Goal: Transaction & Acquisition: Purchase product/service

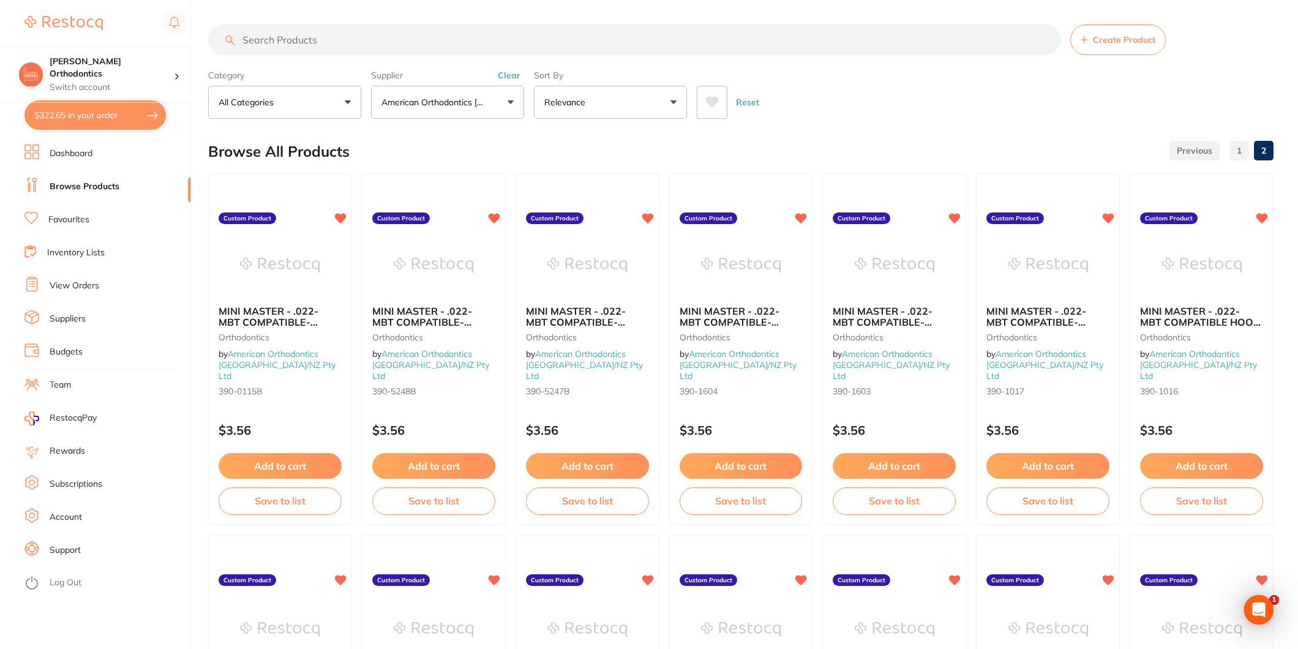
click at [322, 42] on input "search" at bounding box center [634, 39] width 852 height 31
click at [71, 225] on link "Favourites" at bounding box center [68, 220] width 41 height 12
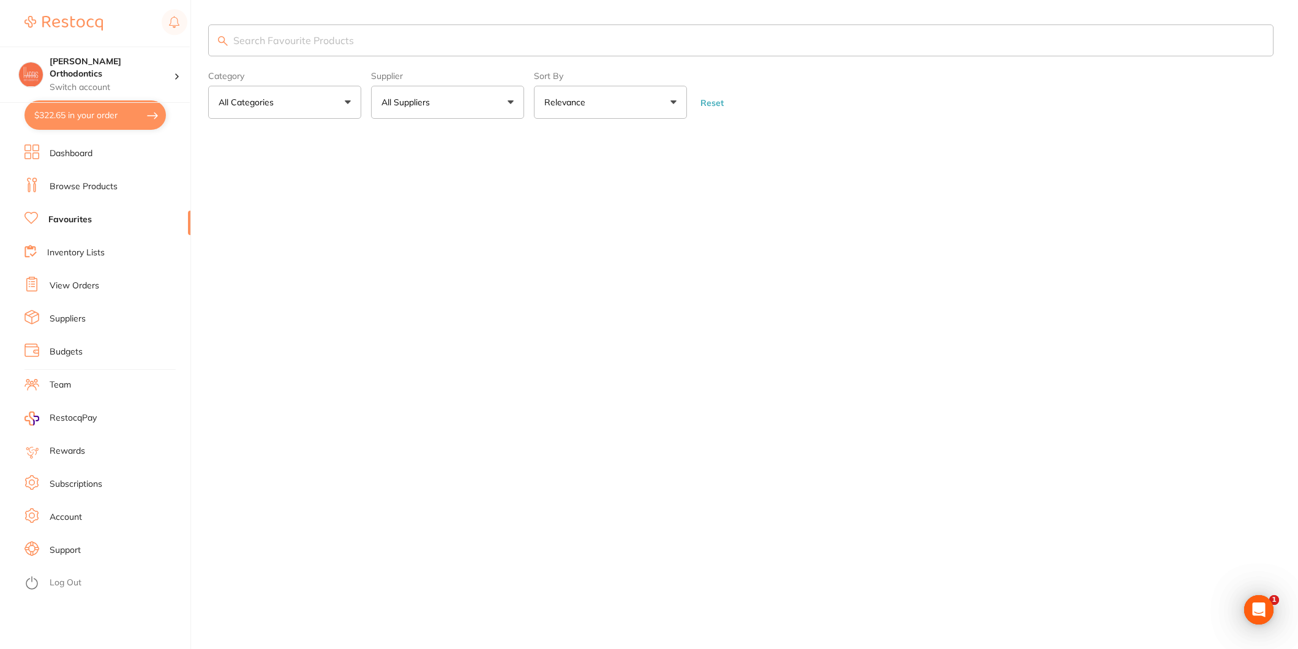
click at [263, 37] on input "search" at bounding box center [740, 40] width 1065 height 32
click at [303, 40] on input "search" at bounding box center [740, 40] width 1065 height 32
click at [290, 32] on input "search" at bounding box center [740, 40] width 1065 height 32
click at [334, 31] on input "search" at bounding box center [740, 40] width 1065 height 32
click at [338, 36] on input "search" at bounding box center [740, 40] width 1065 height 32
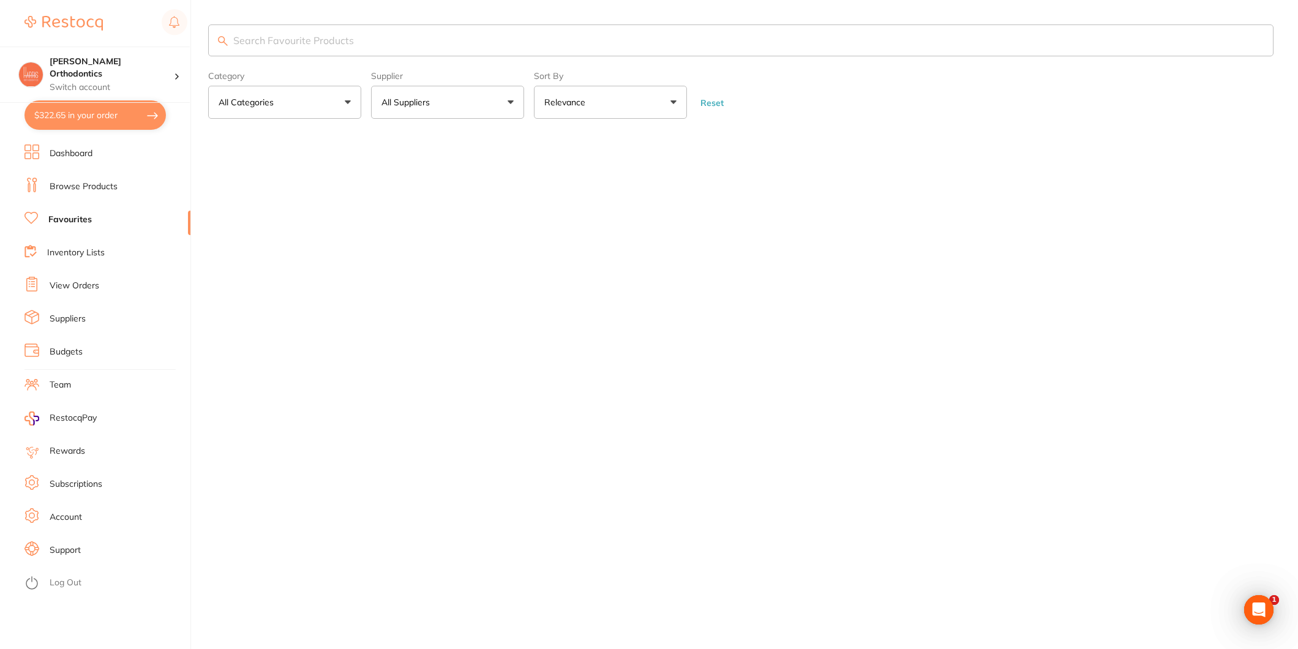
click at [338, 36] on input "search" at bounding box center [740, 40] width 1065 height 32
click at [123, 215] on li "Favourites" at bounding box center [107, 220] width 166 height 18
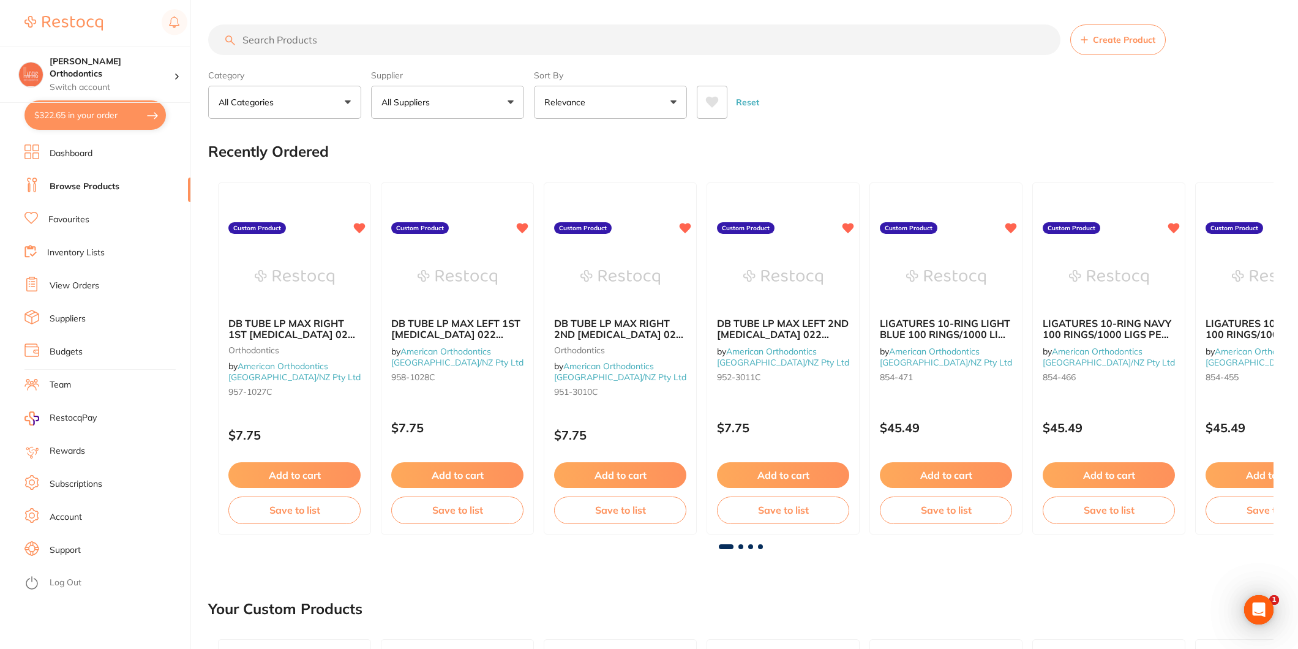
click at [419, 42] on input "search" at bounding box center [634, 39] width 852 height 31
type input "390-1016"
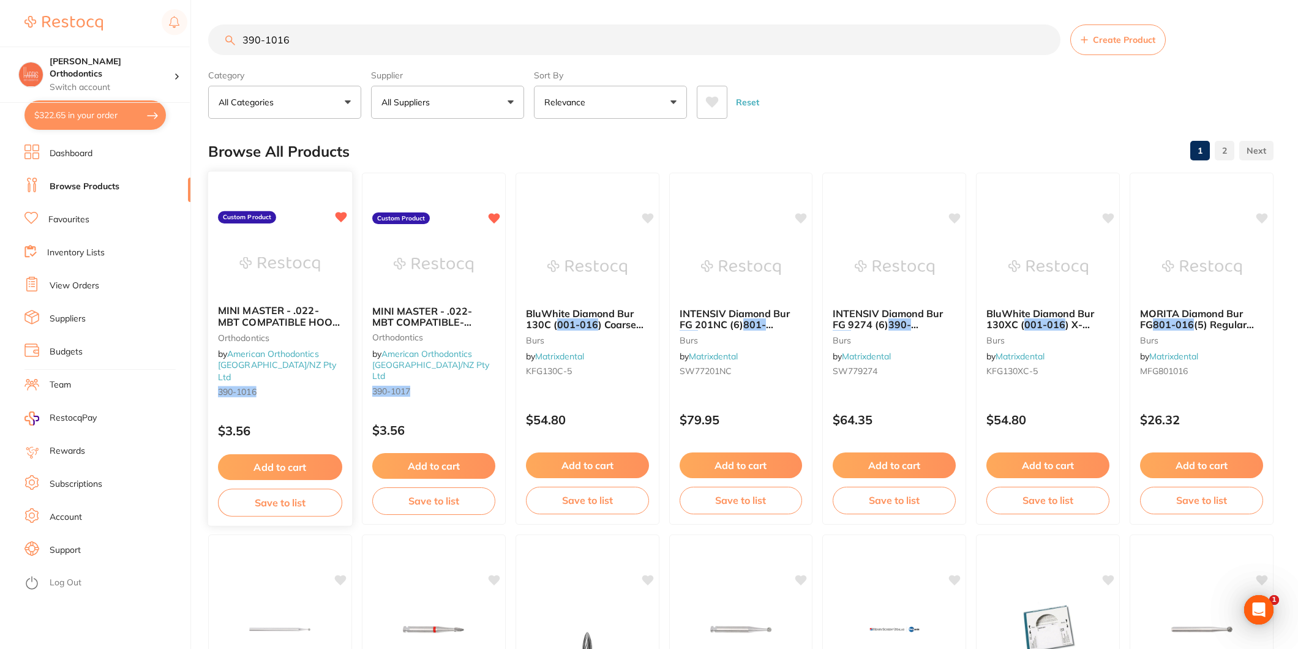
click at [286, 266] on img at bounding box center [280, 264] width 80 height 62
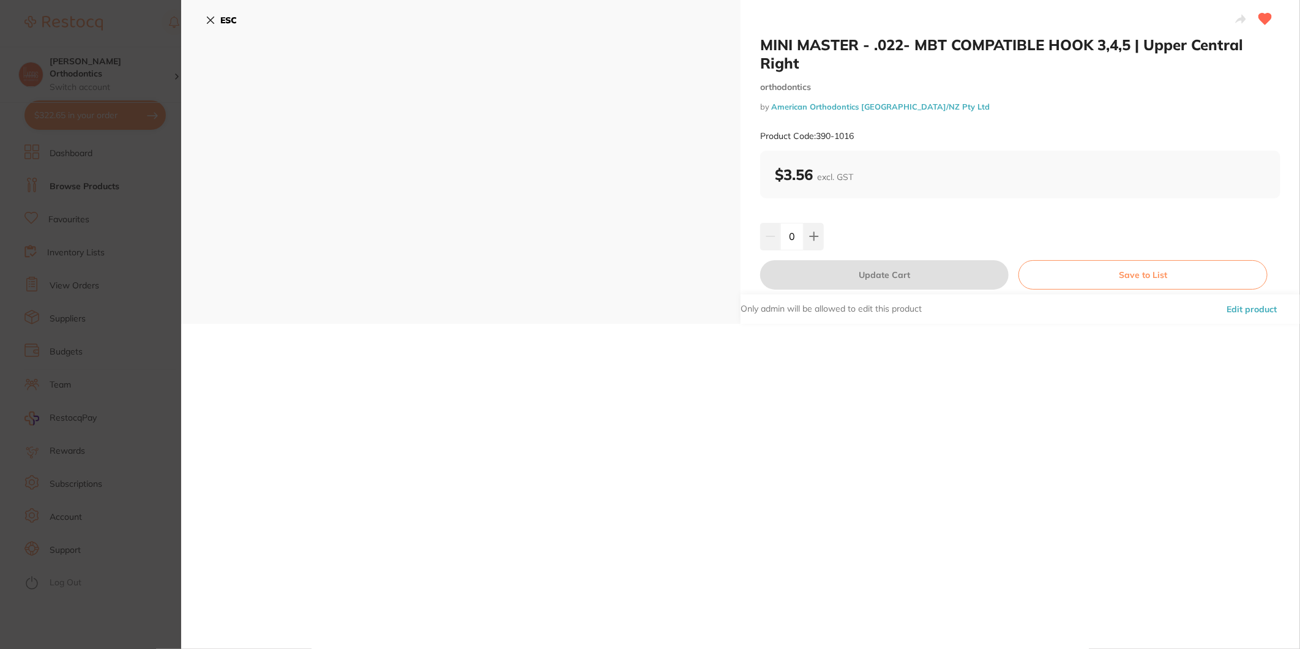
click at [801, 233] on input "0" at bounding box center [791, 236] width 23 height 27
click at [799, 233] on input "0" at bounding box center [791, 236] width 23 height 27
click at [798, 233] on input "0" at bounding box center [791, 236] width 23 height 27
type input "100"
click at [873, 230] on div "100" at bounding box center [1020, 236] width 520 height 27
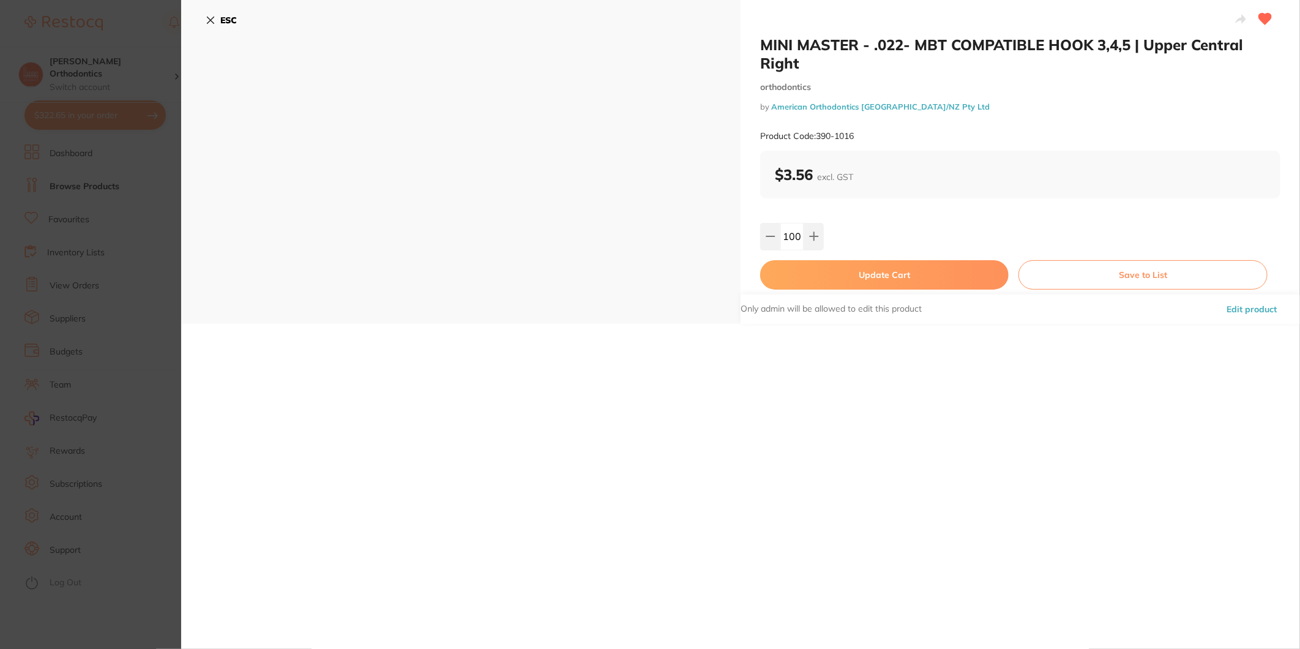
click at [880, 268] on button "Update Cart" at bounding box center [884, 274] width 249 height 29
checkbox input "false"
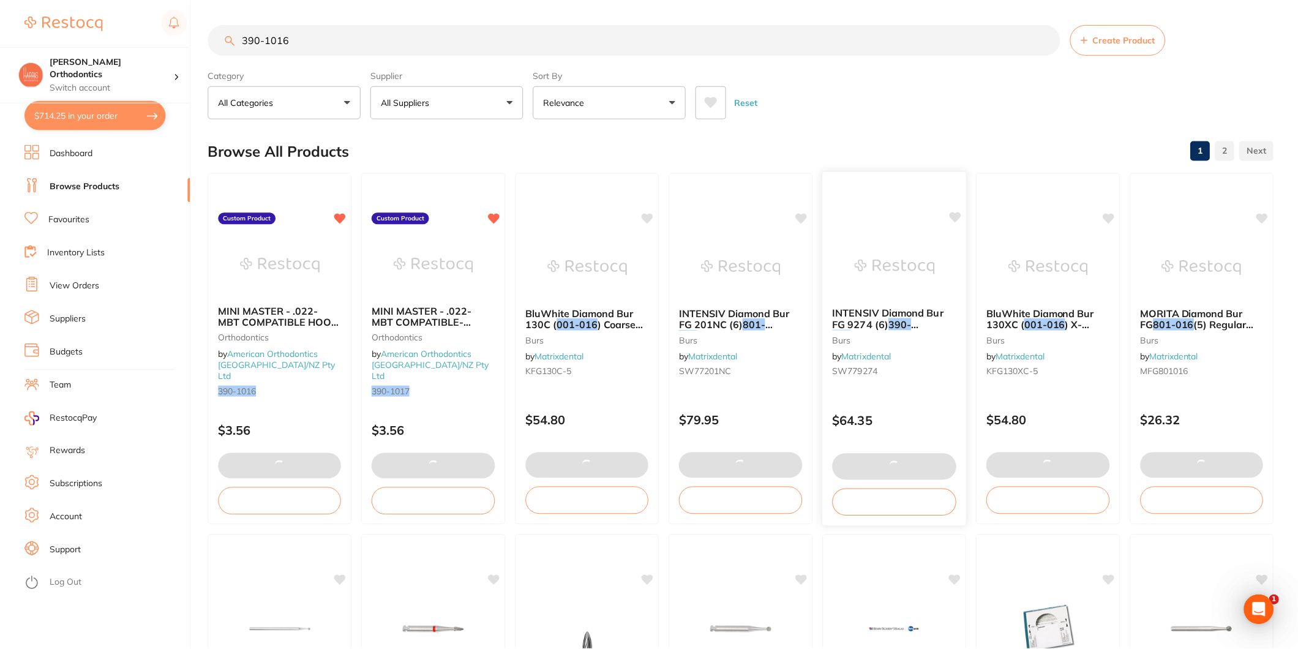
scroll to position [7, 0]
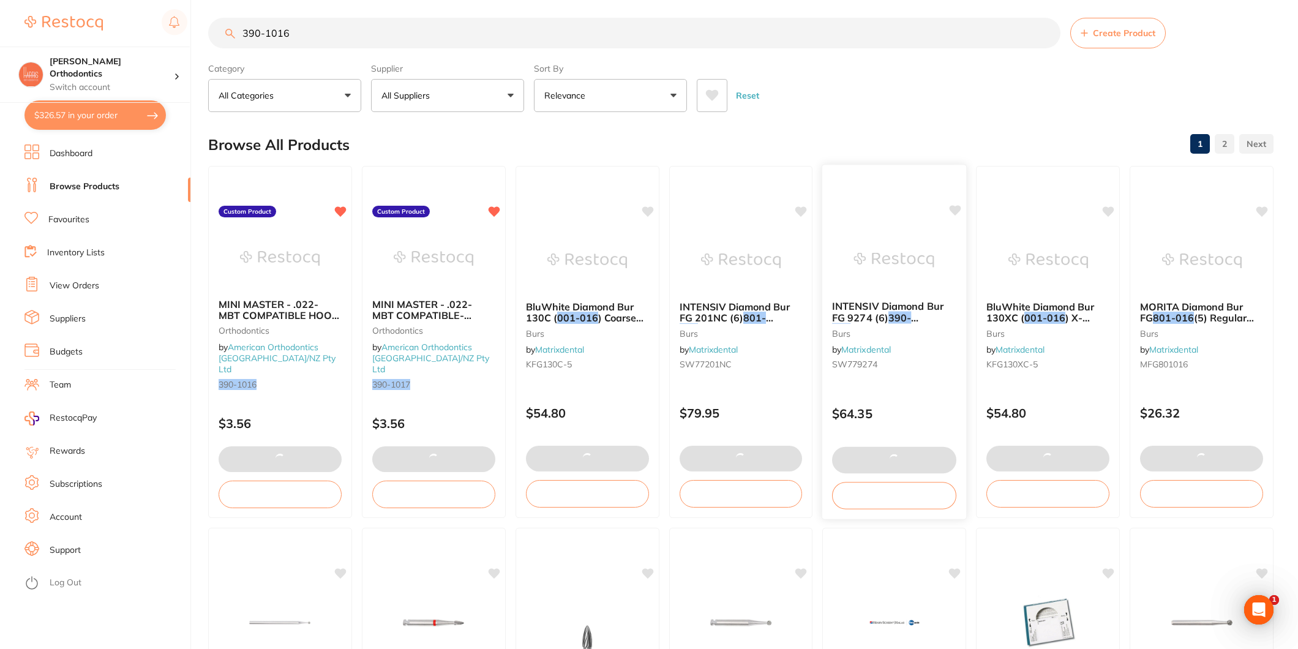
type input "100"
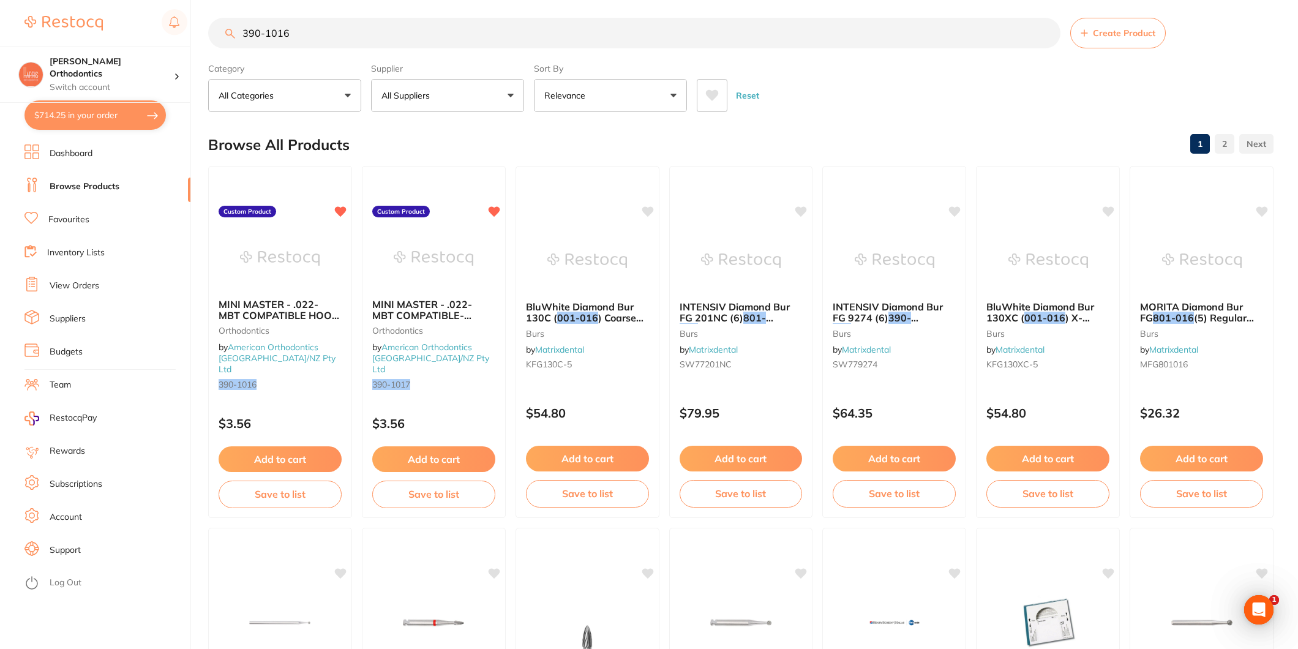
click at [579, 39] on input "390-1016" at bounding box center [634, 33] width 852 height 31
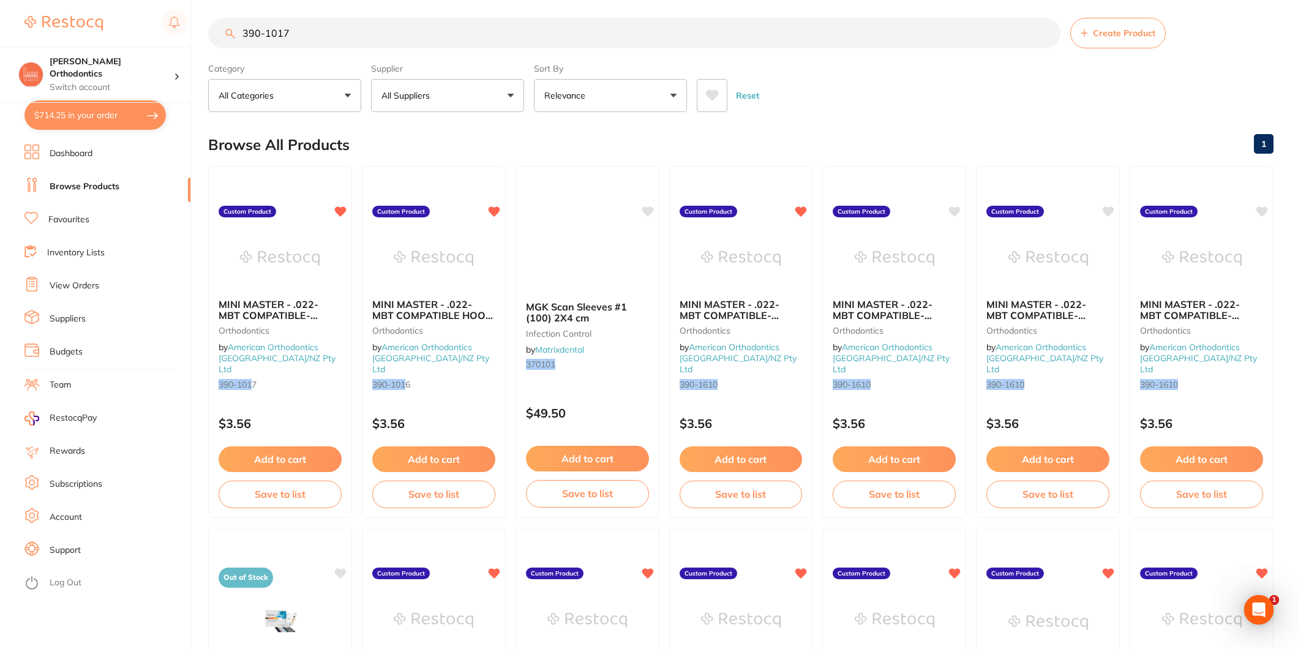
scroll to position [0, 0]
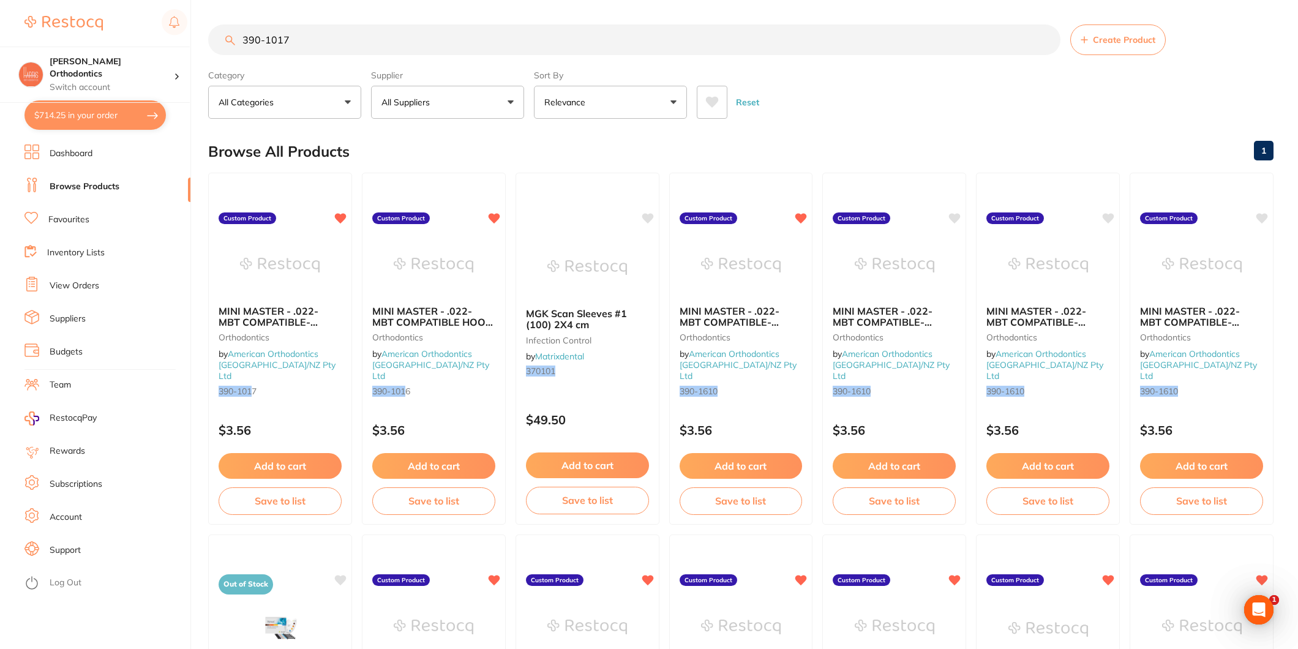
type input "390-1017"
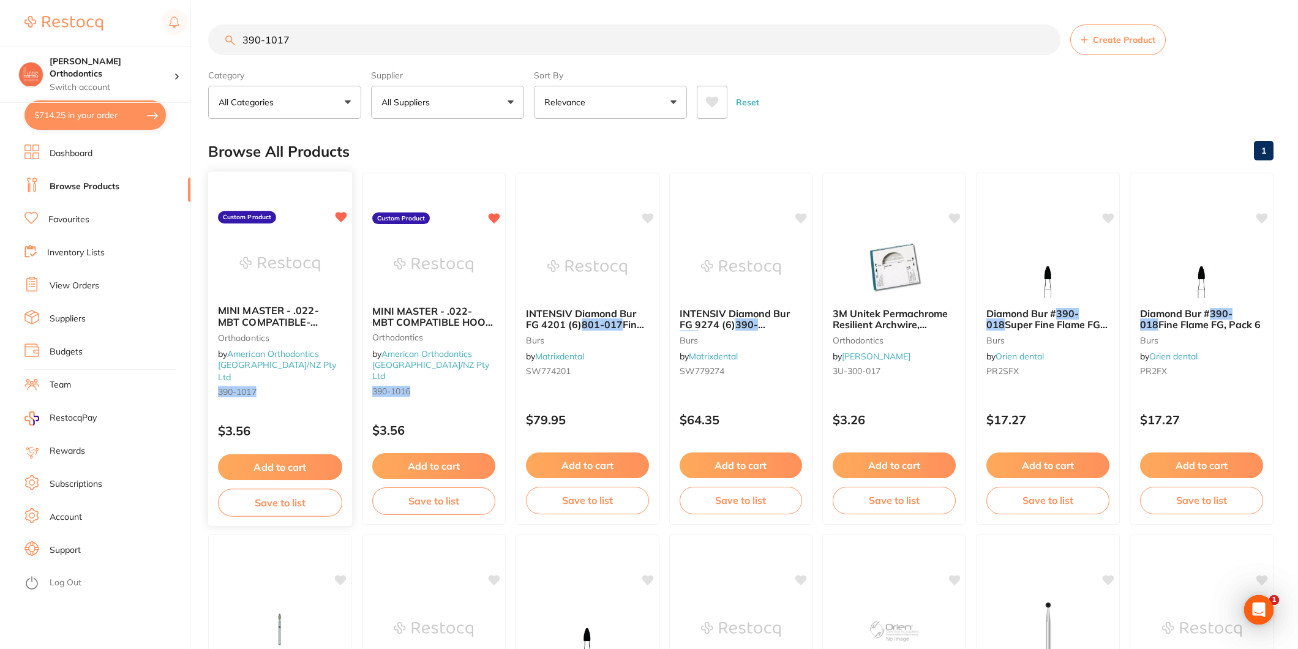
click at [308, 313] on span "MINI MASTER - .022- MBT COMPATIBLE- HOOK 3,4,5 | Upper Central Left" at bounding box center [268, 327] width 101 height 47
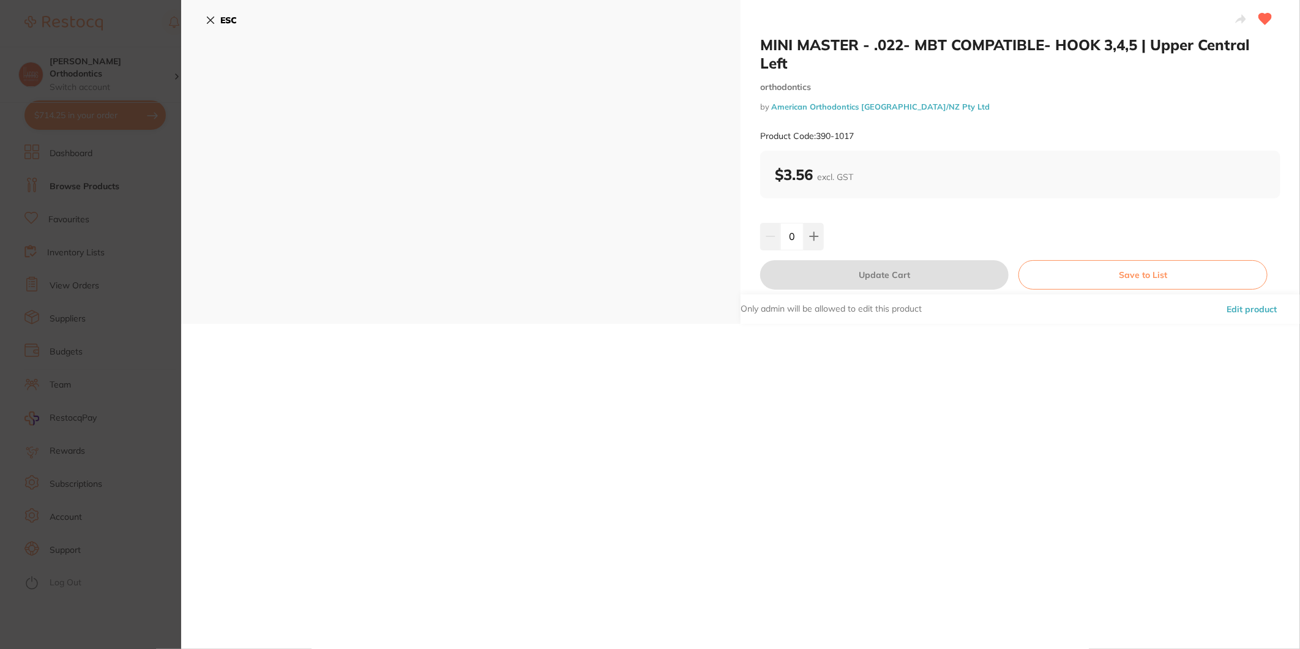
click at [788, 236] on input "0" at bounding box center [791, 236] width 23 height 27
type input "100"
click at [837, 225] on div "100" at bounding box center [1020, 236] width 520 height 27
click at [867, 282] on button "Update Cart" at bounding box center [884, 274] width 249 height 29
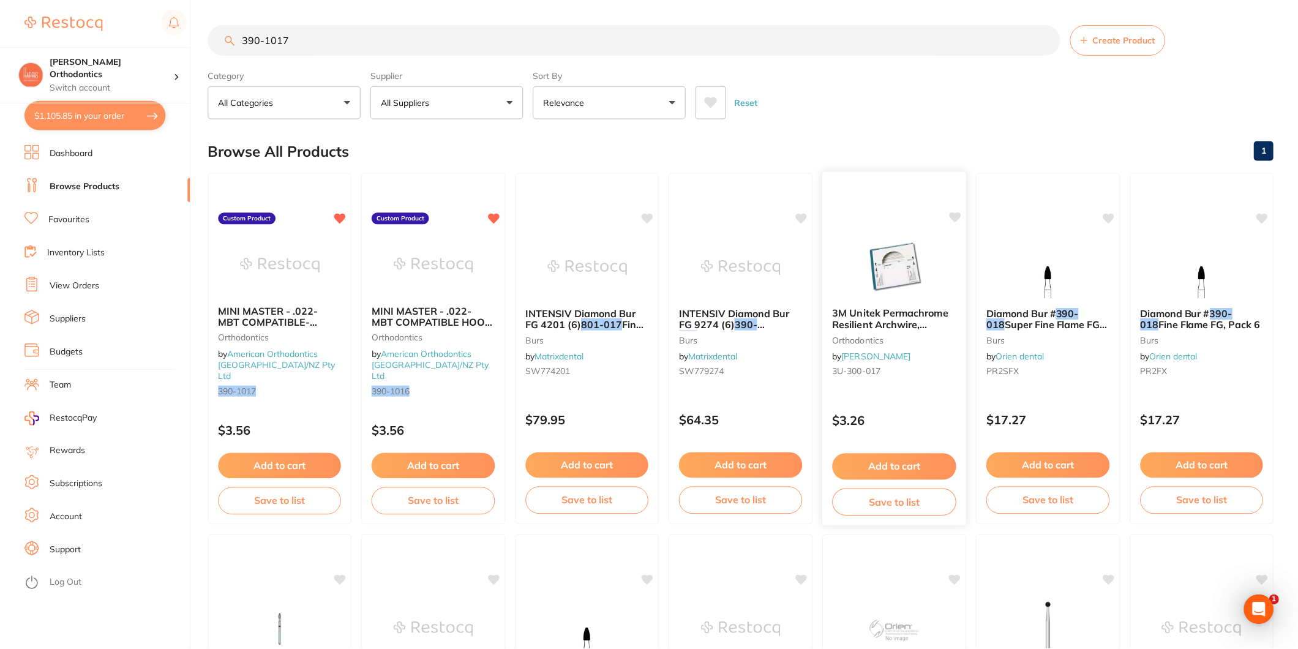
scroll to position [7, 0]
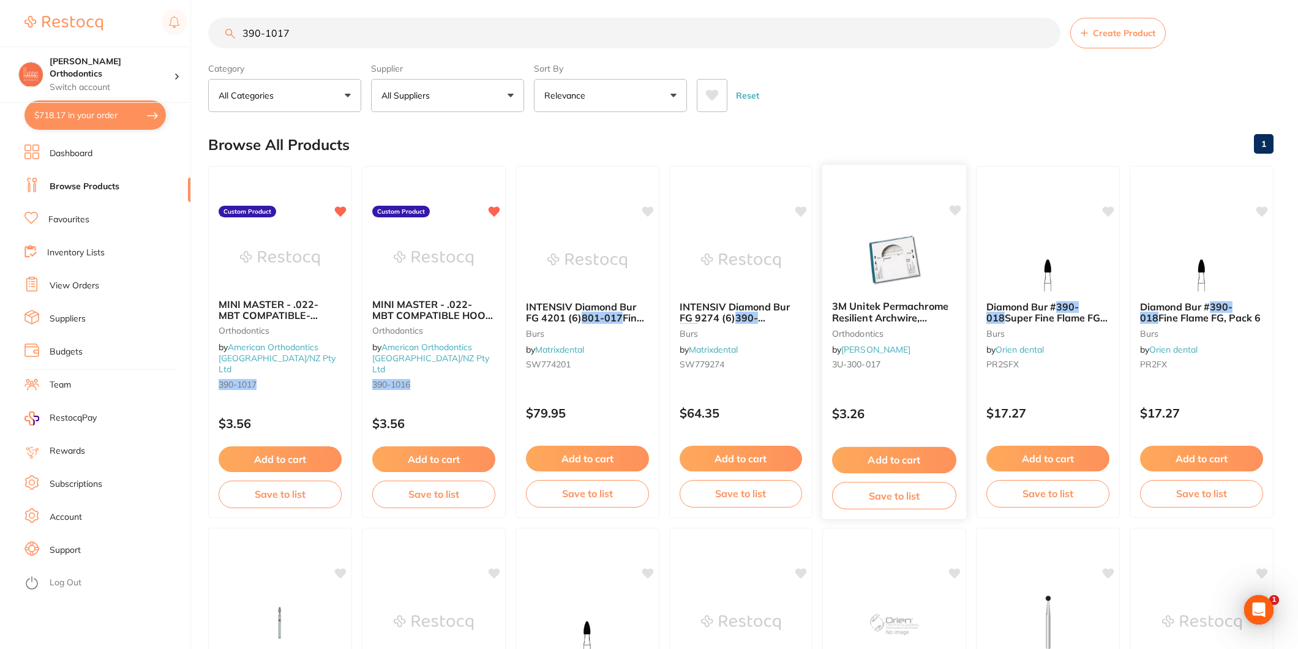
type input "100"
click at [438, 34] on input "390-1017" at bounding box center [634, 33] width 852 height 31
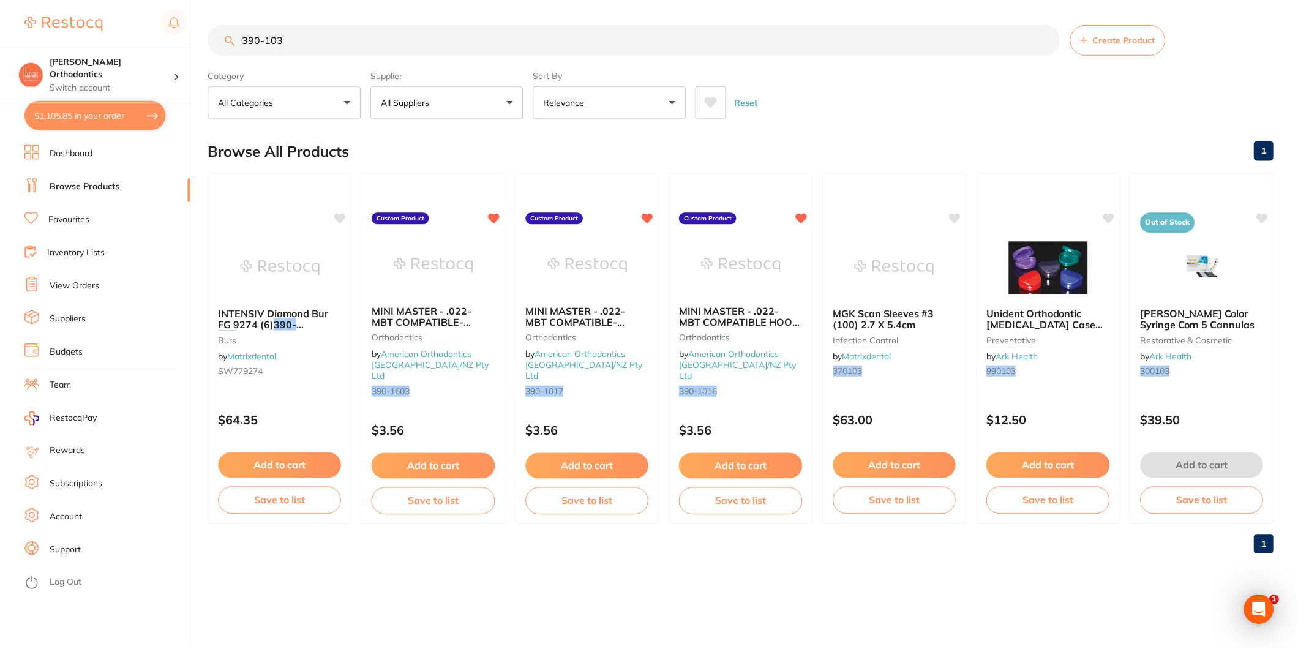
scroll to position [0, 0]
click at [271, 36] on input "390-103" at bounding box center [635, 39] width 854 height 31
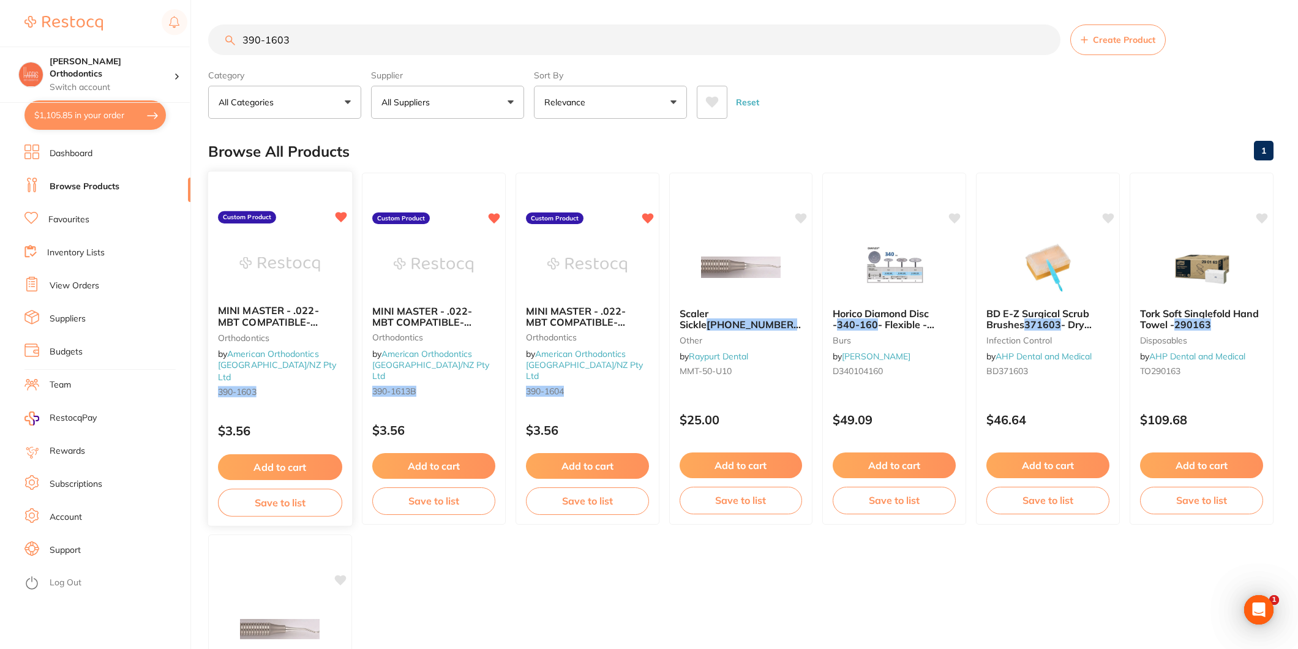
type input "390-1603"
click at [296, 316] on span "MINI MASTER - .022- MBT COMPATIBLE- HOOK 3,4,5 | Upper Lateral Right" at bounding box center [268, 327] width 101 height 47
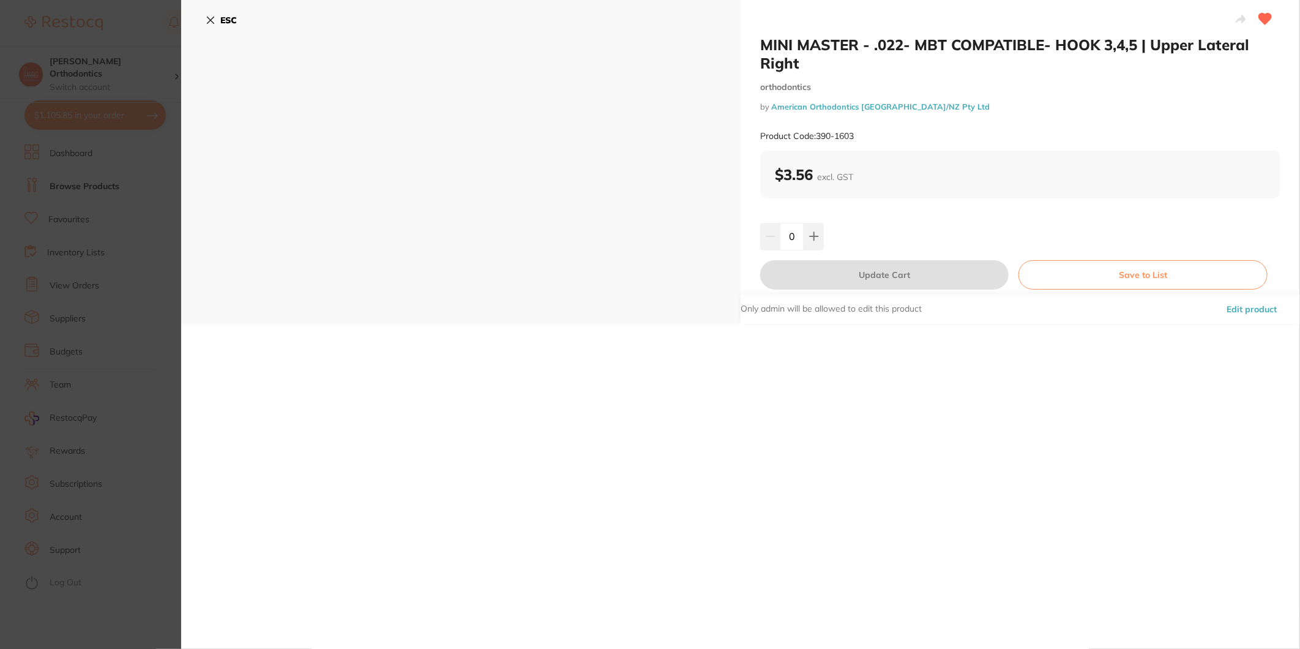
click at [784, 239] on input "0" at bounding box center [791, 236] width 23 height 27
type input "100"
click at [840, 237] on div "100" at bounding box center [1020, 236] width 520 height 27
click at [839, 268] on button "Update Cart" at bounding box center [884, 274] width 249 height 29
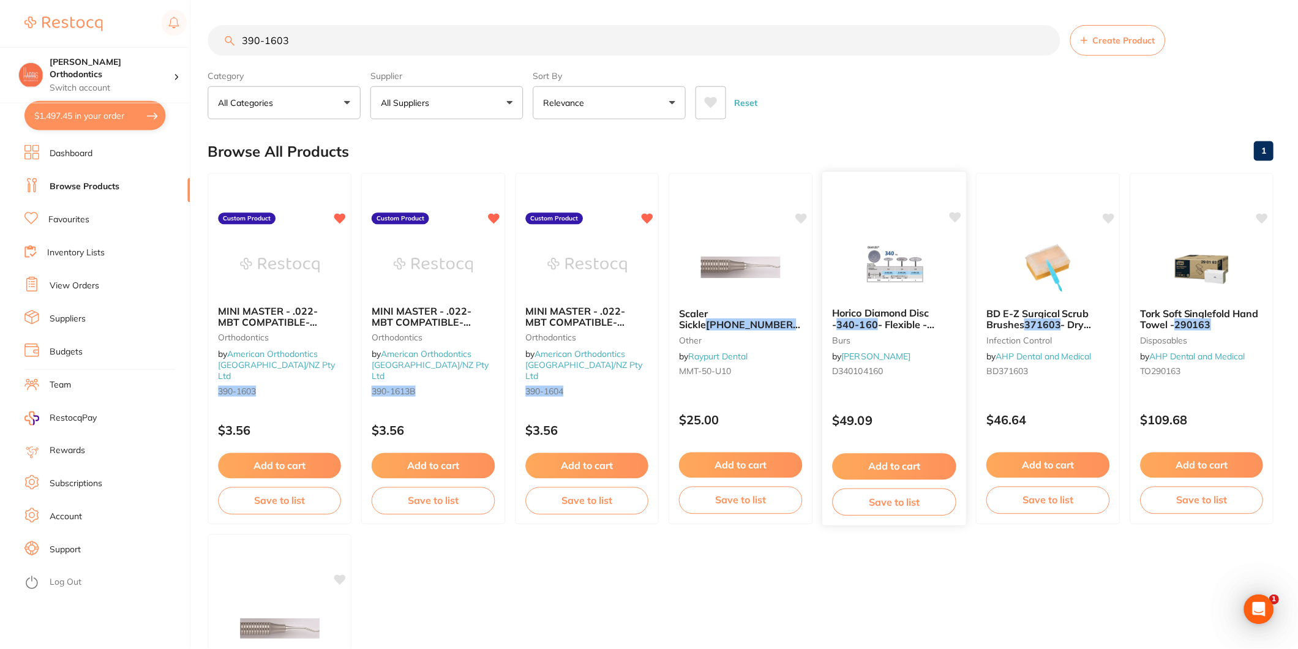
scroll to position [7, 0]
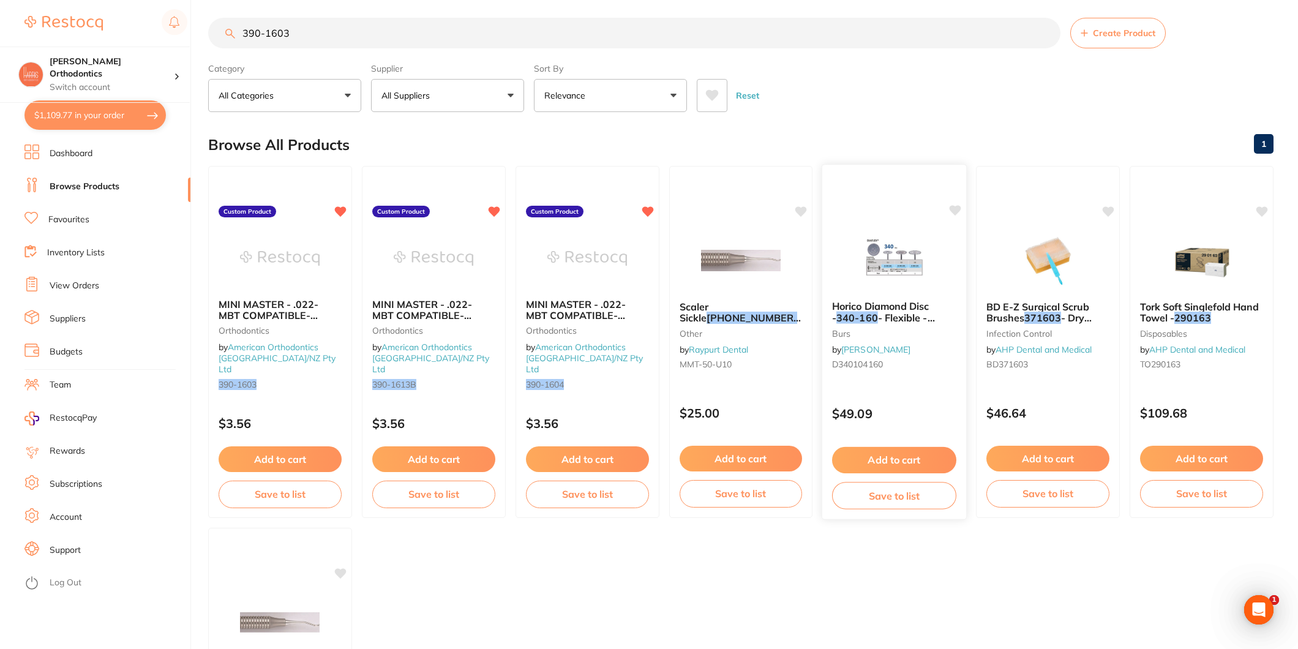
type input "100"
click at [394, 39] on input "390-1603" at bounding box center [634, 33] width 852 height 31
type input "390-1604"
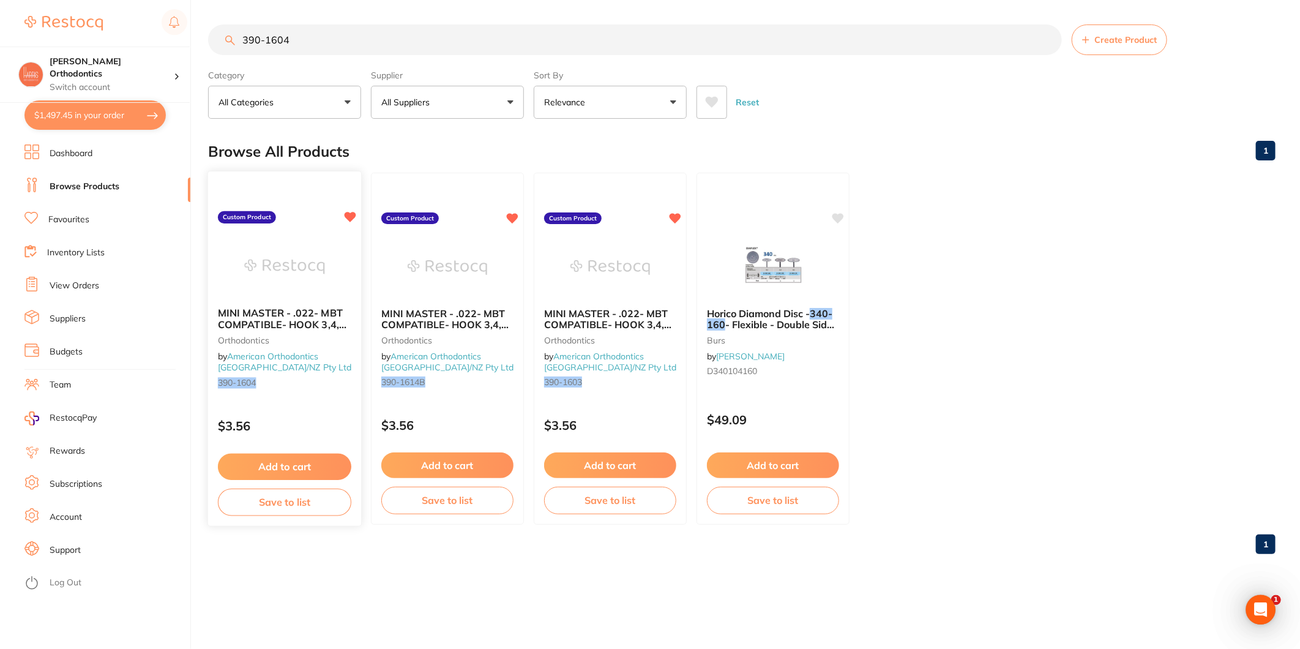
scroll to position [0, 0]
click at [295, 309] on span "MINI MASTER - .022- MBT COMPATIBLE- HOOK 3,4,5 | Upper Lateral Left" at bounding box center [284, 324] width 133 height 35
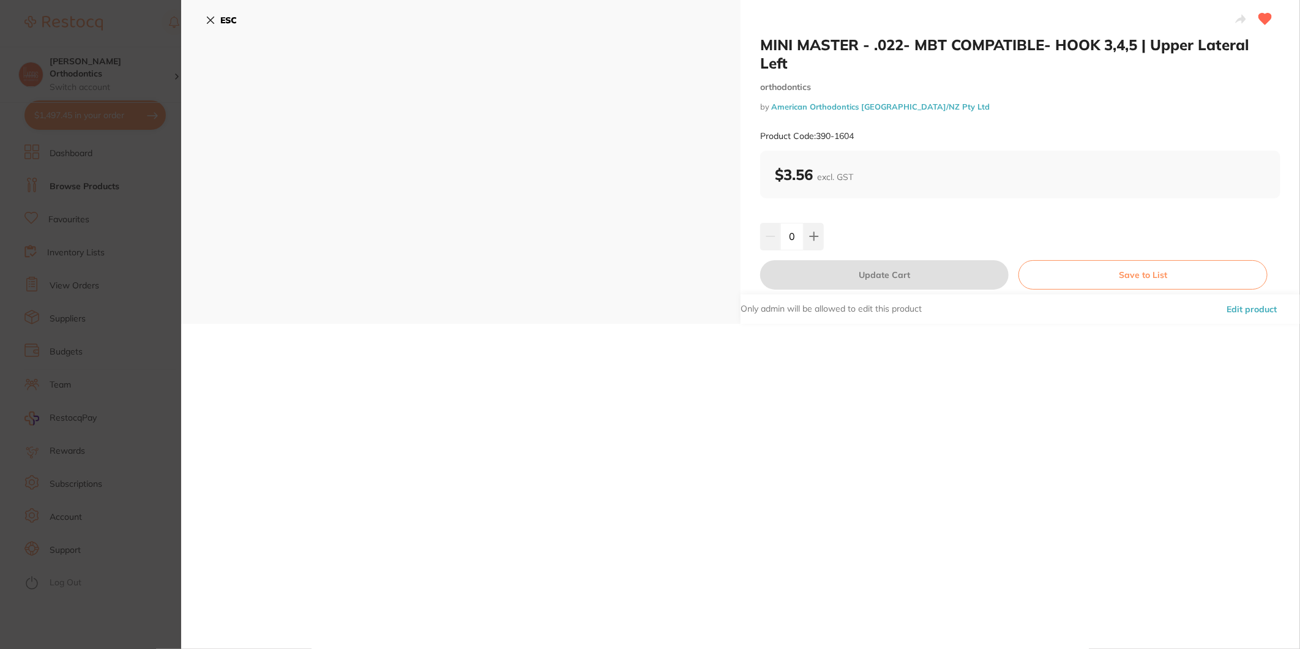
click at [787, 230] on input "0" at bounding box center [791, 236] width 23 height 27
type input "100"
click at [863, 236] on div "100" at bounding box center [1020, 236] width 520 height 27
click at [868, 273] on button "Update Cart" at bounding box center [884, 274] width 249 height 29
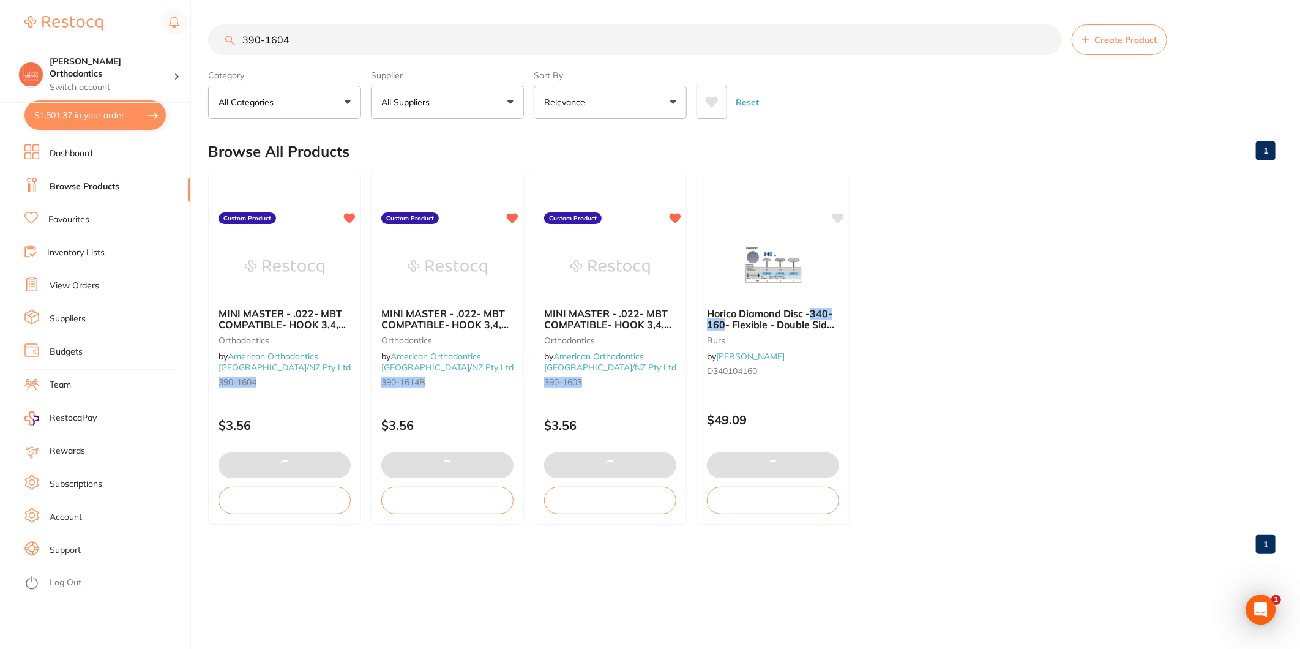
type input "100"
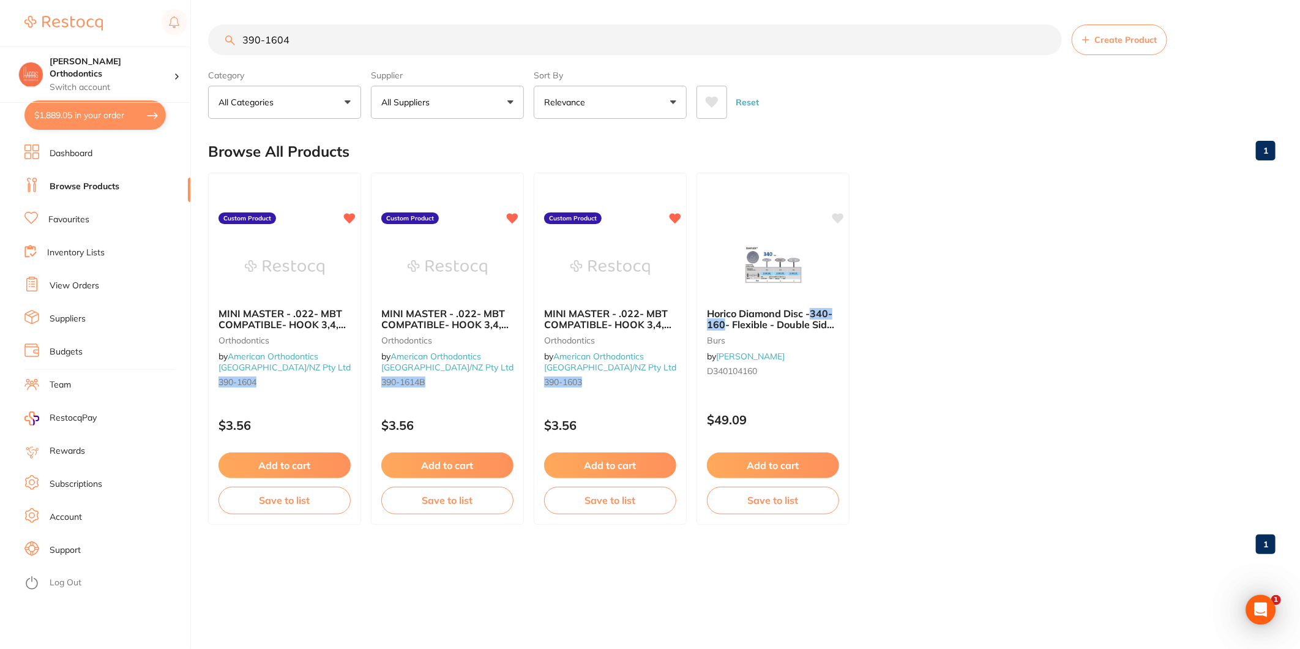
click at [331, 49] on input "390-1604" at bounding box center [635, 39] width 854 height 31
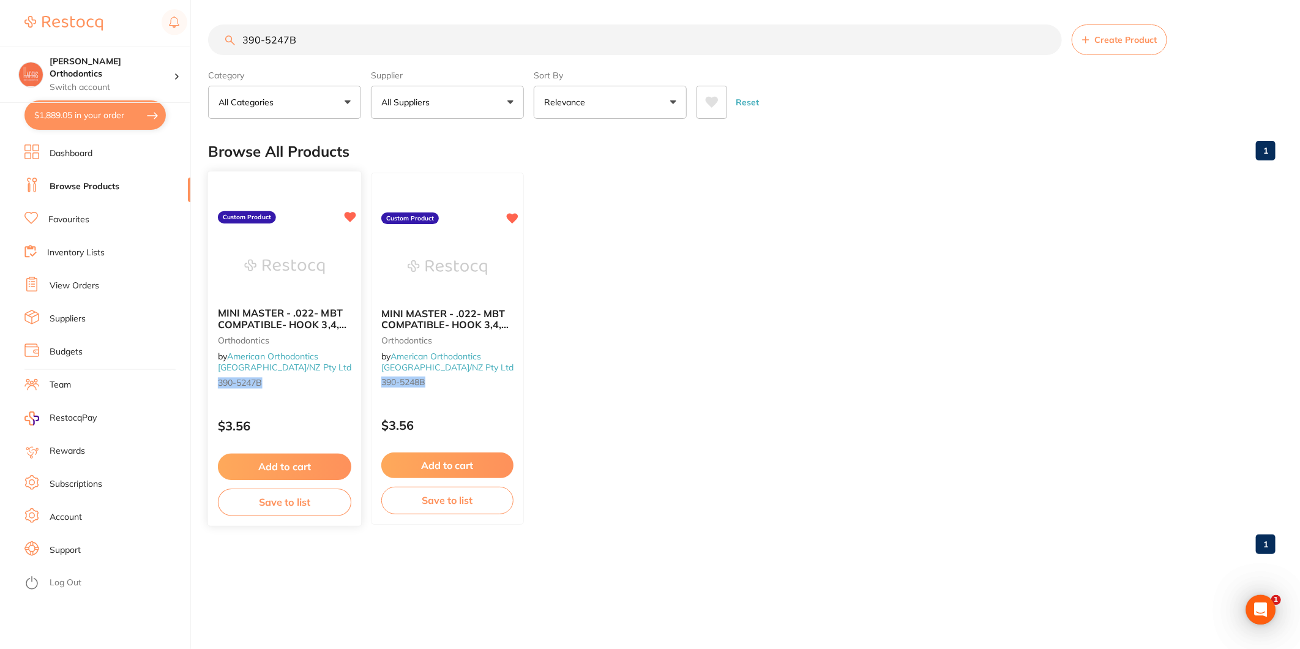
type input "390-5247B"
click at [277, 362] on link "American Orthodontics [GEOGRAPHIC_DATA]/NZ Pty Ltd" at bounding box center [284, 362] width 133 height 23
click at [279, 358] on link "American Orthodontics [GEOGRAPHIC_DATA]/NZ Pty Ltd" at bounding box center [284, 362] width 133 height 23
click at [258, 315] on span "MINI MASTER - .022- MBT COMPATIBLE- HOOK 3,4,5 | Upper Cuspid Right" at bounding box center [284, 330] width 133 height 47
click at [268, 457] on button "Add to cart" at bounding box center [284, 467] width 133 height 26
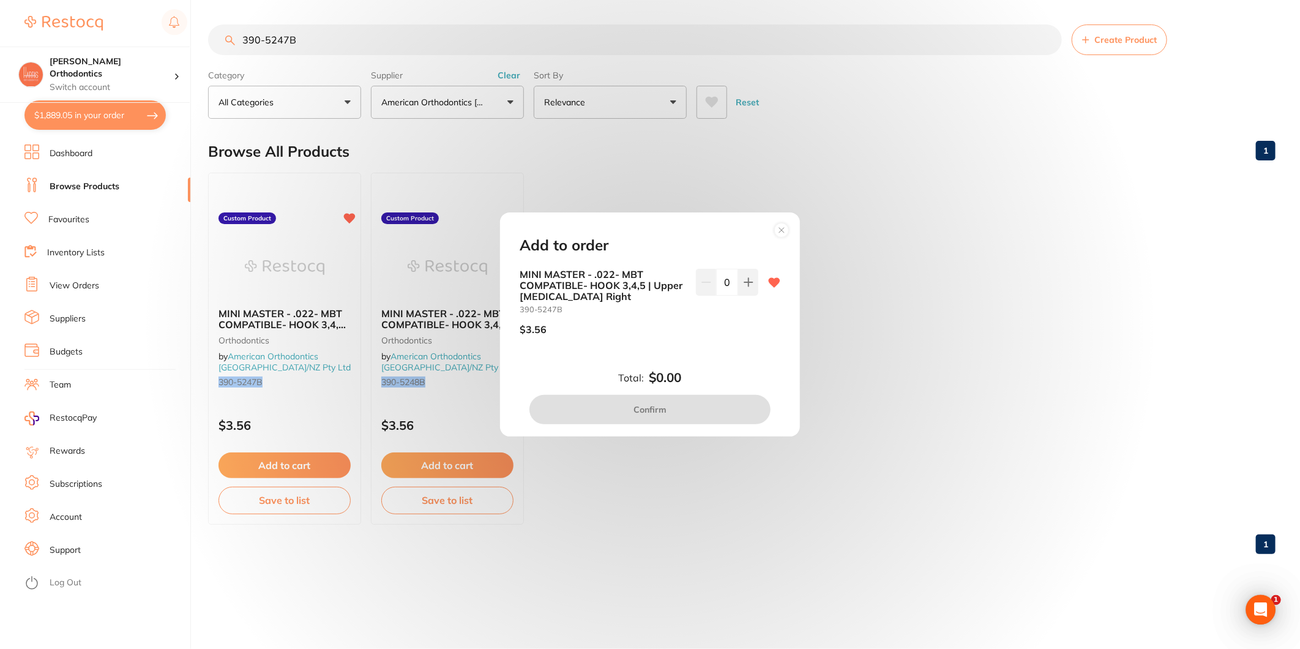
click at [725, 279] on input "0" at bounding box center [727, 282] width 22 height 27
click at [719, 280] on input "0" at bounding box center [727, 282] width 22 height 27
type input "100"
click at [730, 338] on div "100" at bounding box center [727, 307] width 62 height 76
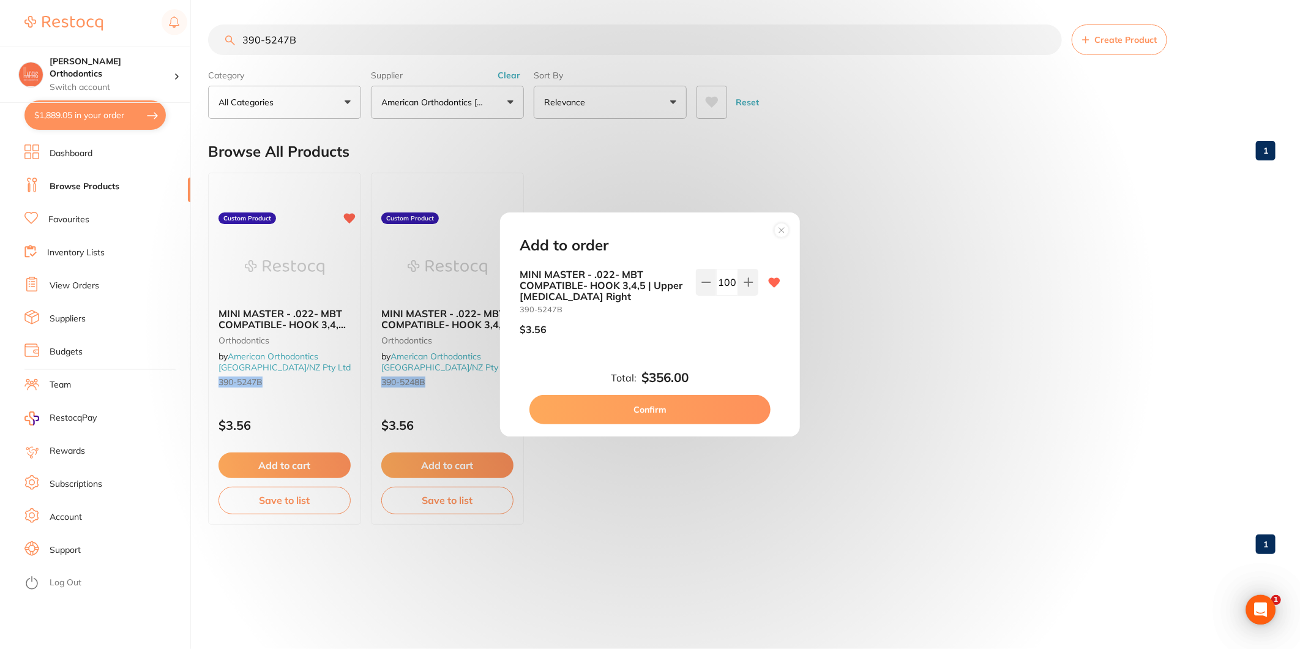
click at [698, 410] on button "Confirm" at bounding box center [649, 409] width 241 height 29
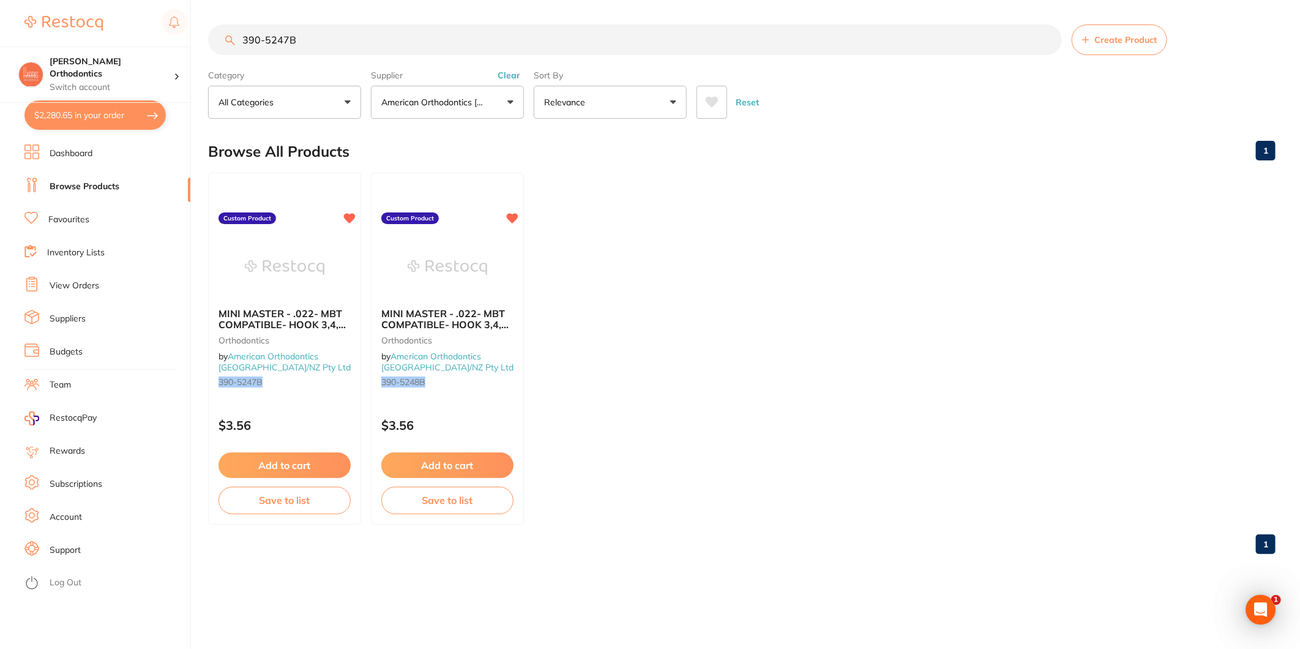
click at [322, 38] on input "390-5247B" at bounding box center [635, 39] width 854 height 31
type input "390-5248B"
click at [310, 316] on span "MINI MASTER - .022- MBT COMPATIBLE- HOOK 3,4,5 | Upper Cuspid Left" at bounding box center [284, 330] width 133 height 47
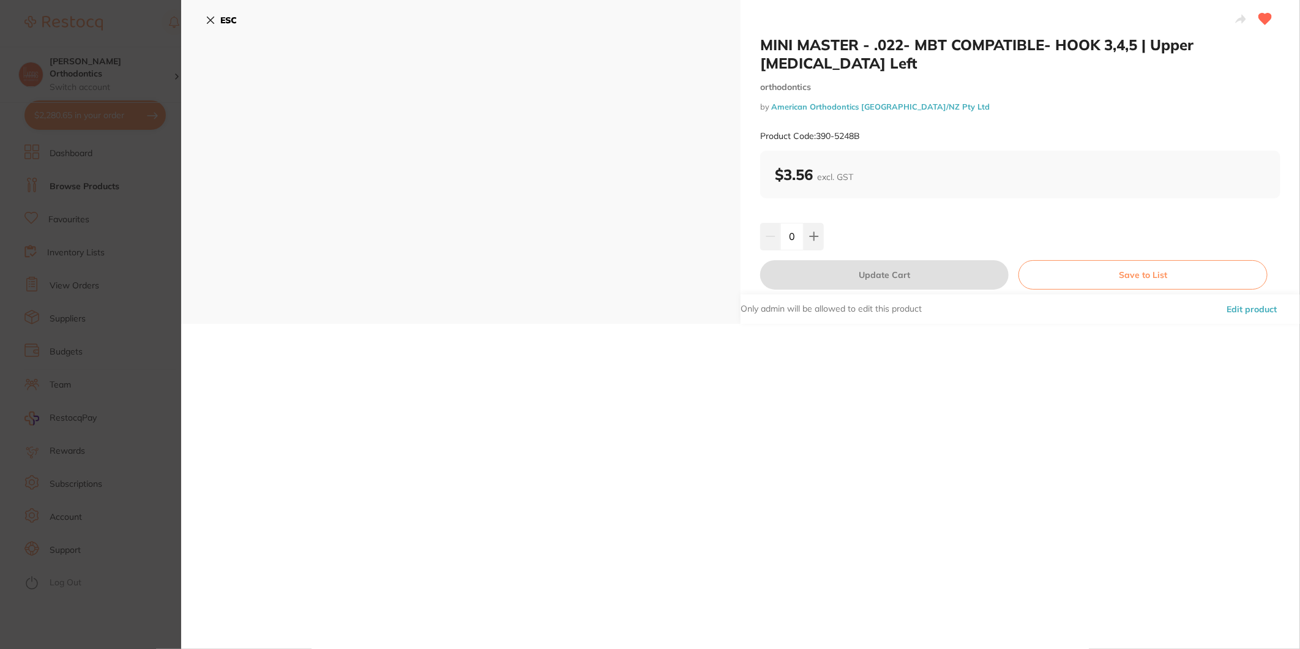
click at [788, 223] on input "0" at bounding box center [791, 236] width 23 height 27
type input "100"
click at [855, 223] on div "100" at bounding box center [1020, 236] width 520 height 27
click at [868, 261] on button "Update Cart" at bounding box center [884, 274] width 249 height 29
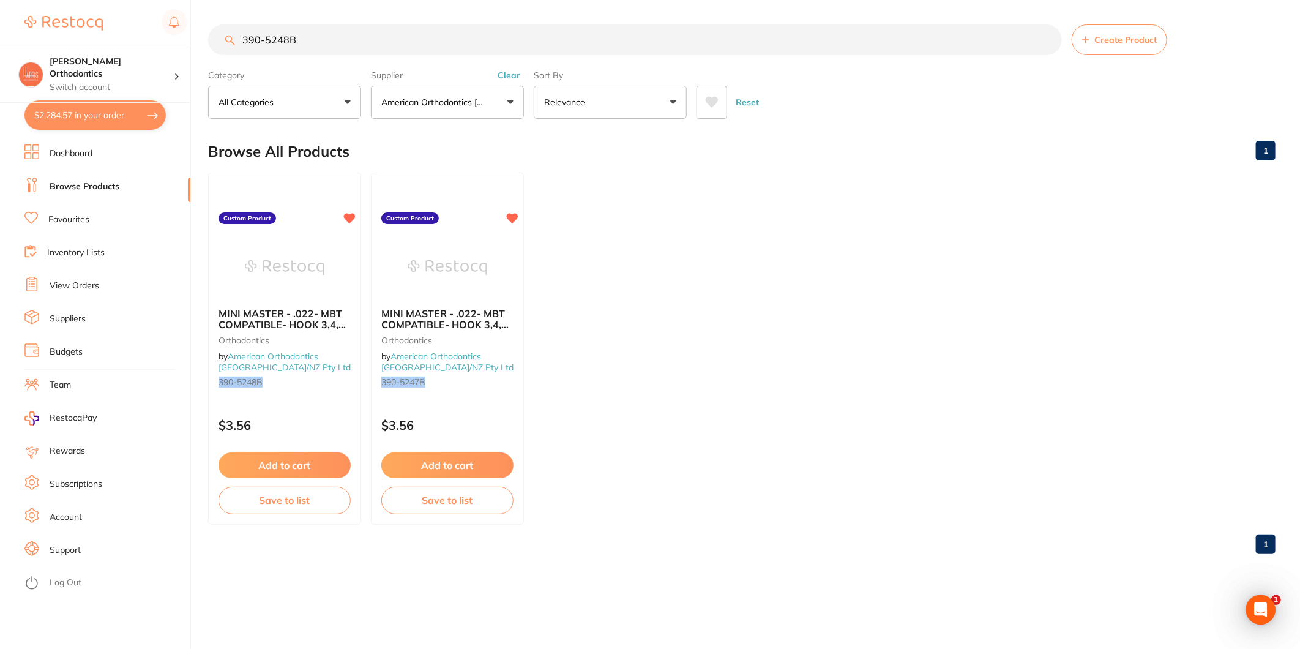
type input "100"
click at [307, 36] on input "390-5248B" at bounding box center [635, 39] width 854 height 31
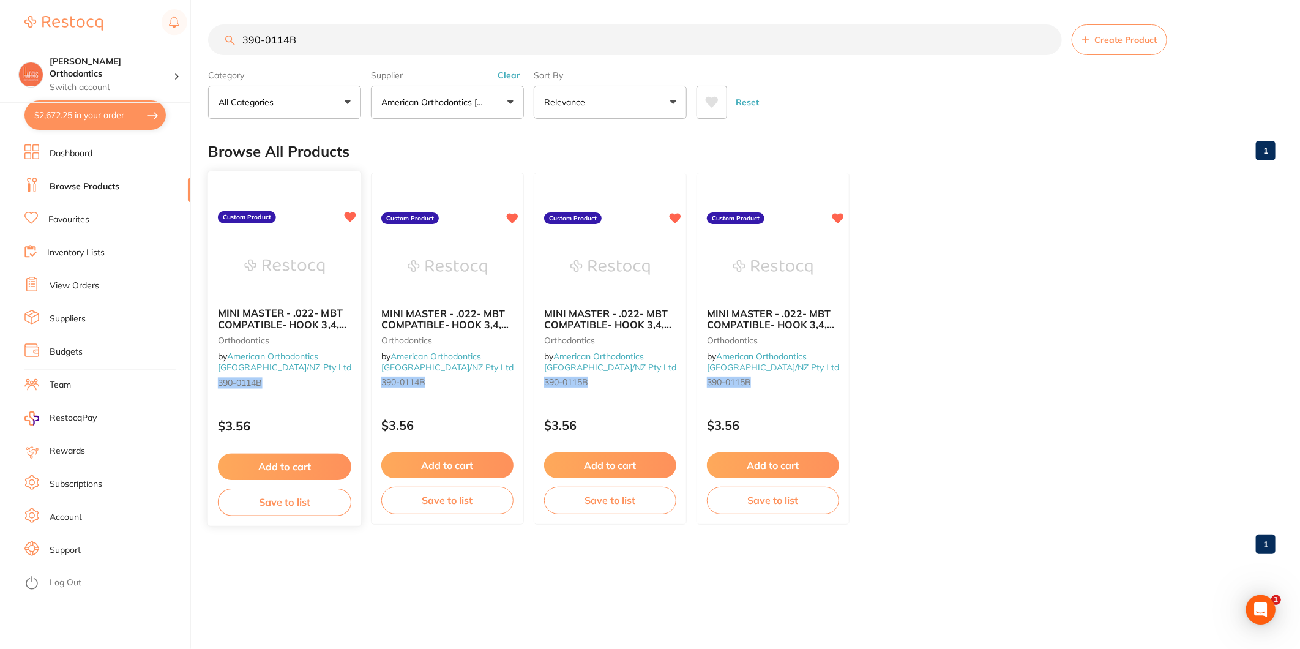
type input "390-0114B"
click at [294, 317] on span "MINI MASTER - .022- MBT COMPATIBLE- HOOK 3,4,5 | Upper 2nd Bicuspid Right" at bounding box center [284, 330] width 133 height 47
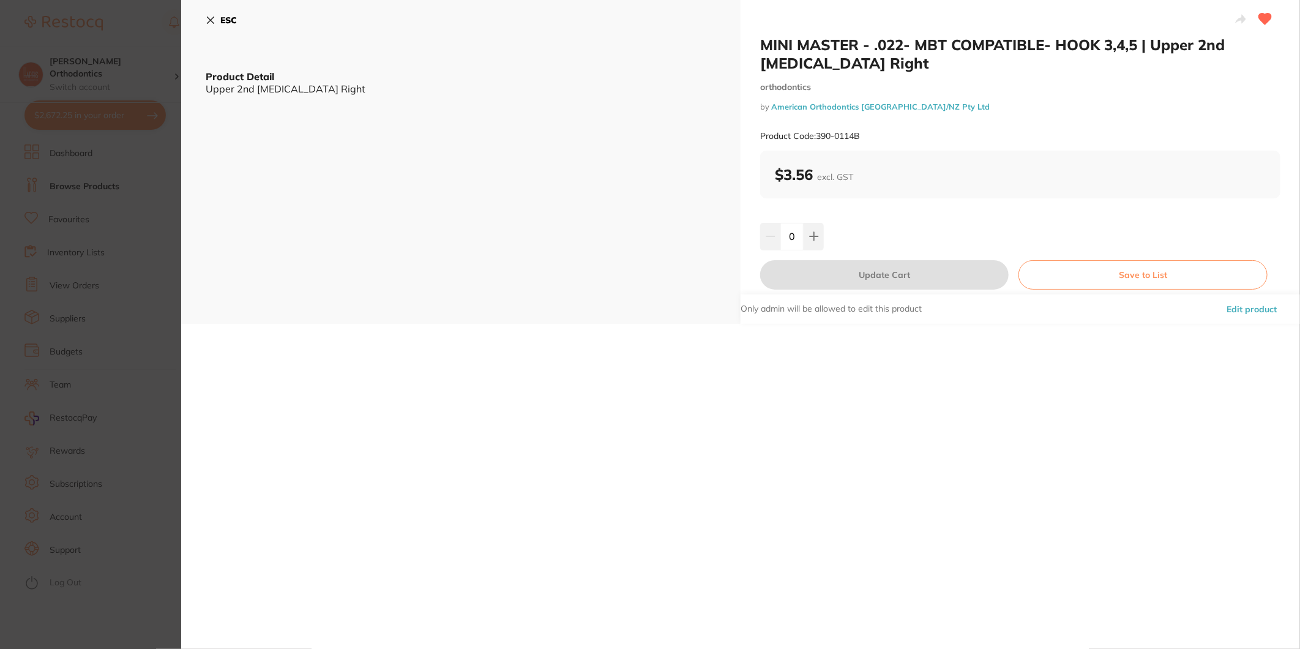
click at [782, 234] on input "0" at bounding box center [791, 236] width 23 height 27
type input "150"
click at [843, 230] on div "150" at bounding box center [1020, 236] width 520 height 27
click at [851, 270] on button "Update Cart" at bounding box center [884, 274] width 249 height 29
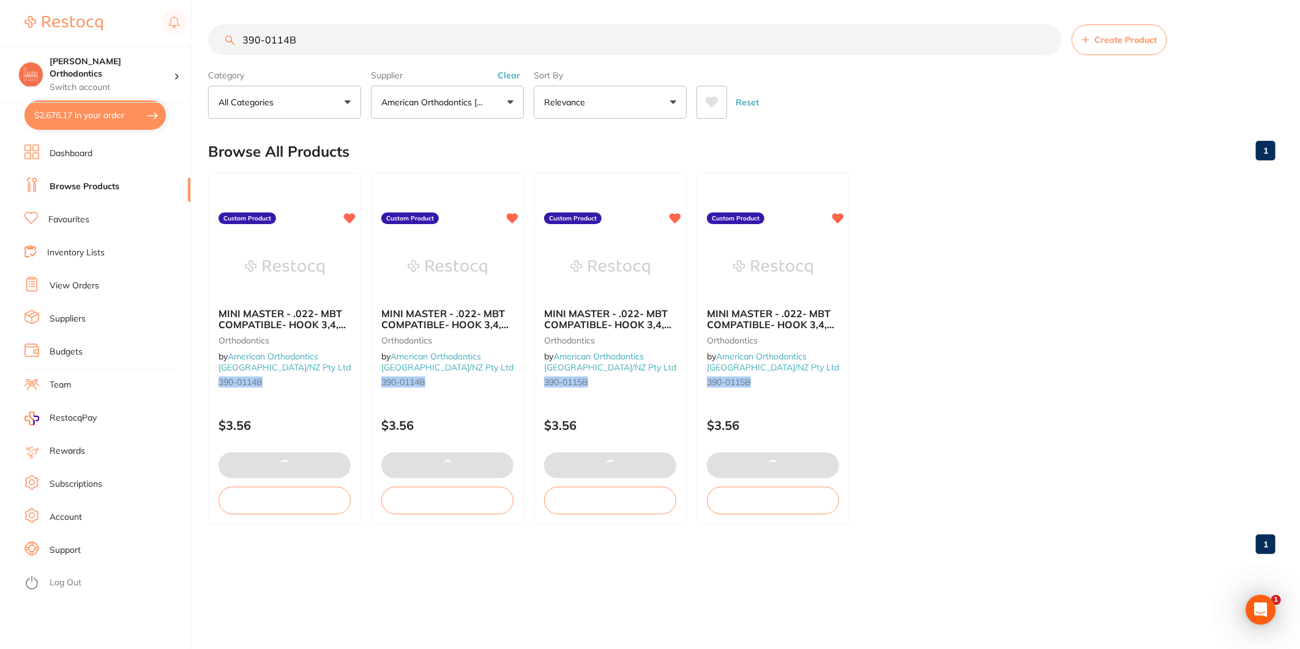
type input "150"
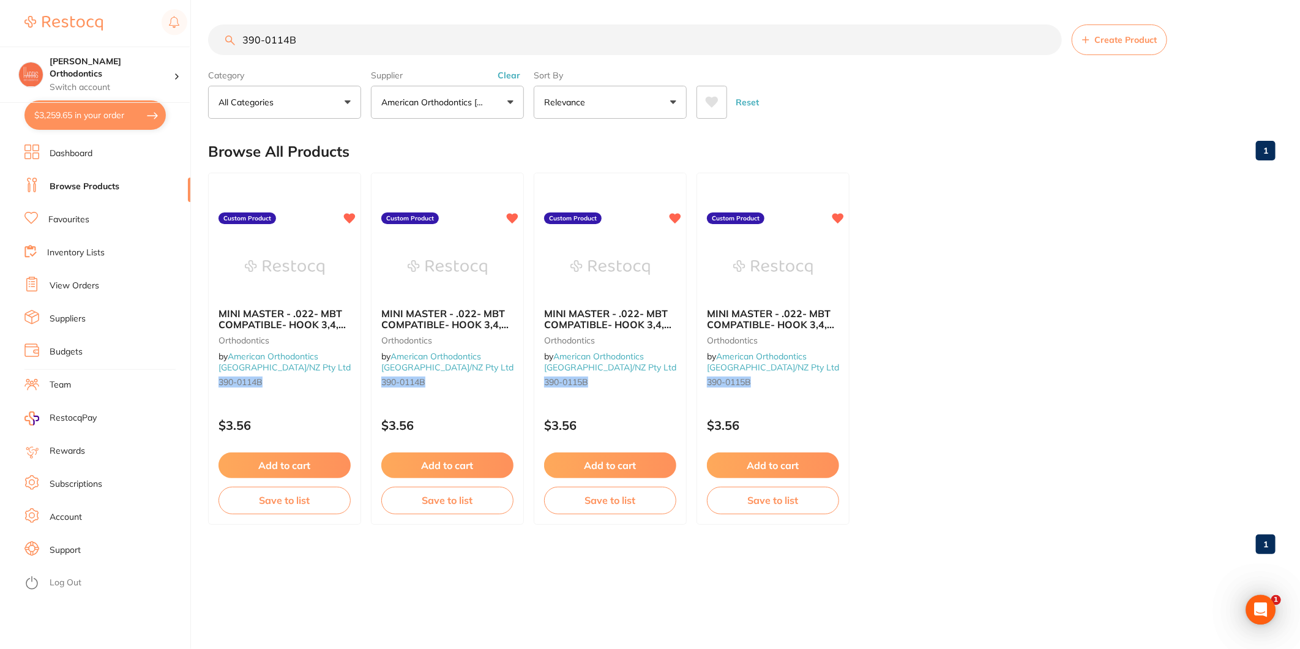
click at [286, 34] on input "390-0114B" at bounding box center [635, 39] width 854 height 31
type input "390-0115B"
drag, startPoint x: 285, startPoint y: 321, endPoint x: 608, endPoint y: 338, distance: 324.3
click at [285, 321] on span "MINI MASTER - .022- MBT COMPATIBLE- HOOK 3,4,5 | Upper 1st Bicuspid Left" at bounding box center [285, 330] width 132 height 46
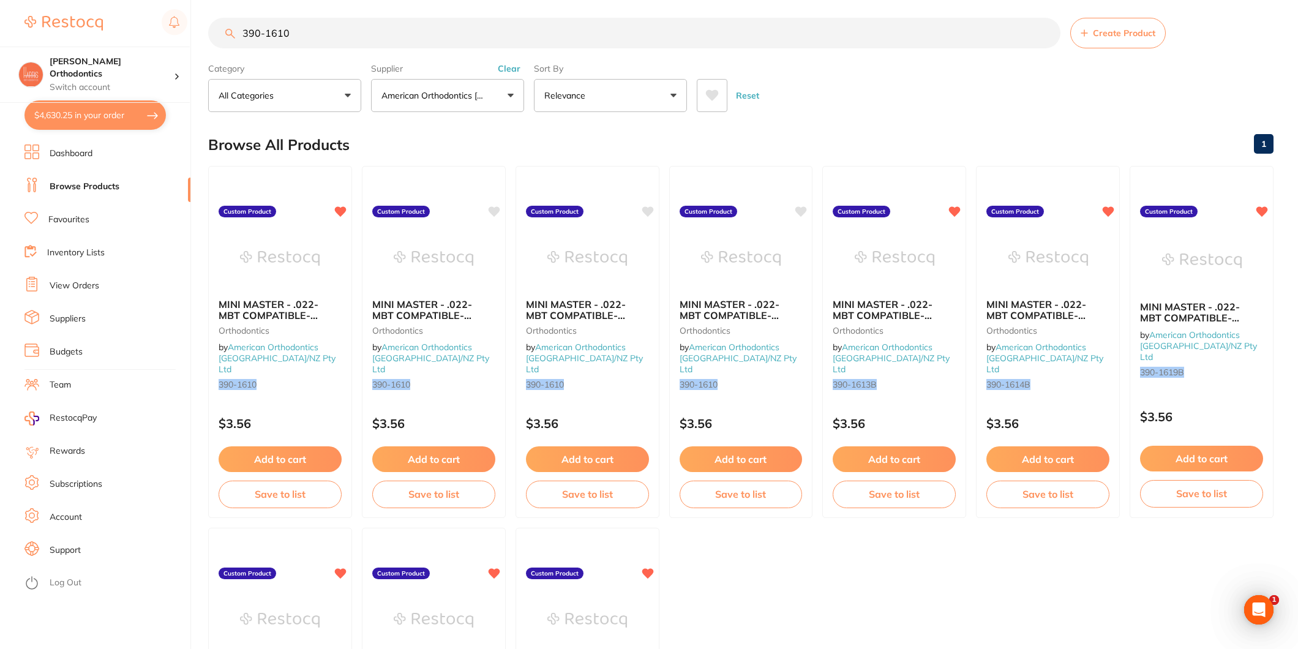
click at [306, 26] on input "390-1610" at bounding box center [634, 33] width 852 height 31
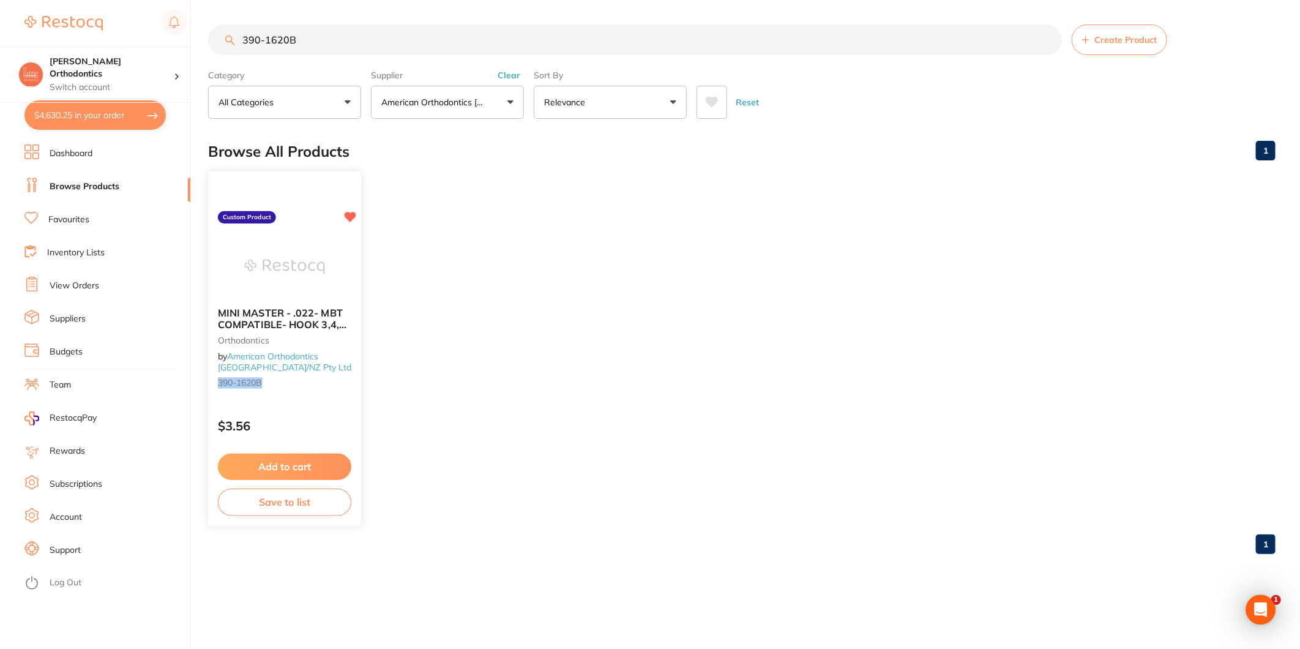
type input "390-1620B"
click at [318, 324] on span "MINI MASTER - .022- MBT COMPATIBLE- HOOK 3,4,5 | Lower Cuspid Left" at bounding box center [284, 324] width 133 height 35
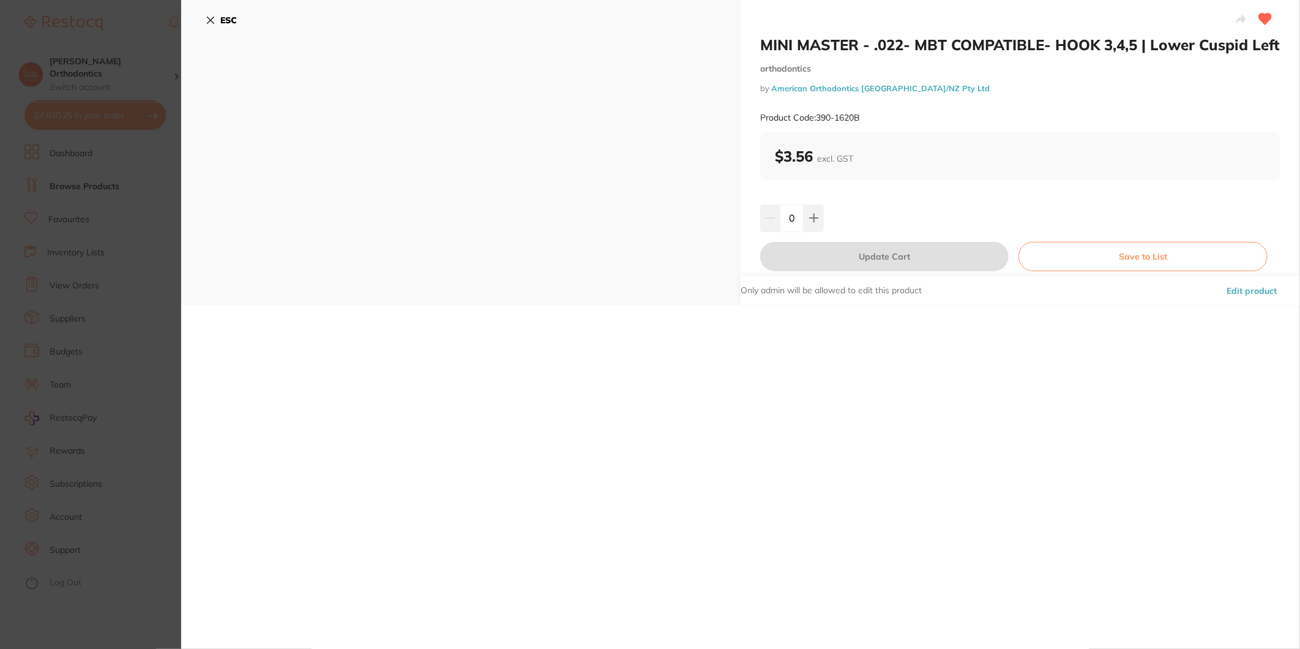
click at [788, 231] on input "0" at bounding box center [791, 217] width 23 height 27
type input "100"
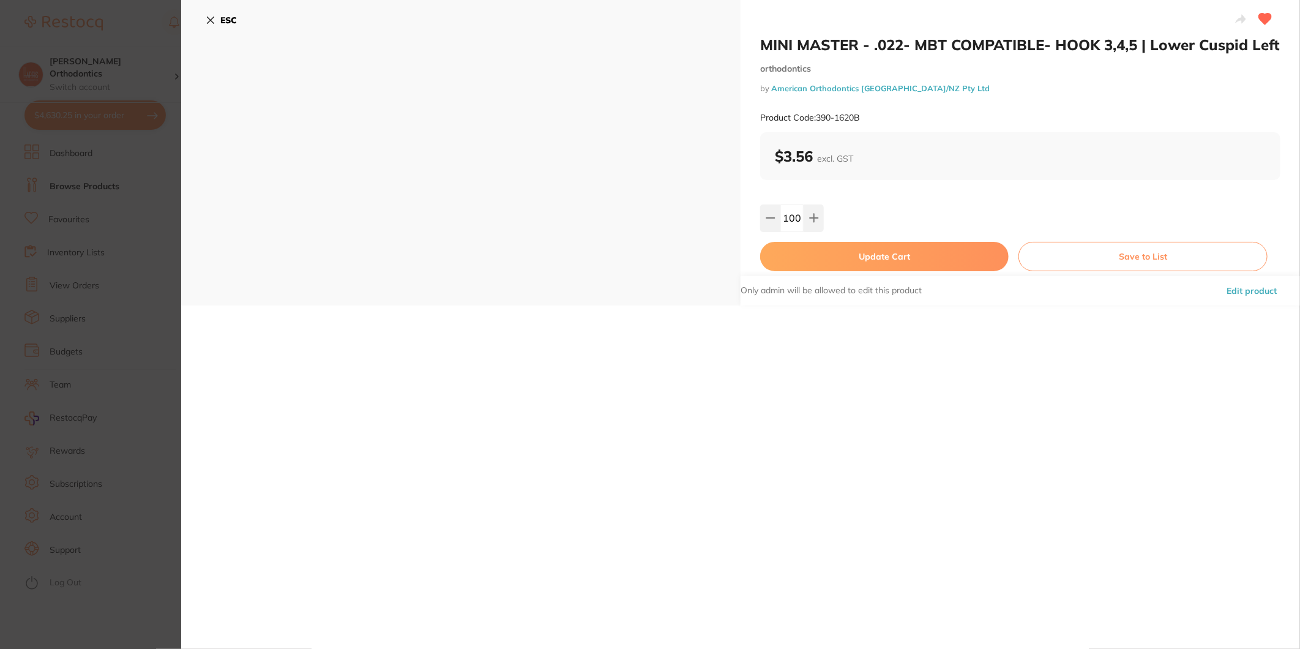
click at [853, 231] on div "100" at bounding box center [1020, 217] width 520 height 27
click at [867, 265] on button "Update Cart" at bounding box center [884, 256] width 249 height 29
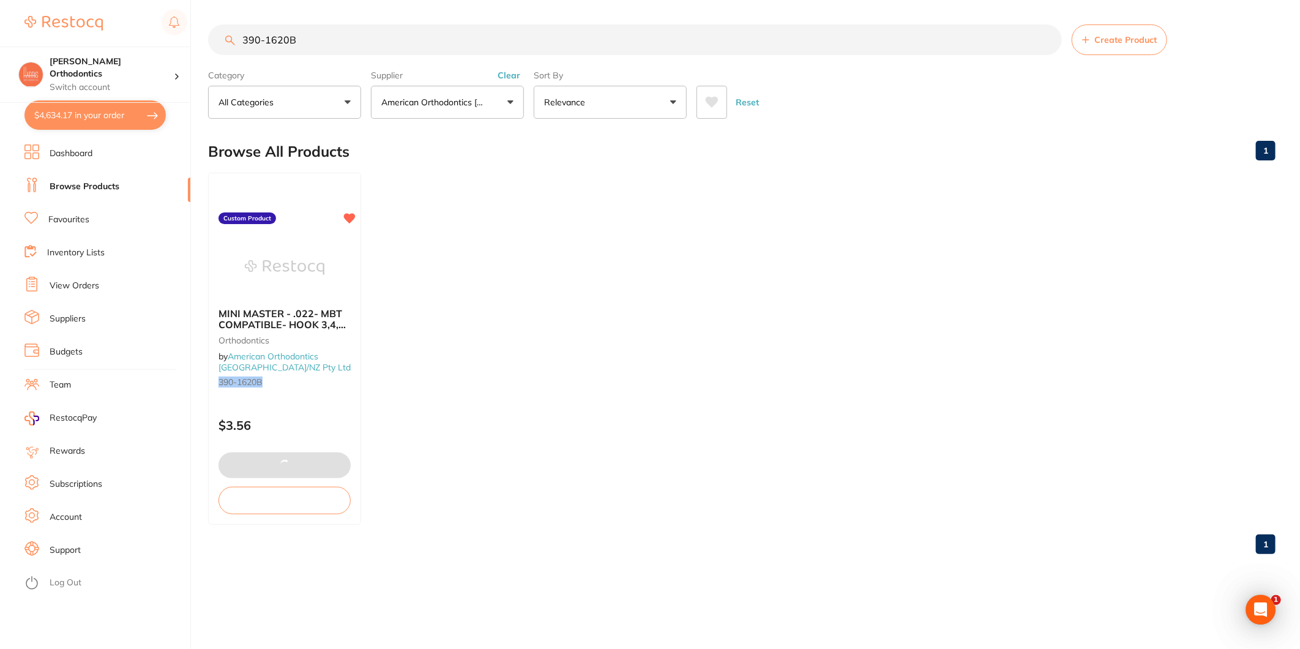
type input "100"
click at [291, 47] on input "390-1620B" at bounding box center [635, 39] width 854 height 31
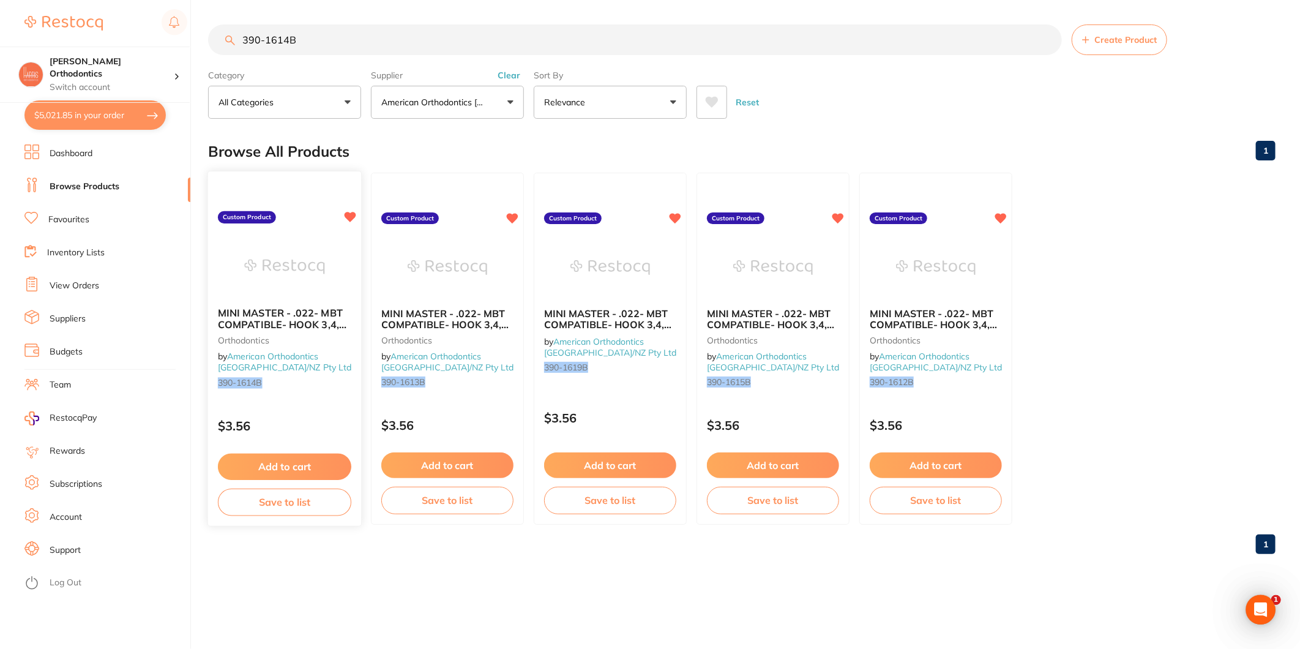
type input "390-1614B"
click at [296, 310] on span "MINI MASTER - .022- MBT COMPATIBLE- HOOK 3,4,5 | Lower 2nd Bicuspid Right" at bounding box center [284, 324] width 133 height 35
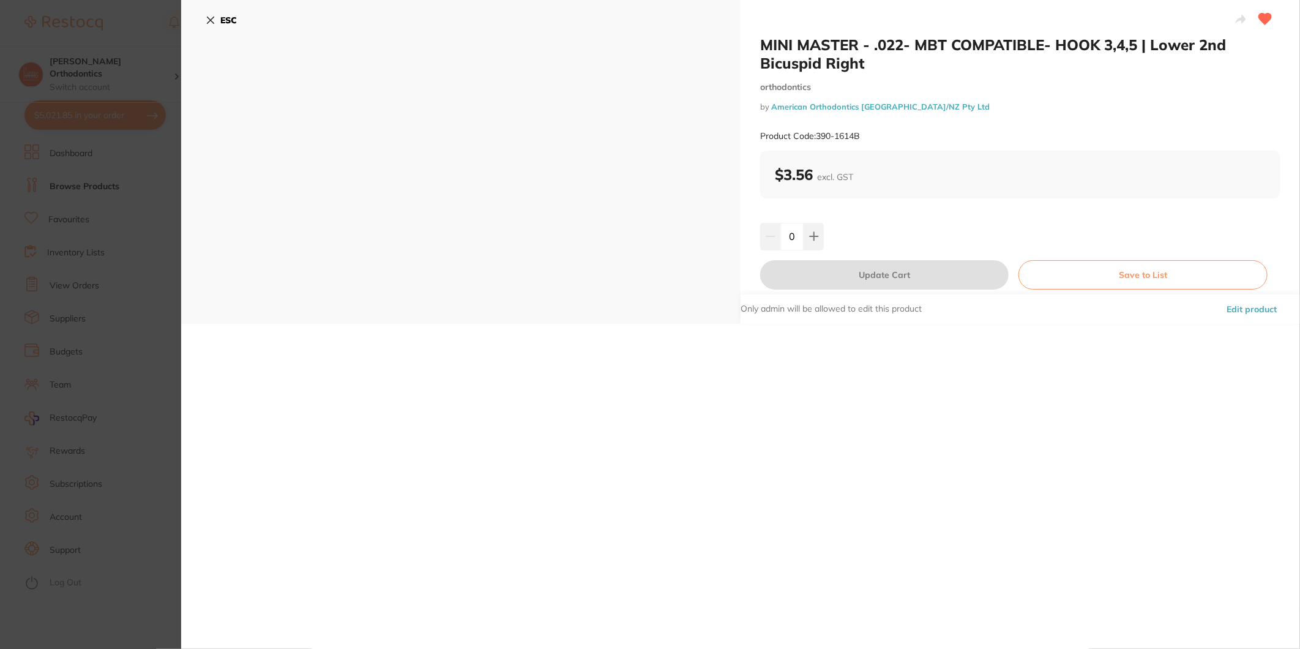
click at [790, 237] on input "0" at bounding box center [791, 236] width 23 height 27
type input "150"
click at [836, 218] on div "MINI MASTER - .022- MBT COMPATIBLE- HOOK 3,4,5 | Lower 2nd Bicuspid Right ortho…" at bounding box center [1020, 162] width 559 height 324
click at [847, 266] on button "Update Cart" at bounding box center [884, 274] width 249 height 29
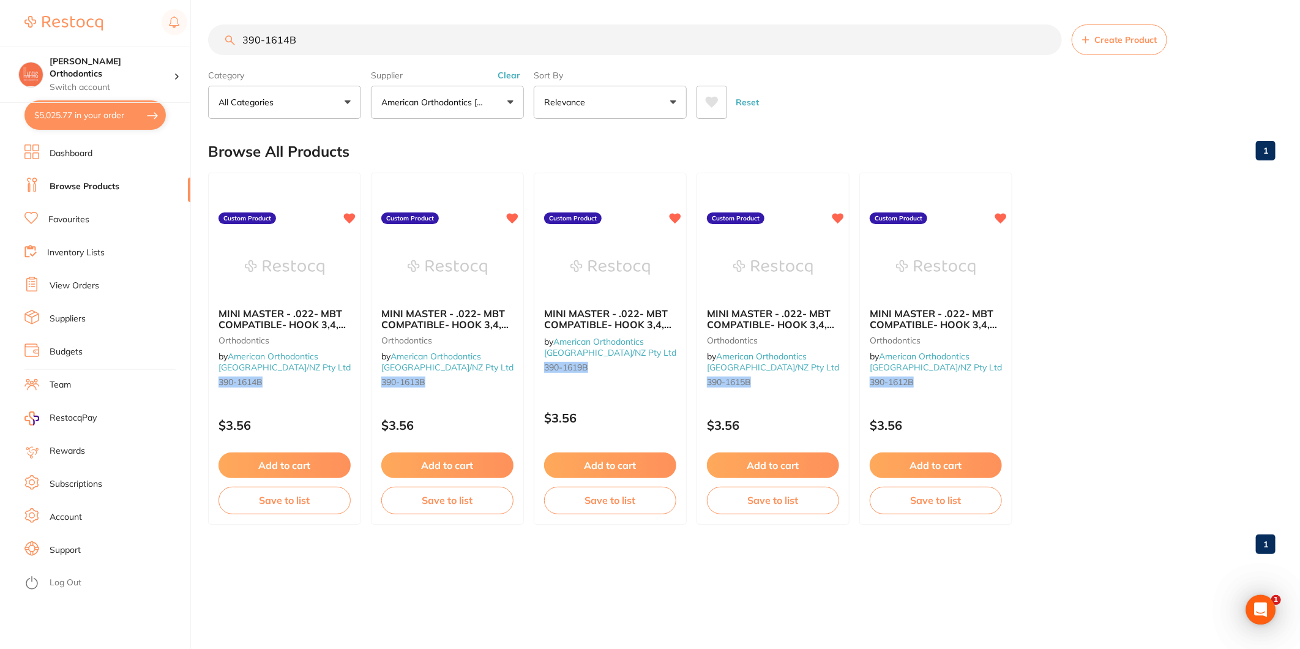
click at [365, 37] on input "390-1614B" at bounding box center [635, 39] width 854 height 31
type input "150"
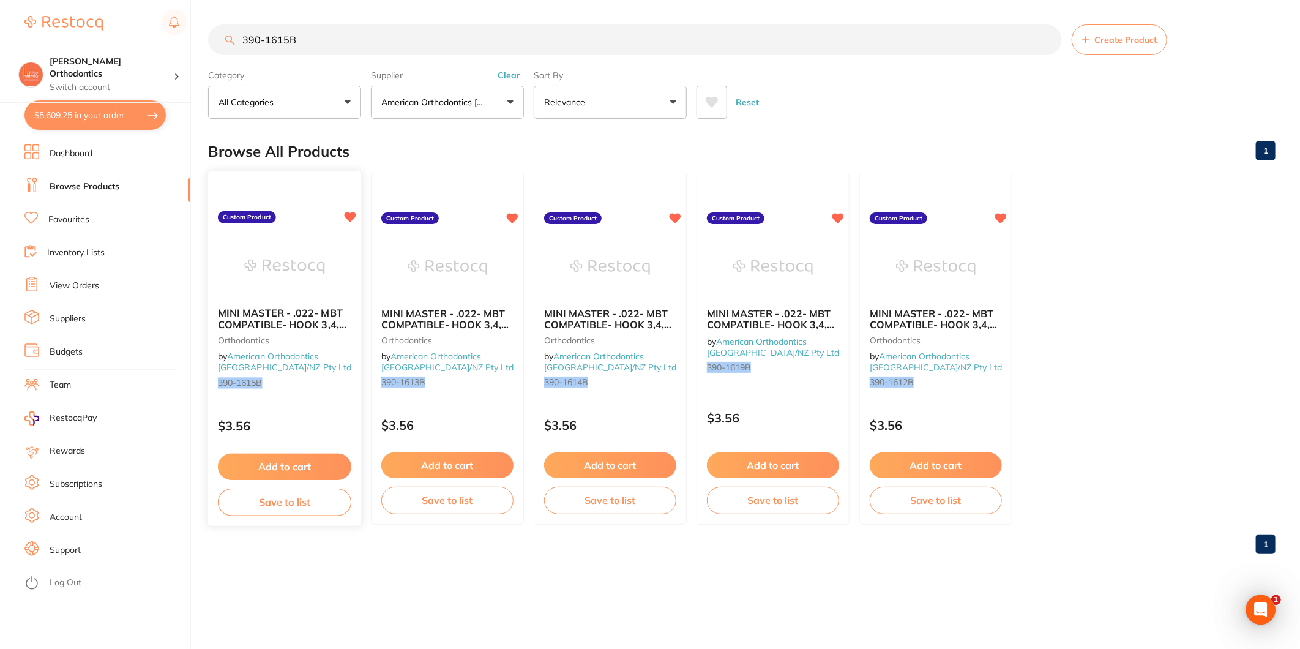
type input "390-1615B"
click at [325, 331] on div "MINI MASTER - .022- MBT COMPATIBLE- HOOK 3,4,5 | Lower 2nd Bicuspid Left orthod…" at bounding box center [284, 349] width 153 height 105
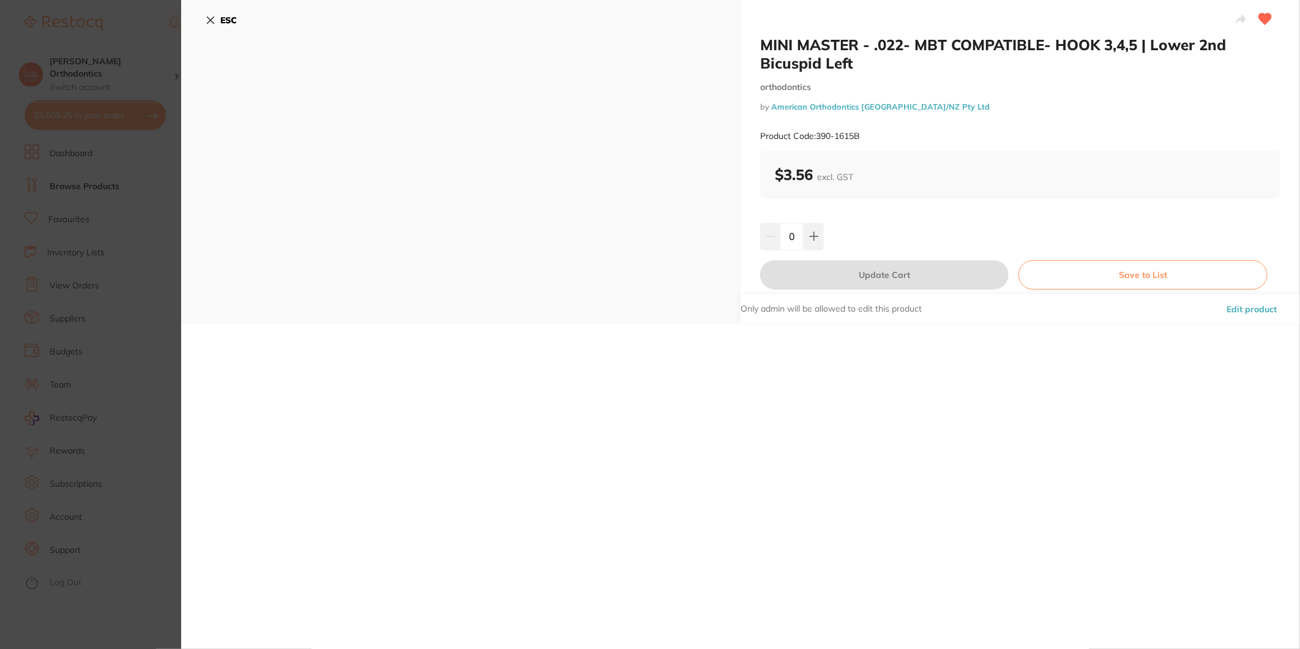
click at [788, 236] on input "0" at bounding box center [791, 236] width 23 height 27
type input "150"
click at [834, 220] on div "MINI MASTER - .022- MBT COMPATIBLE- HOOK 3,4,5 | Lower 2nd Bicuspid Left orthod…" at bounding box center [1020, 162] width 559 height 324
click at [853, 271] on button "Update Cart" at bounding box center [884, 274] width 249 height 29
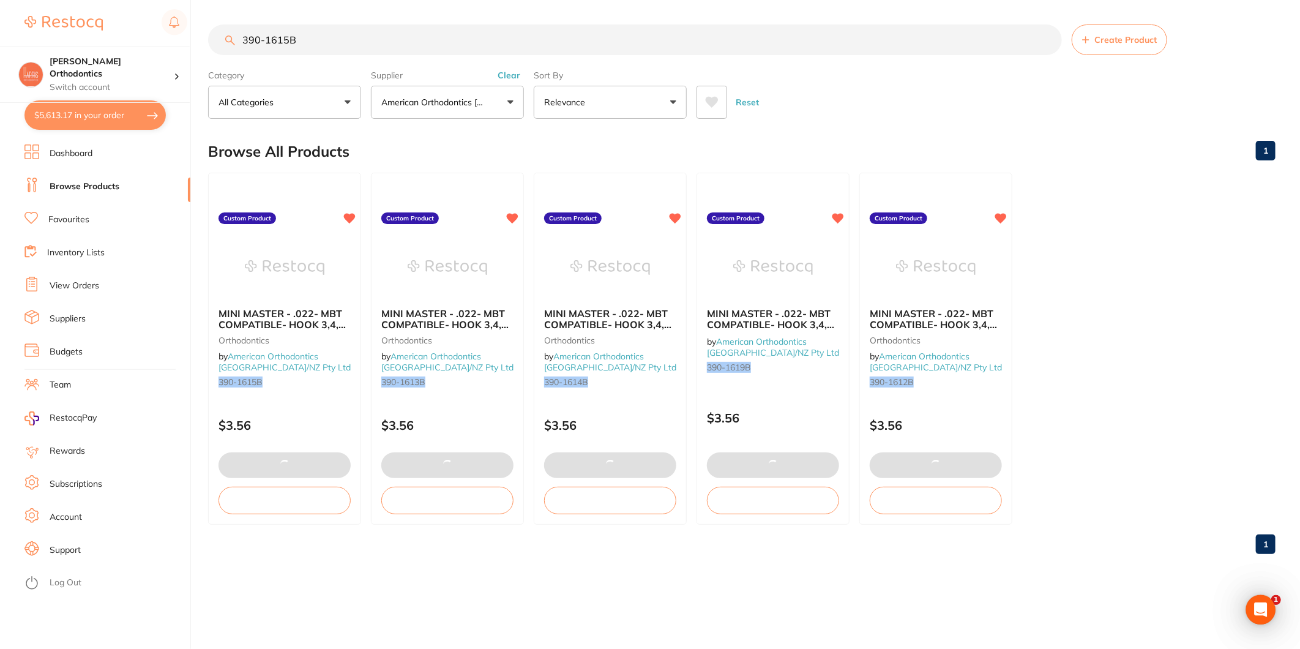
type input "150"
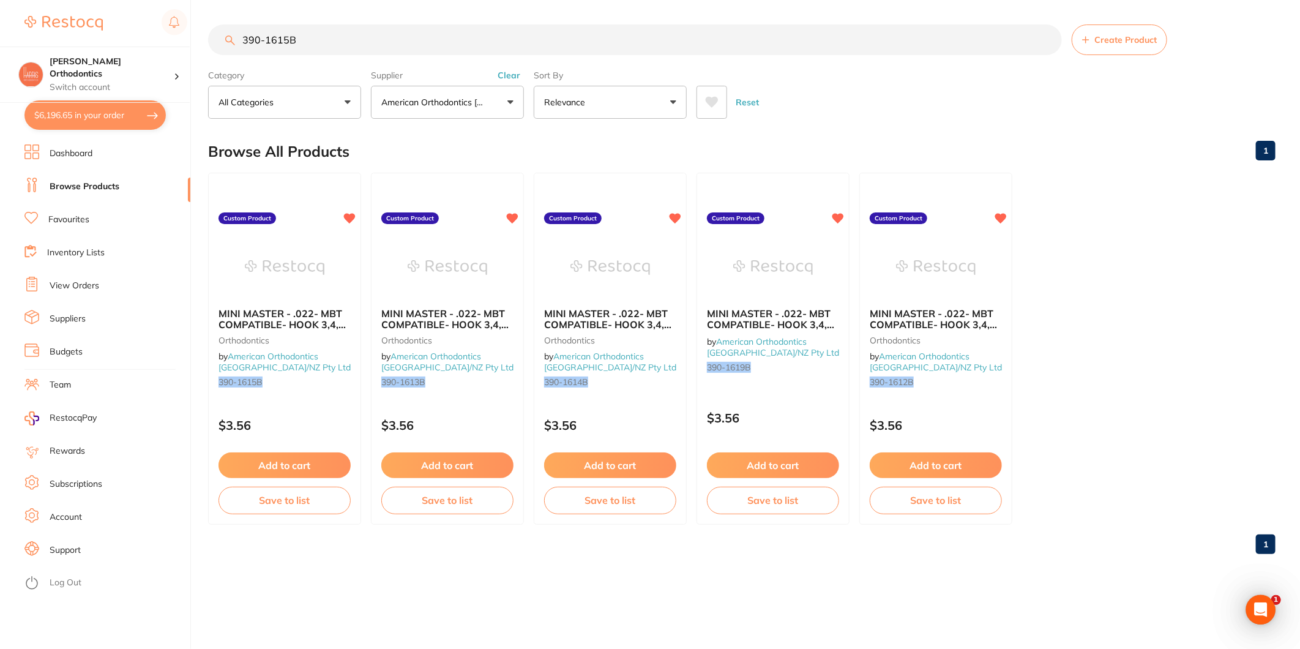
click at [276, 42] on input "390-1615B" at bounding box center [635, 39] width 854 height 31
click at [277, 41] on input "390-1615B" at bounding box center [635, 39] width 854 height 31
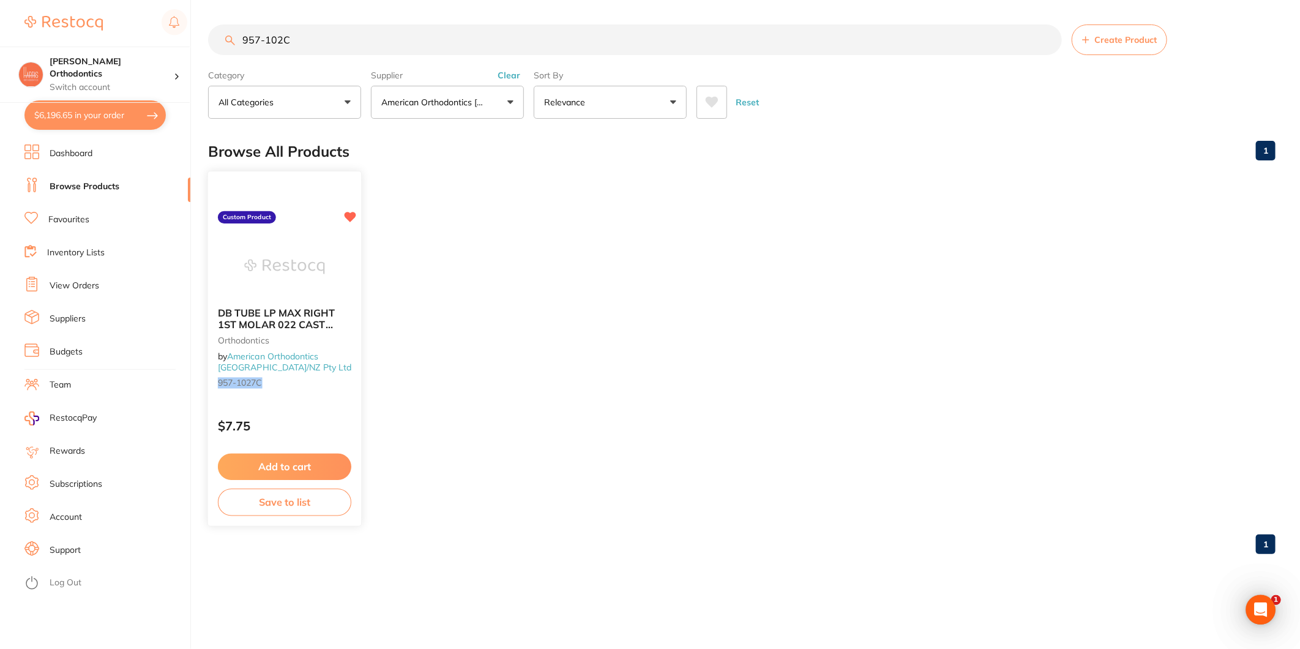
type input "957-102C"
click at [304, 316] on span "DB TUBE LP MAX RIGHT 1ST MOLAR 022 CAST NON-CONV TQ=-14 R=10 4.5MM W/HOOK MR PAD" at bounding box center [280, 330] width 124 height 47
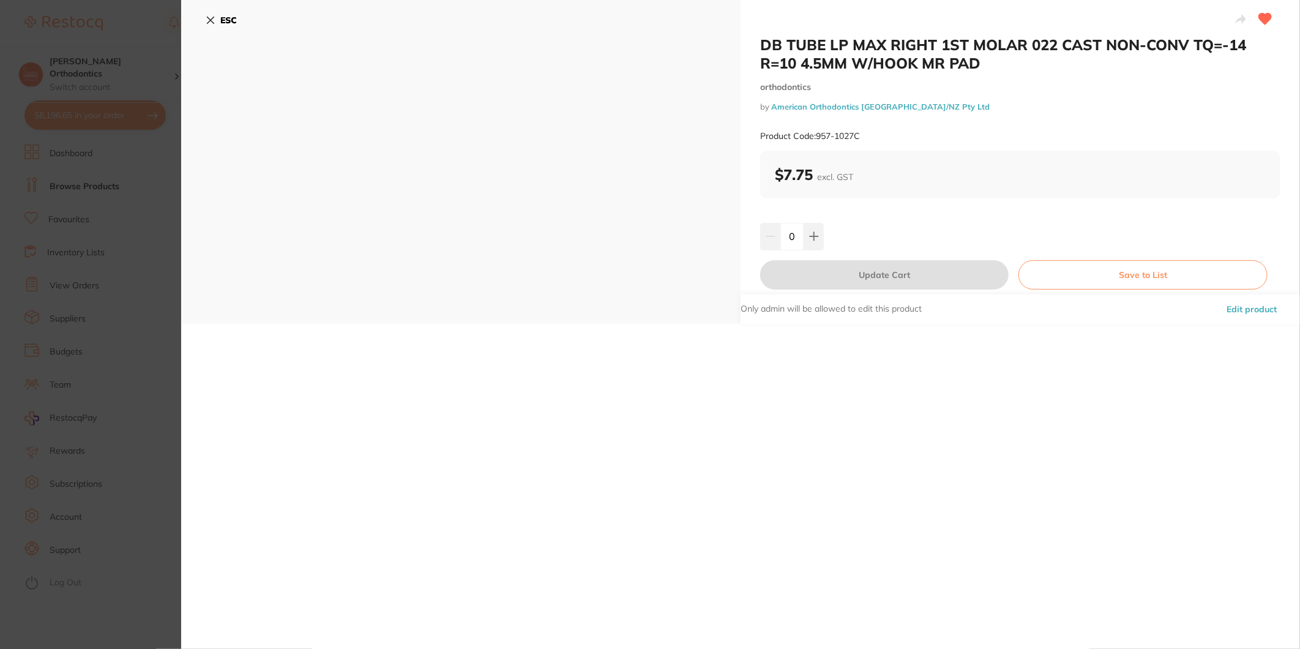
click at [788, 237] on input "0" at bounding box center [791, 236] width 23 height 27
type input "100"
click at [866, 216] on div "DB TUBE LP MAX RIGHT 1ST MOLAR 022 CAST NON-CONV TQ=-14 R=10 4.5MM W/HOOK MR PA…" at bounding box center [1020, 162] width 559 height 324
click at [870, 282] on button "Update Cart" at bounding box center [884, 274] width 249 height 29
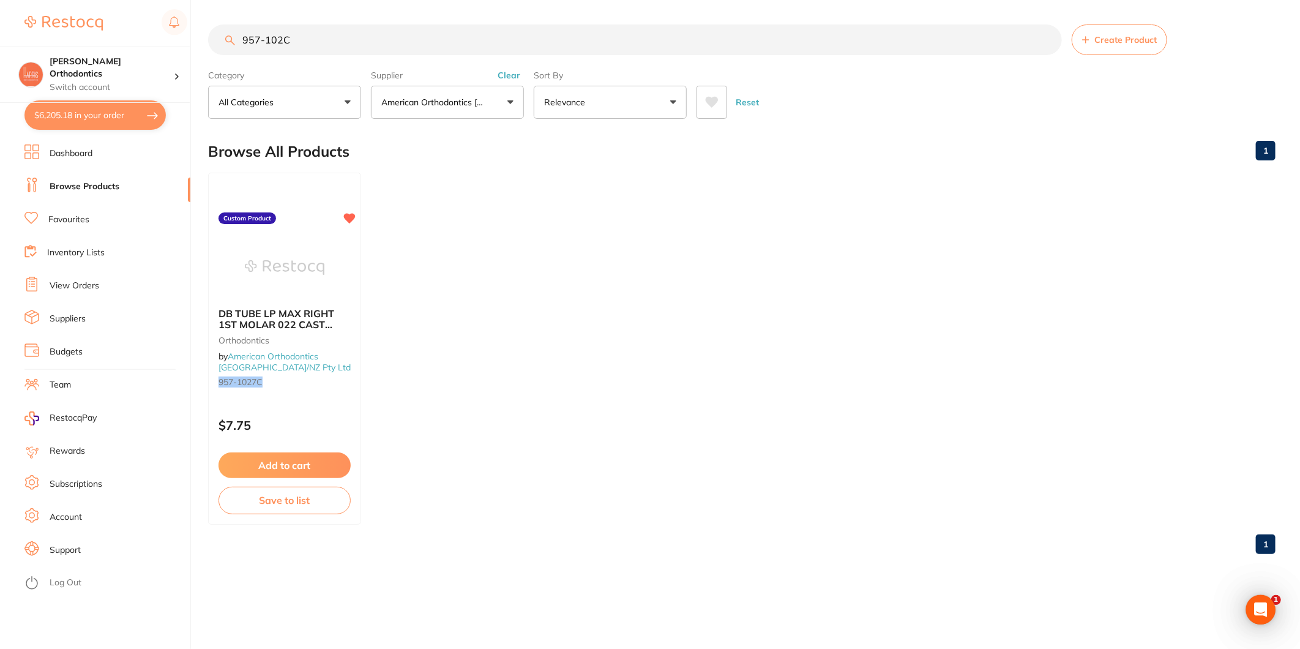
type input "100"
click at [322, 35] on input "957-102C" at bounding box center [635, 39] width 854 height 31
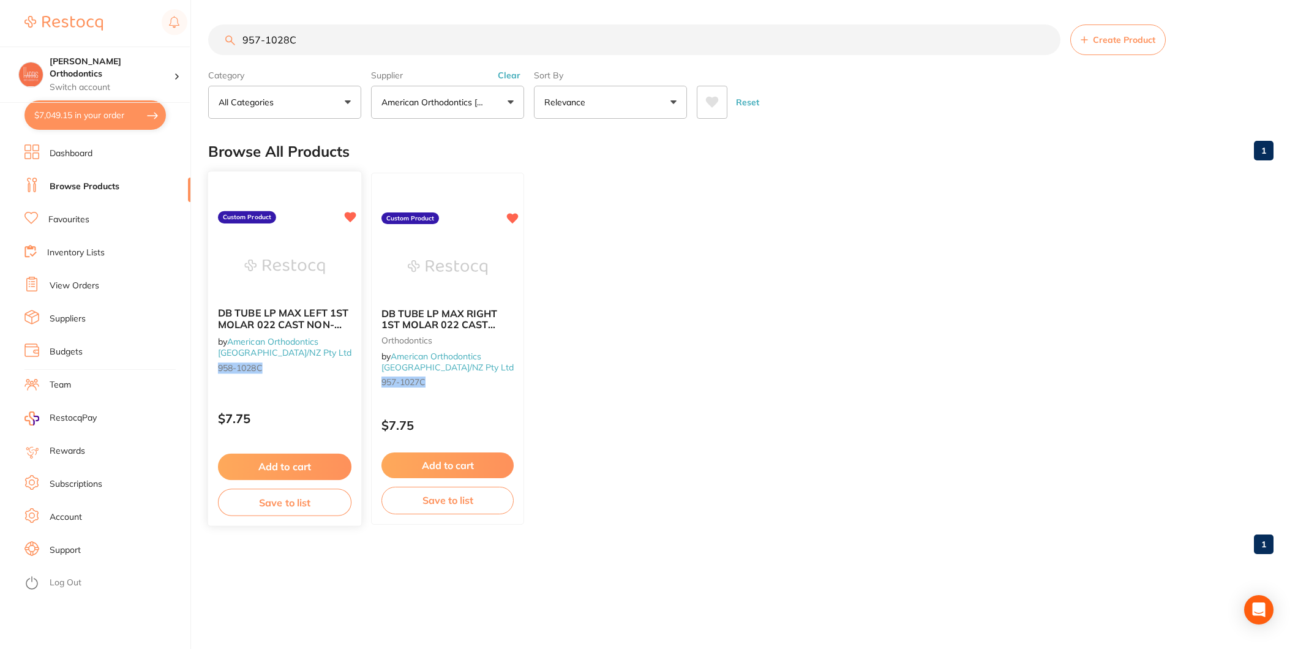
type input "957-1028C"
click at [273, 320] on span "DB TUBE LP MAX LEFT 1ST MOLAR 022 CAST NON-CONV TQ=-14 R=10 4.5MM W/HOOK MR PAD" at bounding box center [283, 330] width 131 height 47
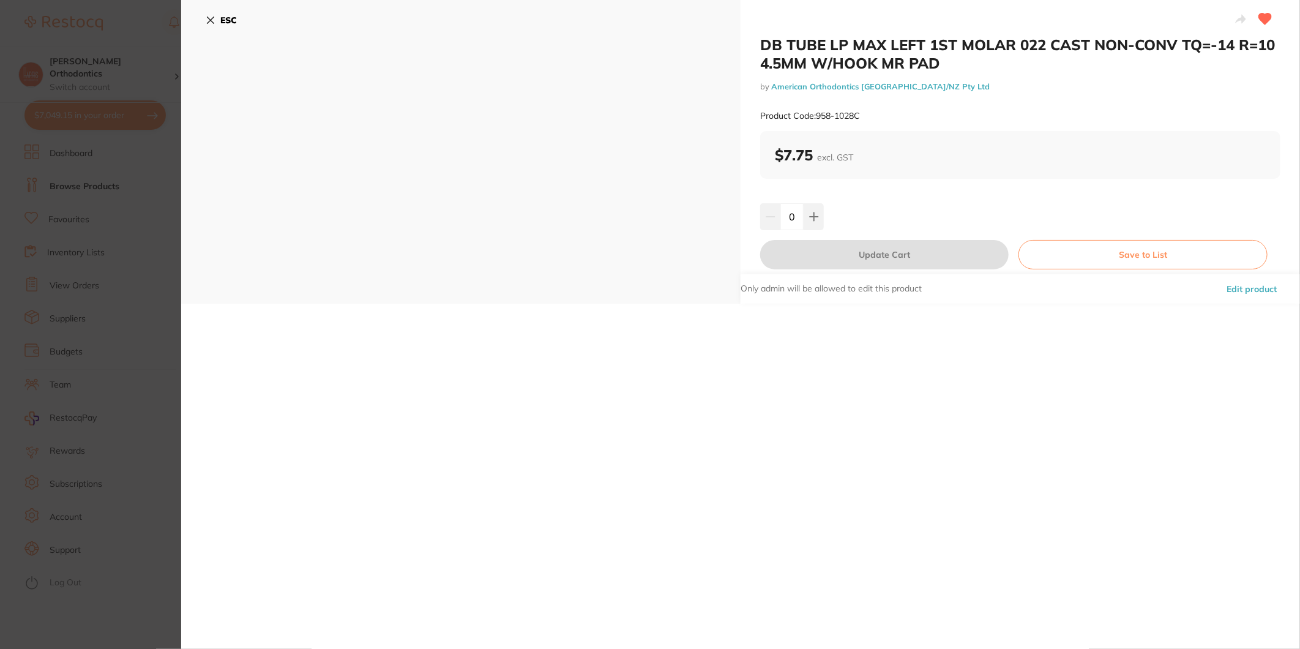
click at [787, 217] on input "0" at bounding box center [791, 216] width 23 height 27
type input "100"
click at [870, 215] on div "100" at bounding box center [1020, 216] width 520 height 27
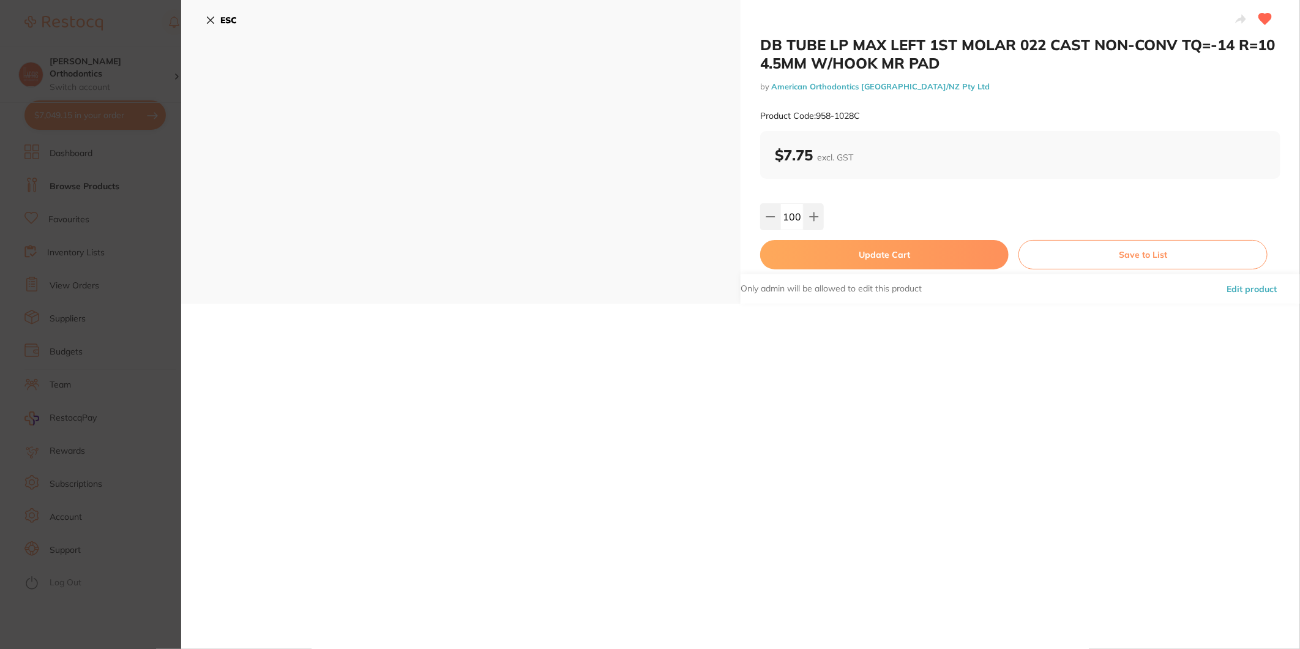
click at [873, 242] on button "Update Cart" at bounding box center [884, 254] width 249 height 29
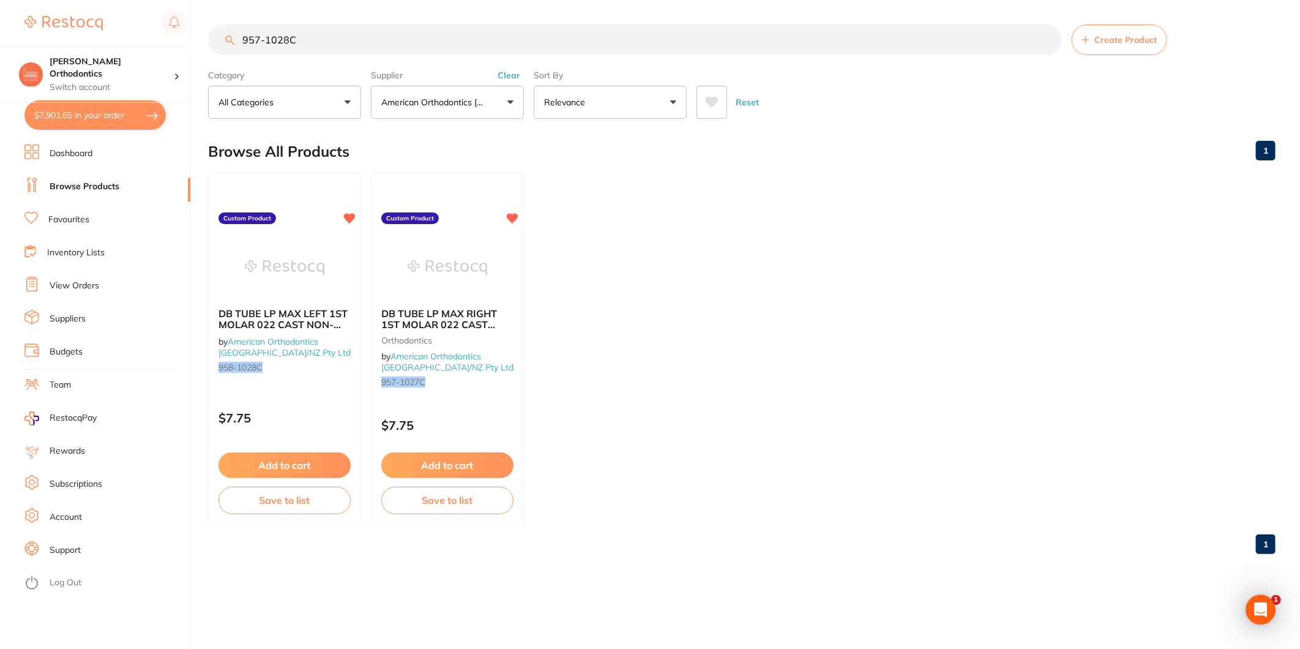
click at [301, 43] on input "957-1028C" at bounding box center [635, 39] width 854 height 31
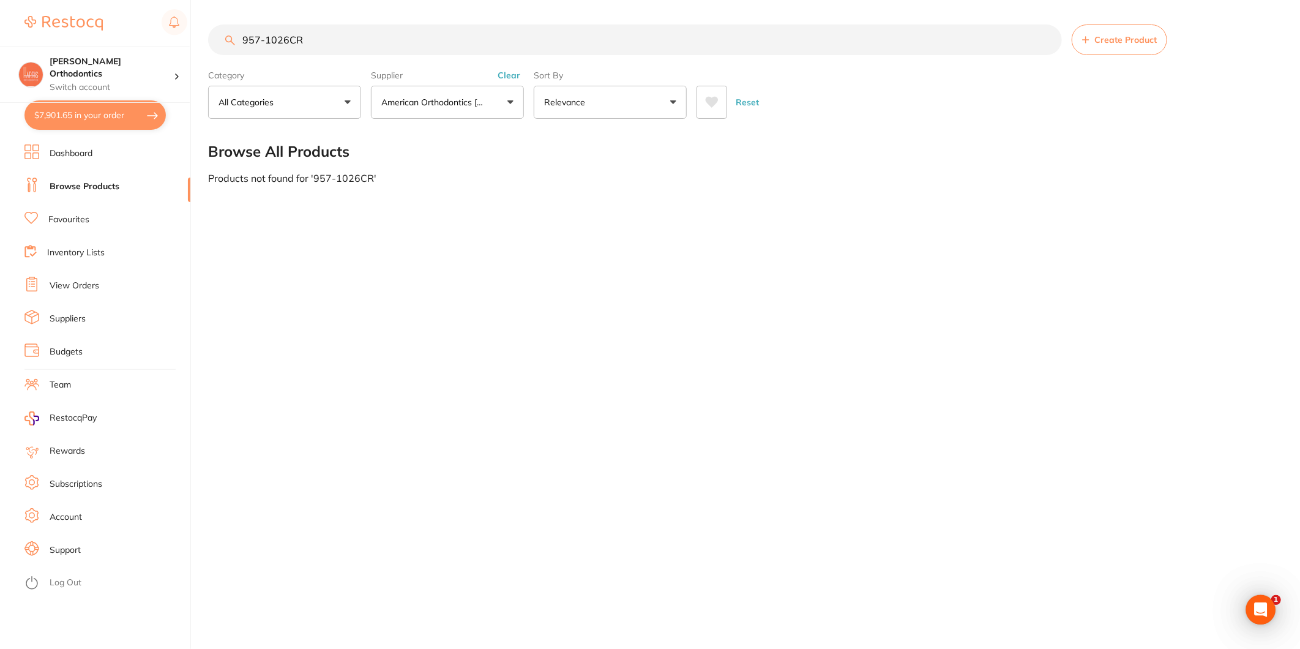
click at [286, 35] on input "957-1026CR" at bounding box center [635, 39] width 854 height 31
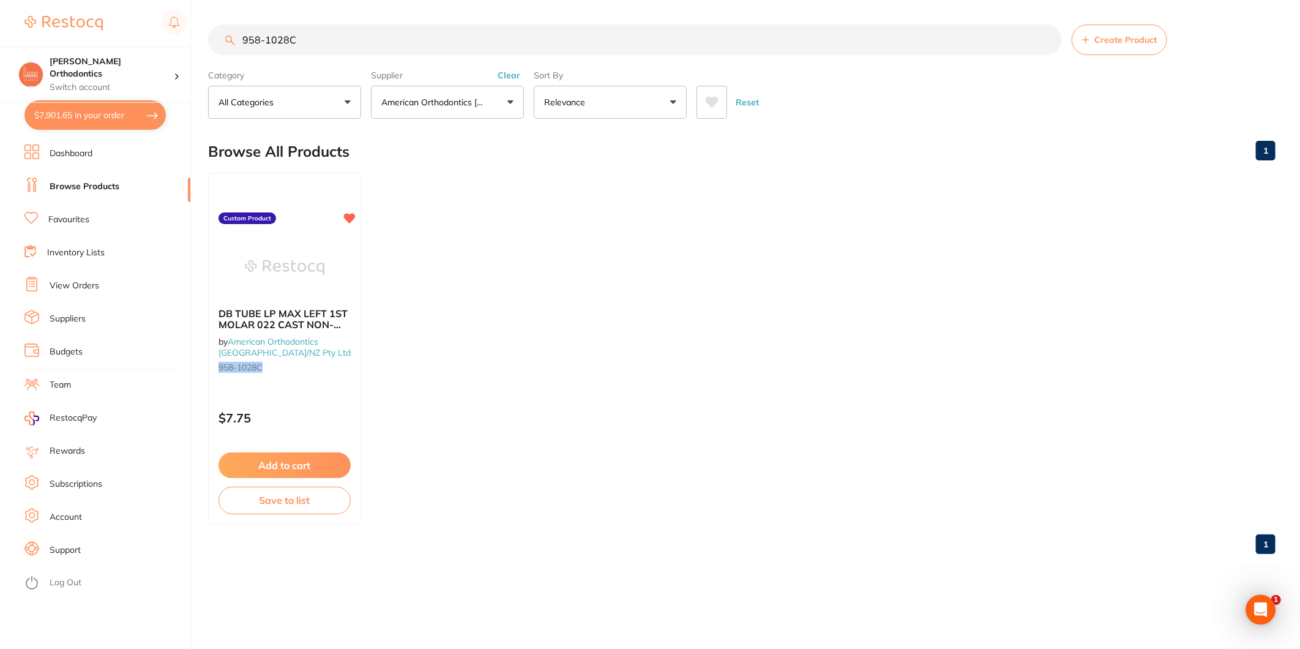
click at [301, 310] on span "DB TUBE LP MAX LEFT 1ST MOLAR 022 CAST NON-CONV TQ=-14 R=10 4.5MM W/HOOK MR PAD" at bounding box center [284, 330] width 130 height 46
click at [322, 310] on section at bounding box center [650, 324] width 1300 height 649
click at [267, 325] on span "DB TUBE LP MAX LEFT 1ST MOLAR 022 CAST NON-CONV TQ=-14 R=10 4.5MM W/HOOK MR PAD" at bounding box center [283, 330] width 131 height 47
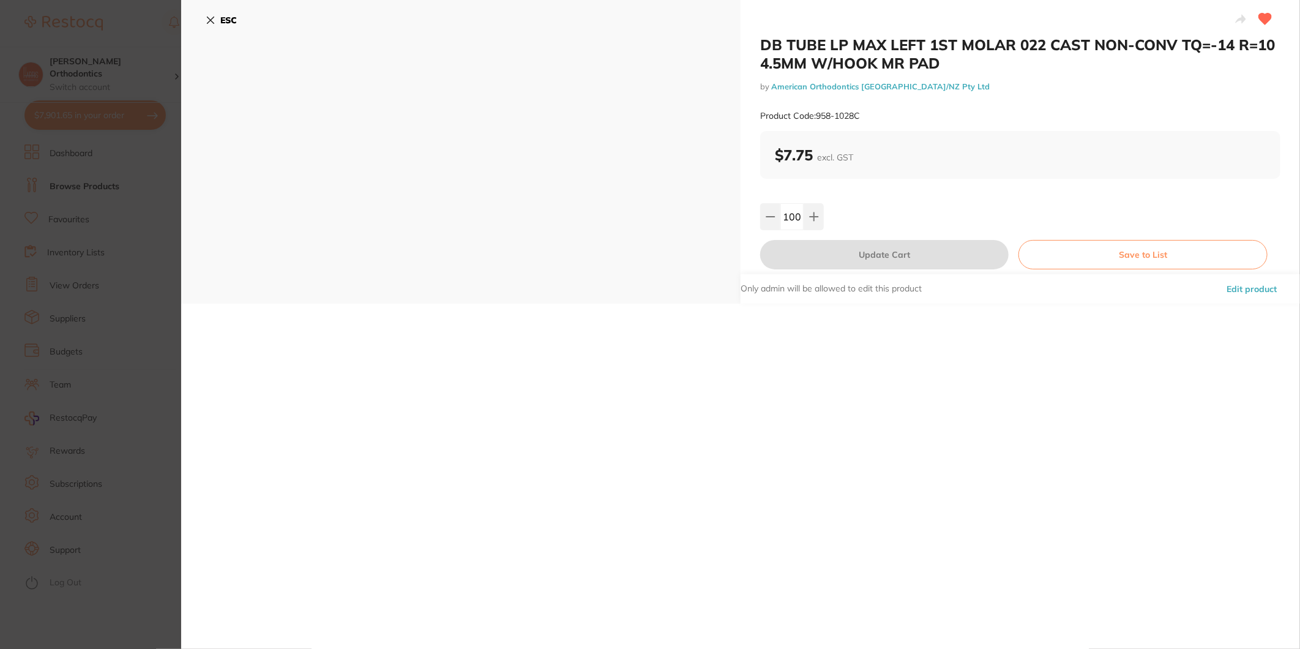
click at [316, 466] on section "DB TUBE LP MAX LEFT 1ST MOLAR 022 CAST NON-CONV TQ=-14 R=10 4.5MM W/HOOK MR PAD…" at bounding box center [650, 324] width 1300 height 649
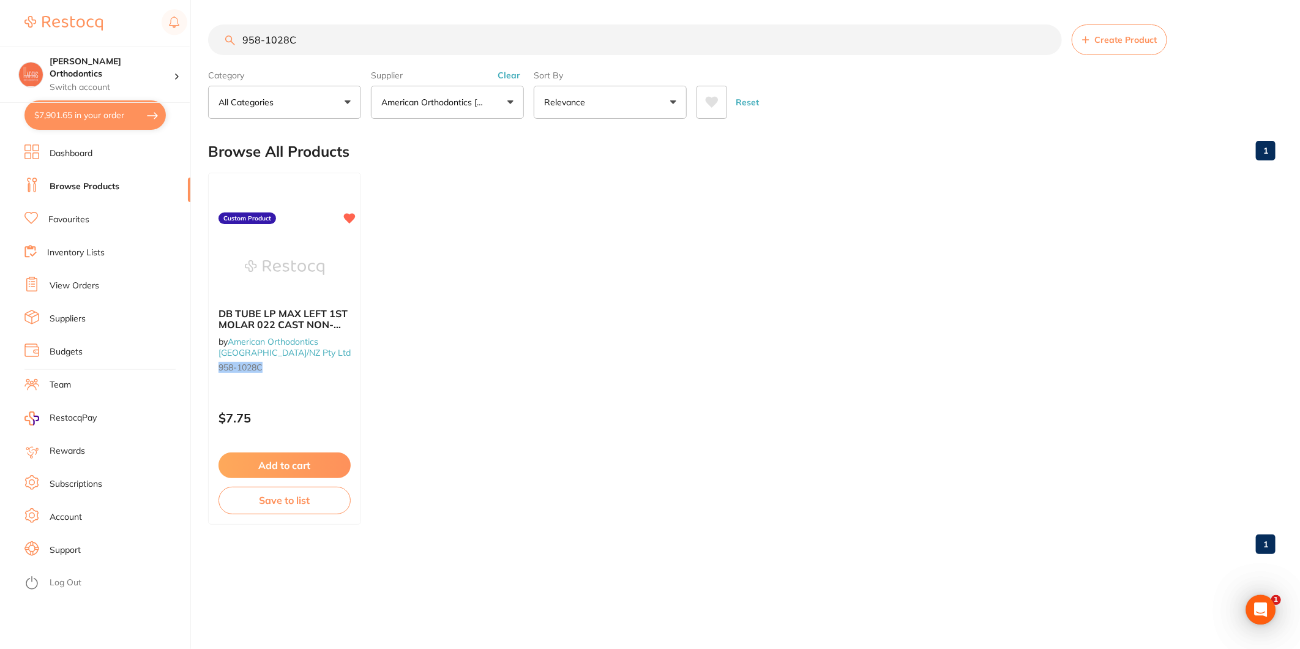
click at [301, 36] on input "958-1028C" at bounding box center [635, 39] width 854 height 31
type input "9"
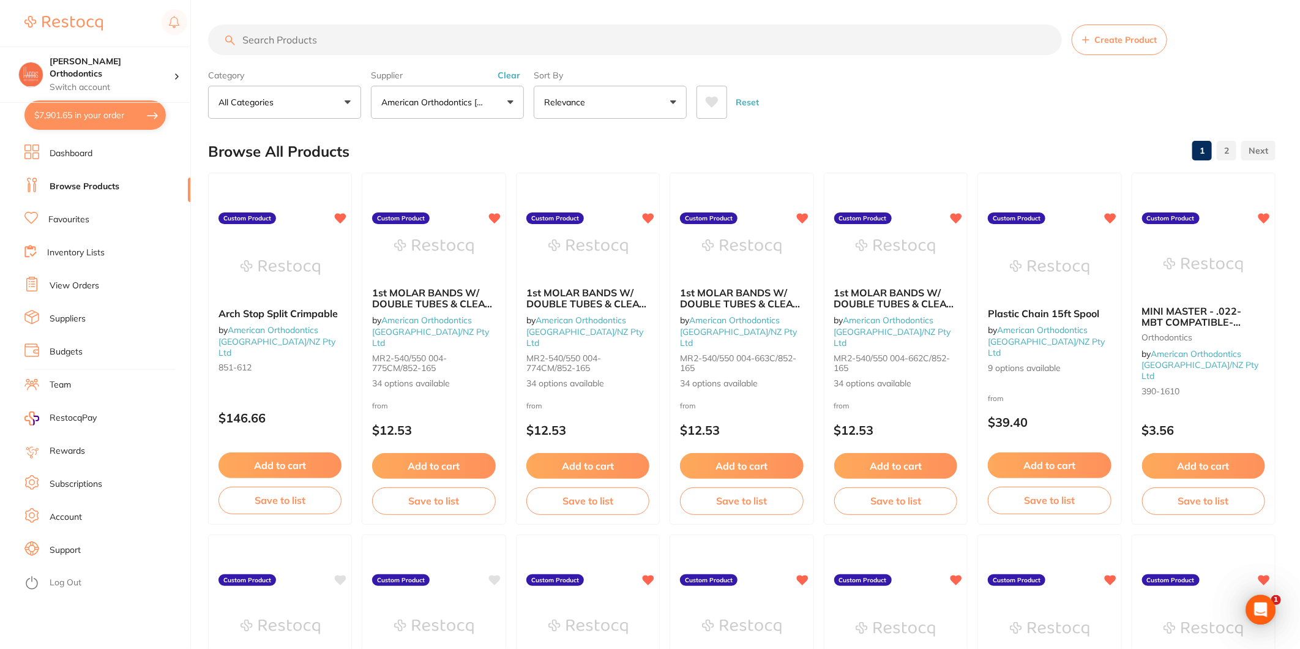
type input "5"
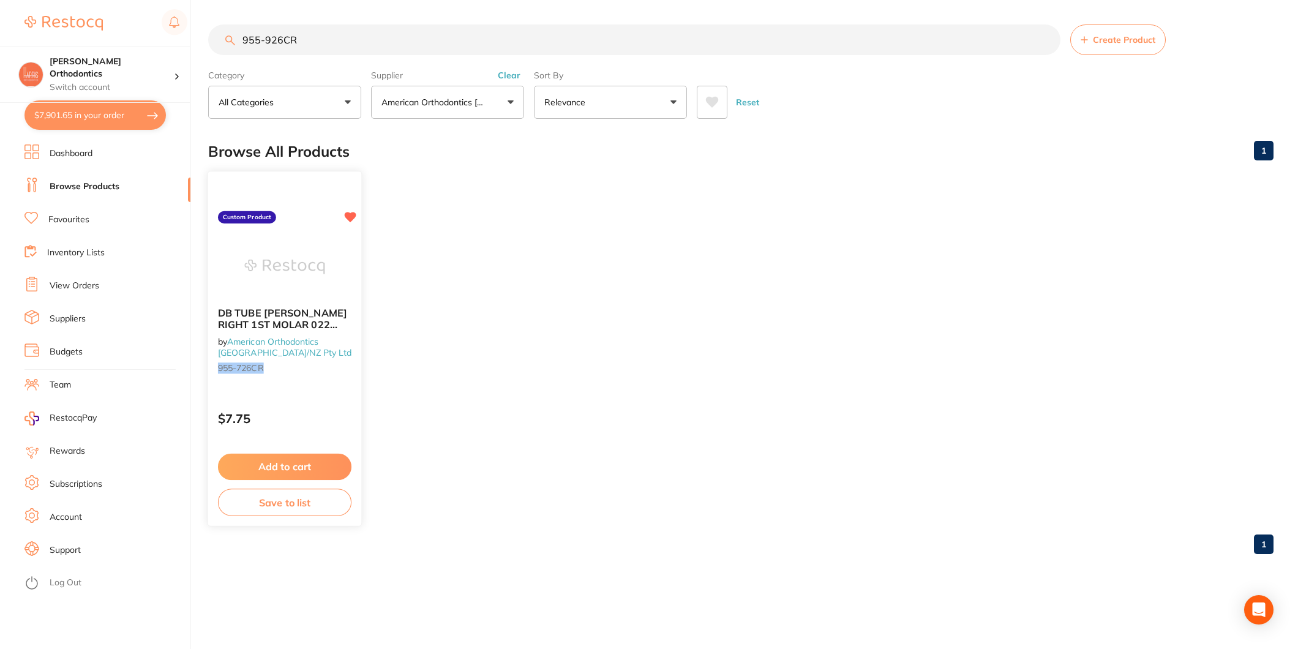
type input "955-926CR"
click at [296, 304] on div "DB TUBE LP MAND RIGHT 1ST MOLAR 022 CAST NON-CONV TQ=-20 R=0 4.5MM W/HOOK MR PA…" at bounding box center [284, 342] width 153 height 90
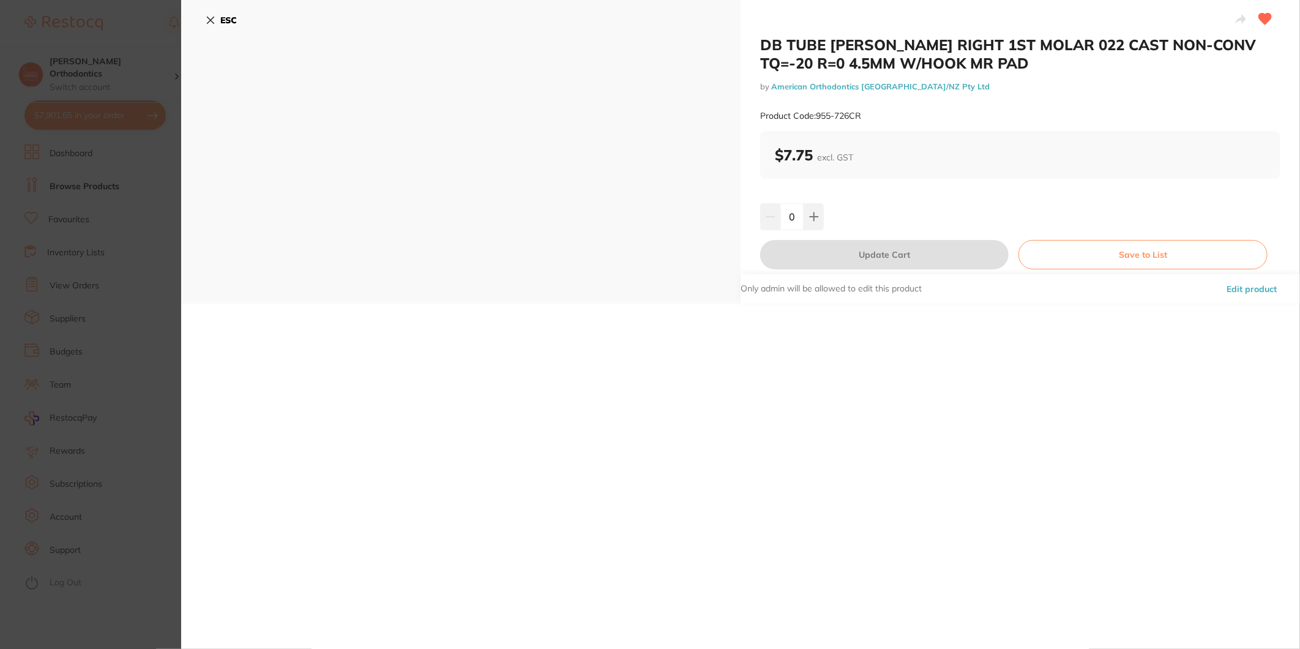
click at [790, 212] on input "0" at bounding box center [791, 216] width 23 height 27
type input "100"
click at [850, 219] on div "100" at bounding box center [1020, 216] width 520 height 27
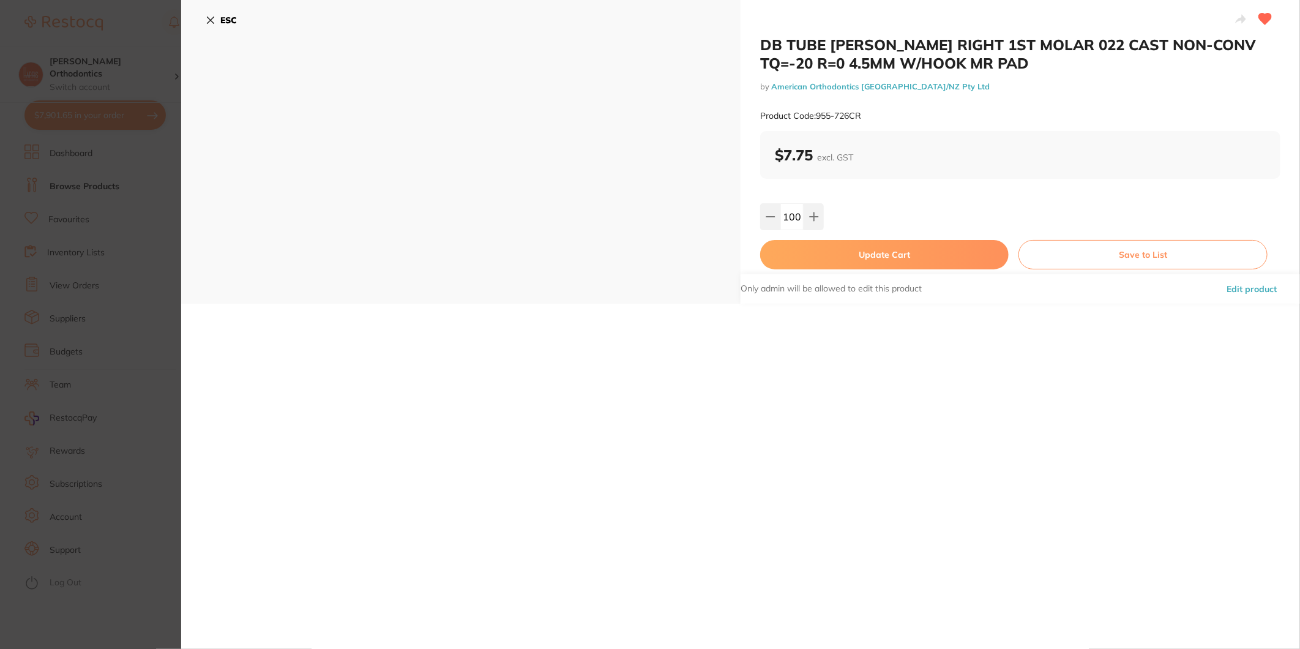
click at [850, 253] on button "Update Cart" at bounding box center [884, 254] width 249 height 29
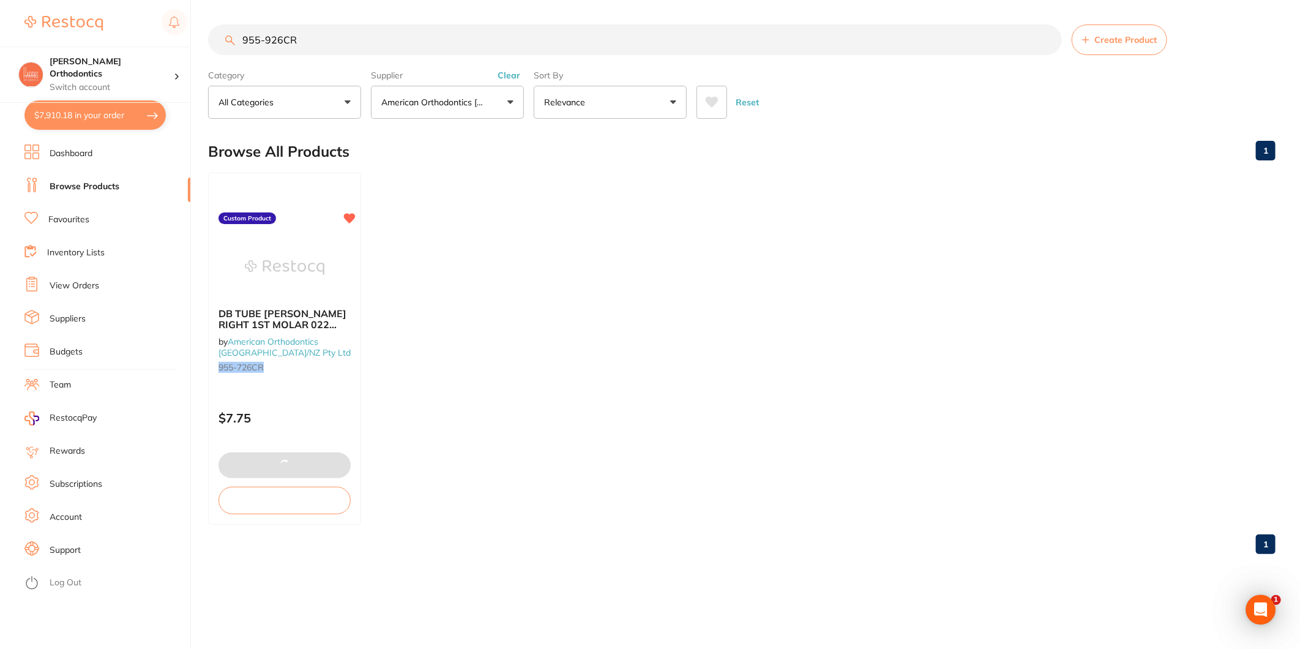
type input "100"
click at [260, 39] on input "955-926CR" at bounding box center [635, 39] width 854 height 31
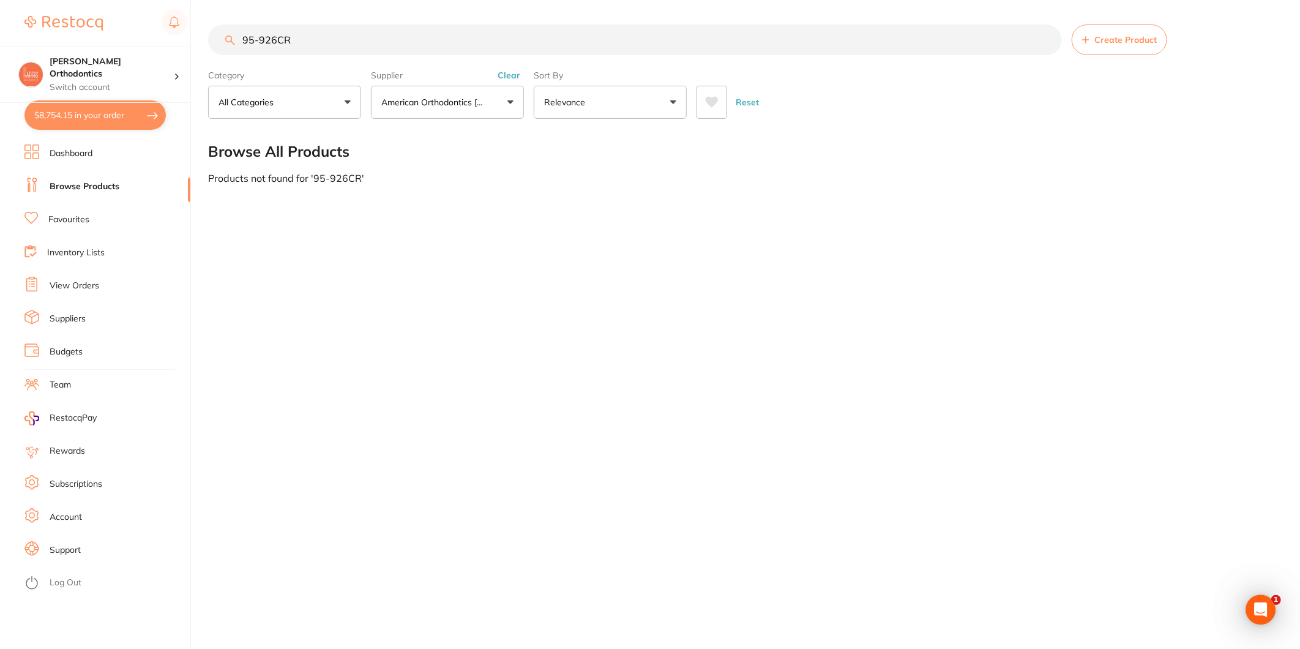
click at [279, 39] on input "95-926CR" at bounding box center [635, 39] width 854 height 31
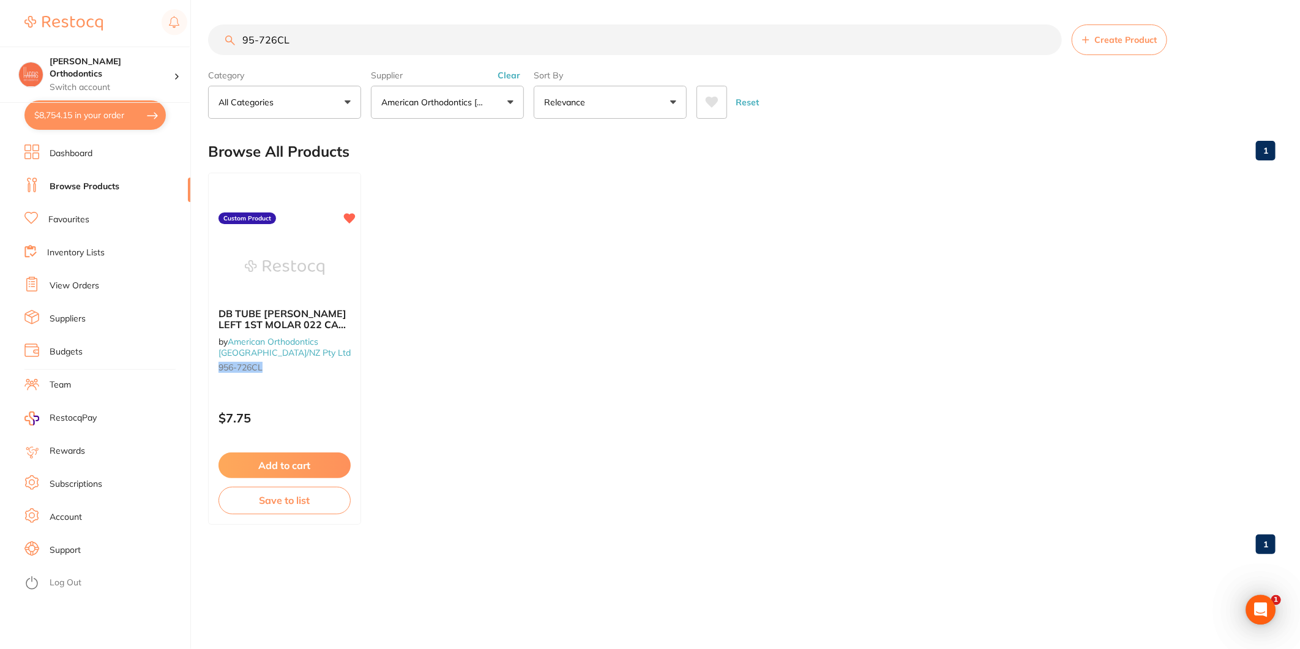
type input "95-726CL"
click at [498, 130] on main "95-726CL Create Product Category All Categories All Categories No categories fo…" at bounding box center [754, 294] width 1092 height 588
click at [301, 455] on button "Add to cart" at bounding box center [284, 467] width 133 height 26
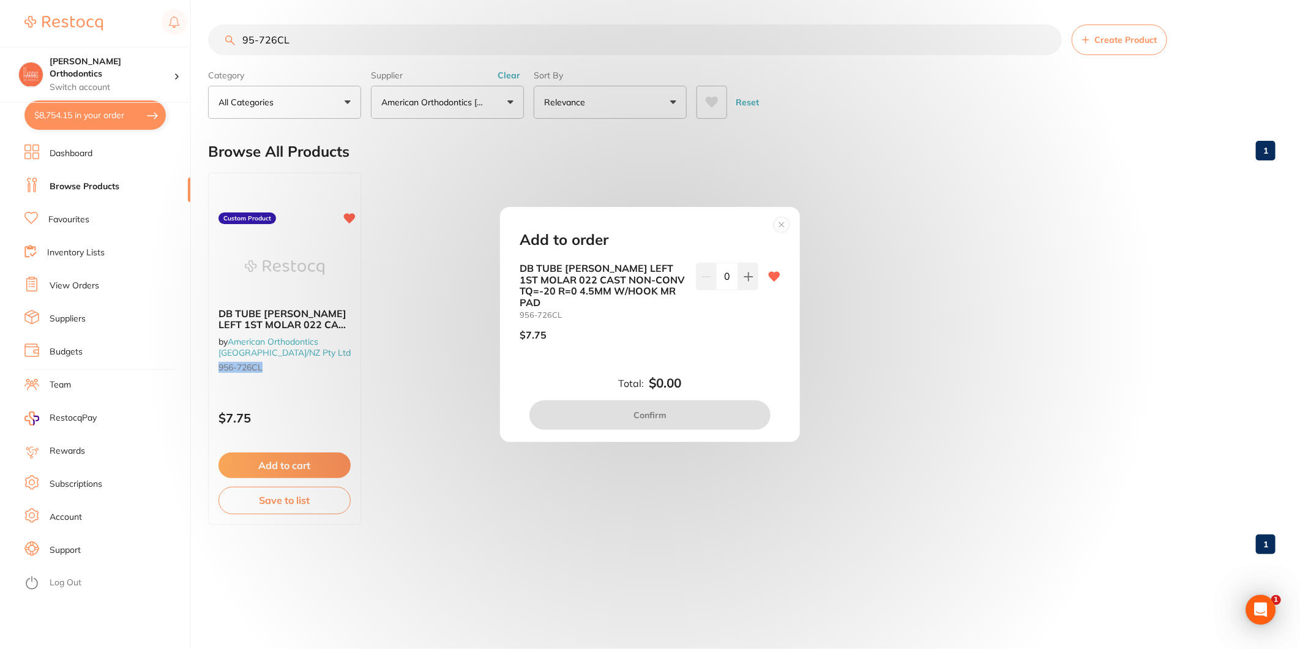
click at [720, 278] on input "0" at bounding box center [727, 276] width 22 height 27
type input "100"
drag, startPoint x: 725, startPoint y: 306, endPoint x: 725, endPoint y: 342, distance: 35.5
click at [725, 306] on div "100" at bounding box center [727, 307] width 62 height 88
click at [708, 403] on button "Confirm" at bounding box center [649, 414] width 241 height 29
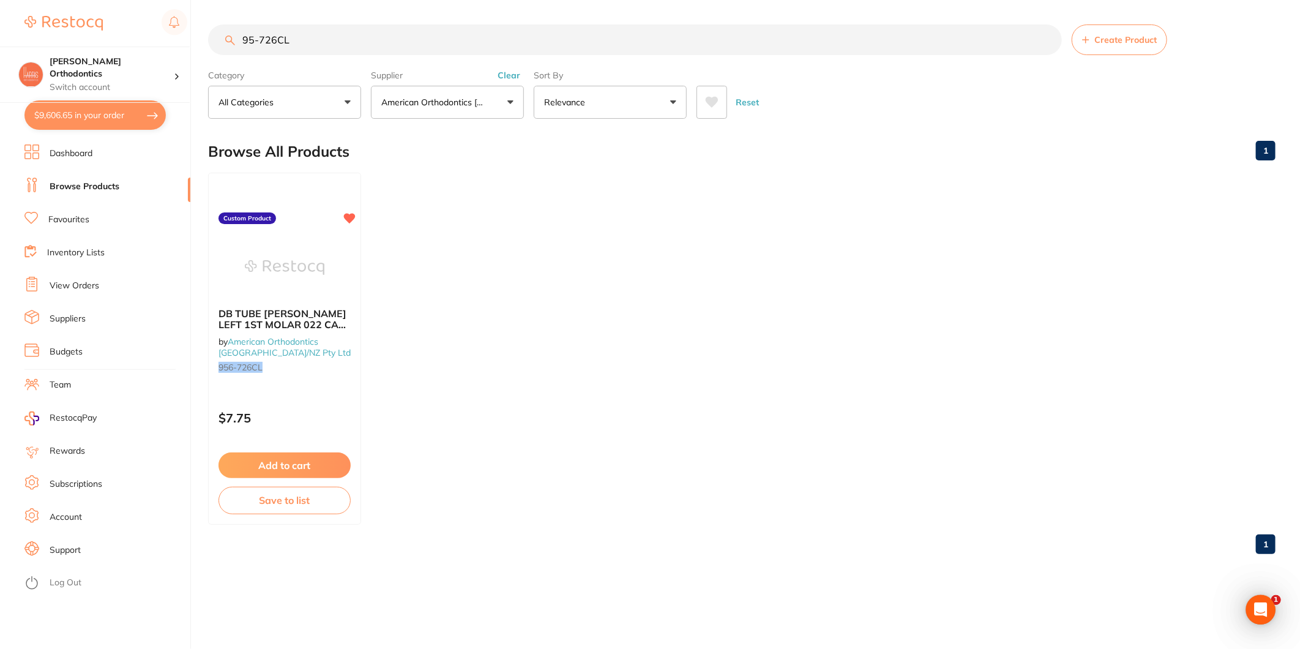
click at [293, 36] on input "95-726CL" at bounding box center [635, 39] width 854 height 31
type input "953-807C"
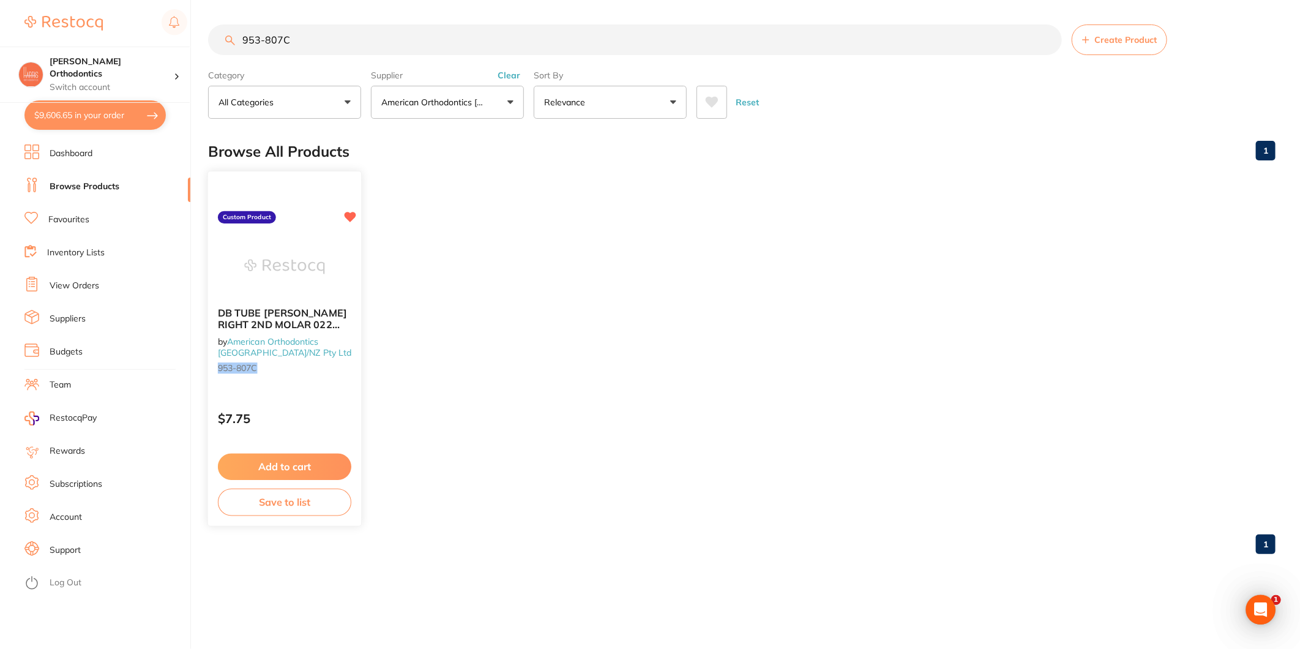
click at [283, 329] on span "DB TUBE [PERSON_NAME] RIGHT 2ND MOLAR 022 CAST NON-CONV TQ=-10 R=0 3.2MM W/HOOK…" at bounding box center [282, 336] width 129 height 58
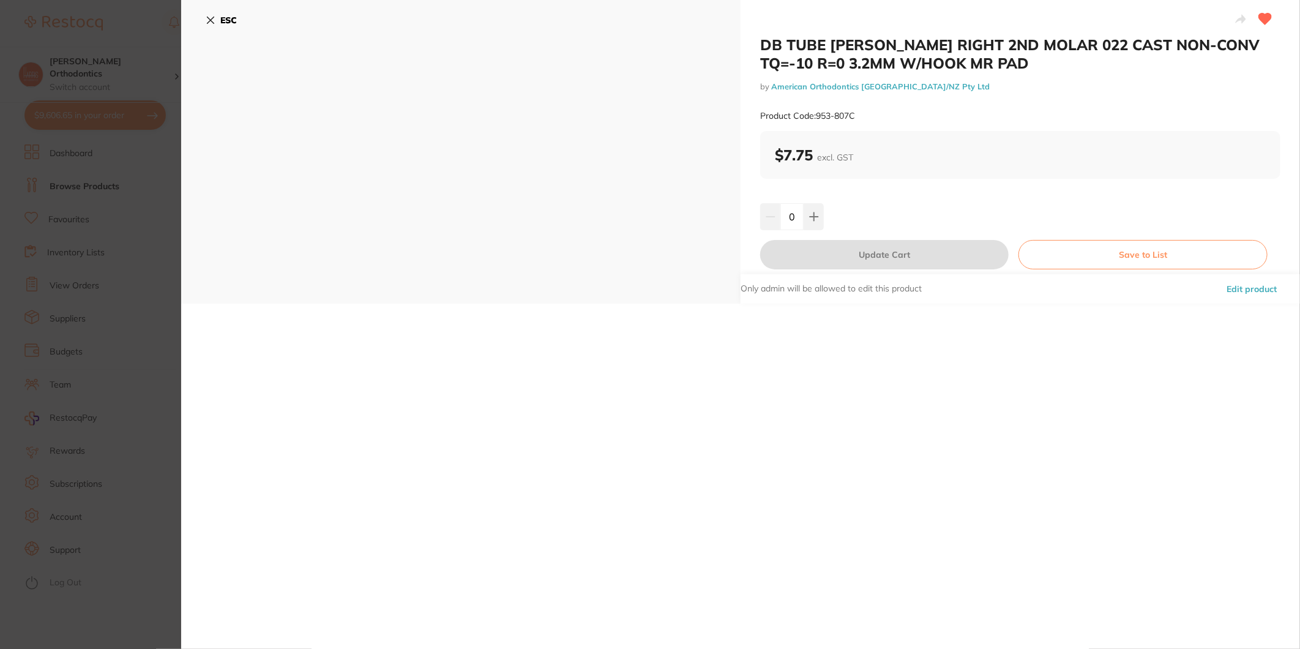
click at [783, 215] on input "0" at bounding box center [791, 216] width 23 height 27
type input "100"
click at [861, 217] on div "100" at bounding box center [1020, 216] width 520 height 27
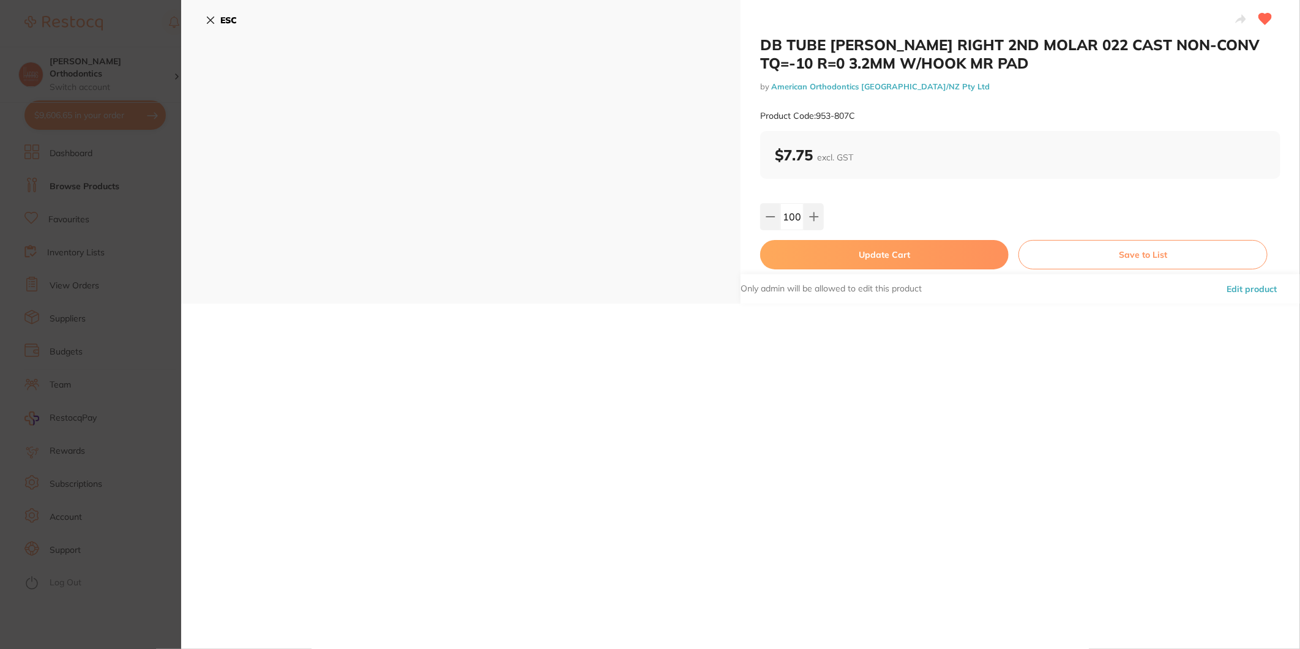
click at [853, 266] on button "Update Cart" at bounding box center [884, 254] width 249 height 29
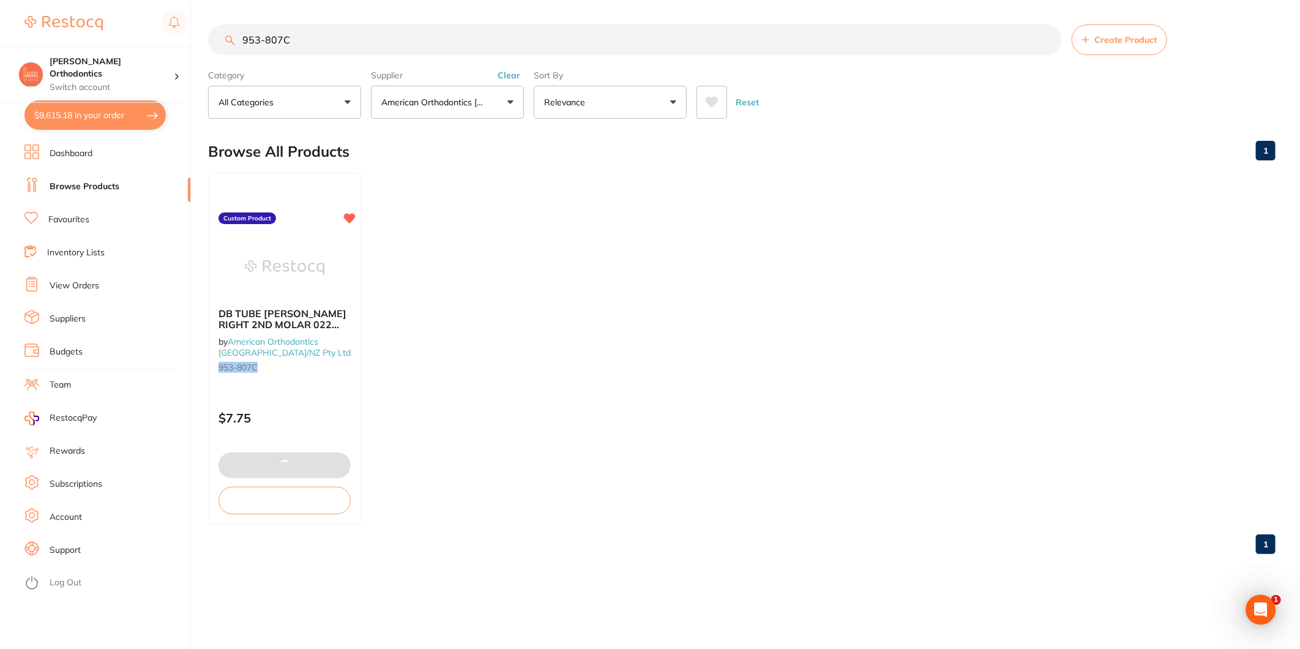
type input "100"
type input "954-806C"
click at [321, 318] on span "DB TUBE [PERSON_NAME] LEFT 2ND MOLAR 022 CAST NON-CONV TQ=-10 R=0 3.2MM W/HOOK …" at bounding box center [282, 336] width 129 height 58
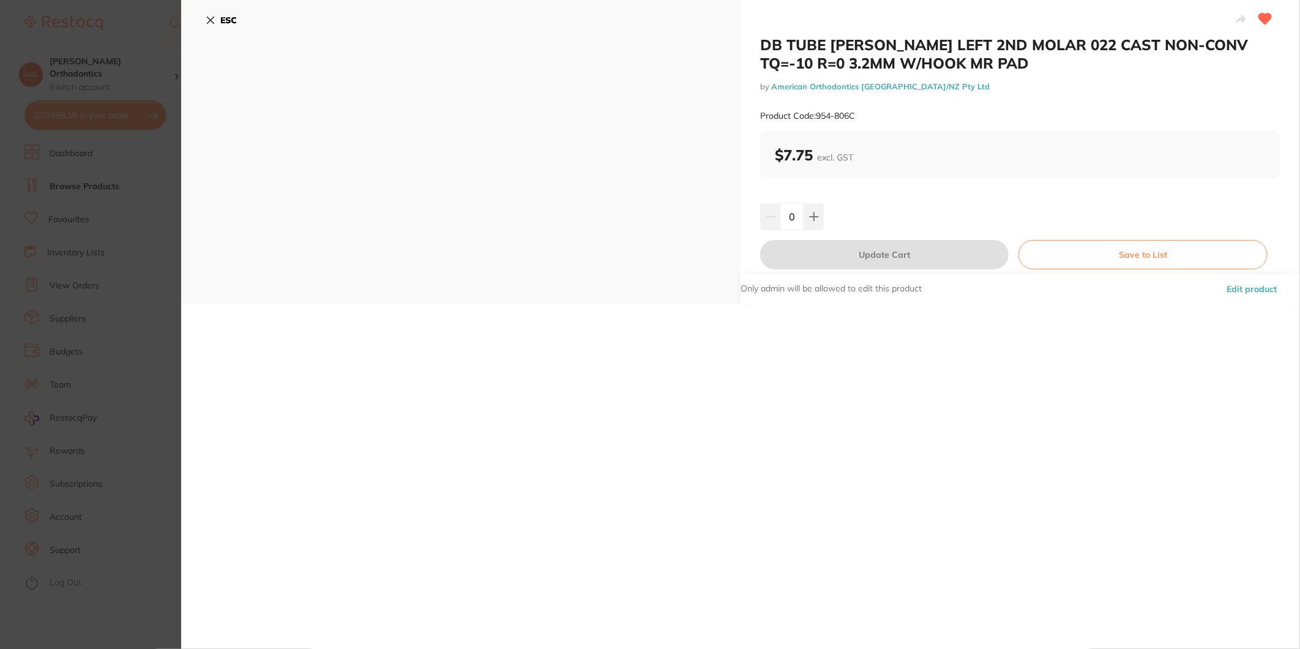
click at [790, 216] on input "0" at bounding box center [791, 216] width 23 height 27
click at [790, 215] on input "0" at bounding box center [791, 216] width 23 height 27
type input "100"
click at [864, 212] on div "100" at bounding box center [1020, 216] width 520 height 27
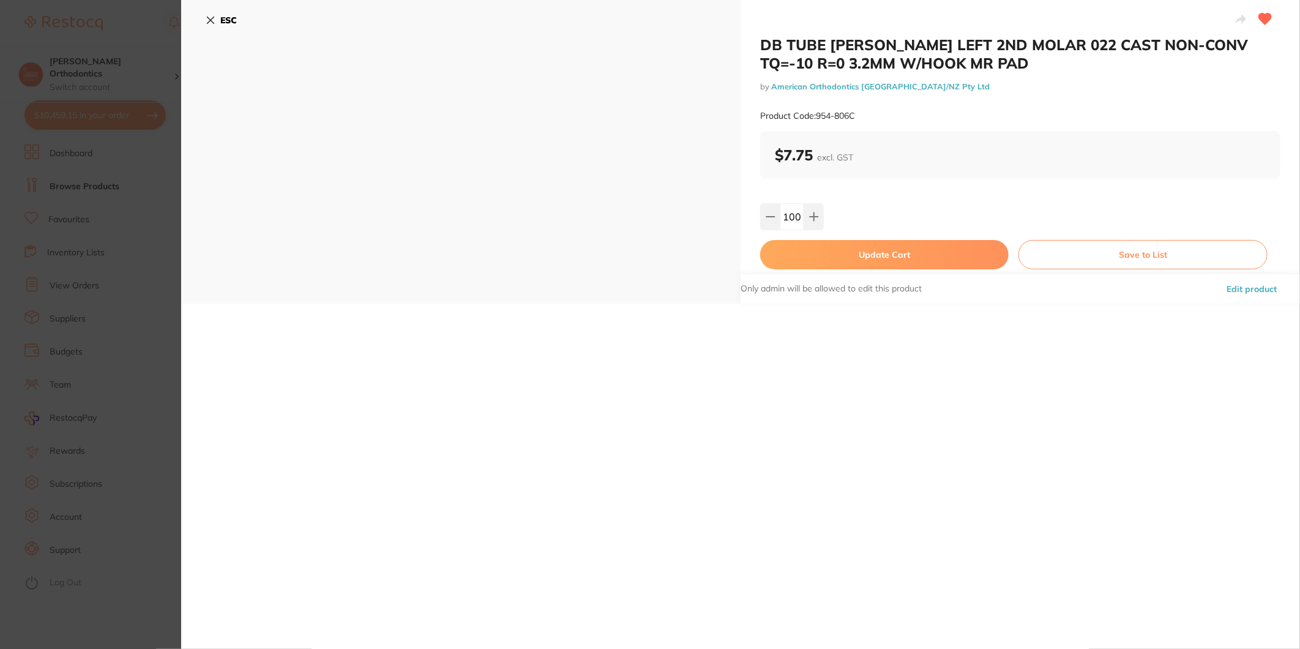
click at [859, 257] on button "Update Cart" at bounding box center [884, 254] width 249 height 29
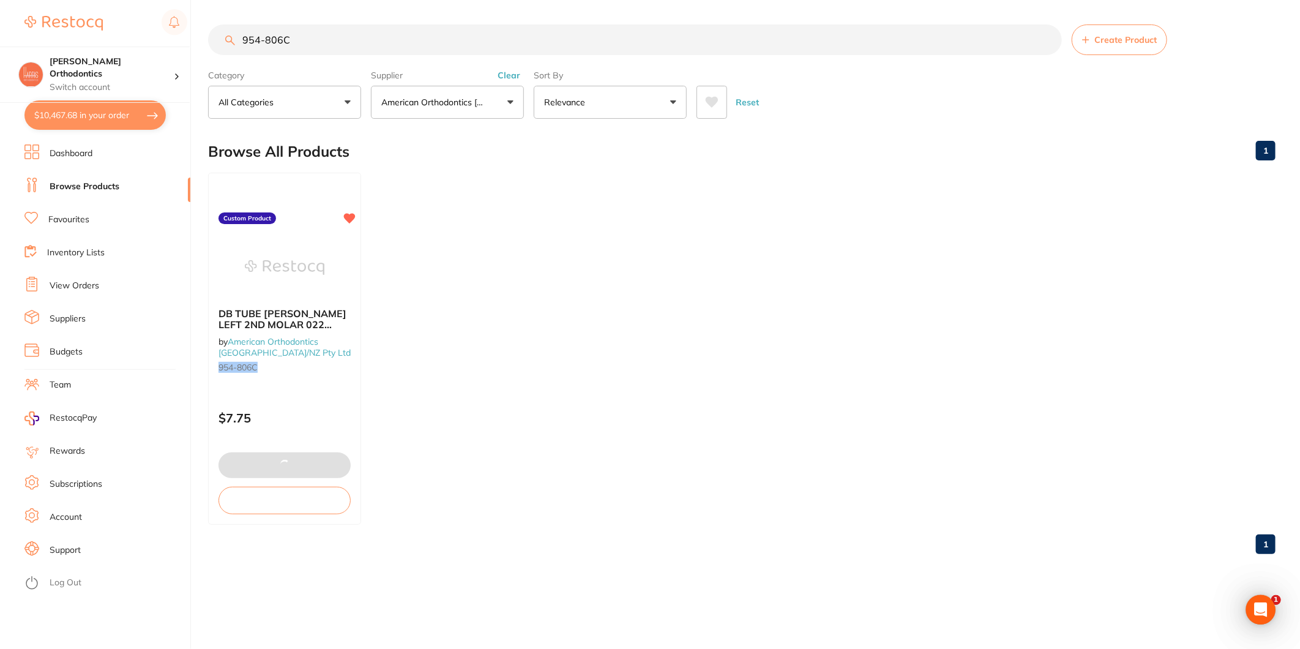
type input "100"
click at [91, 116] on button "$11,311.65 in your order" at bounding box center [94, 114] width 141 height 29
checkbox input "true"
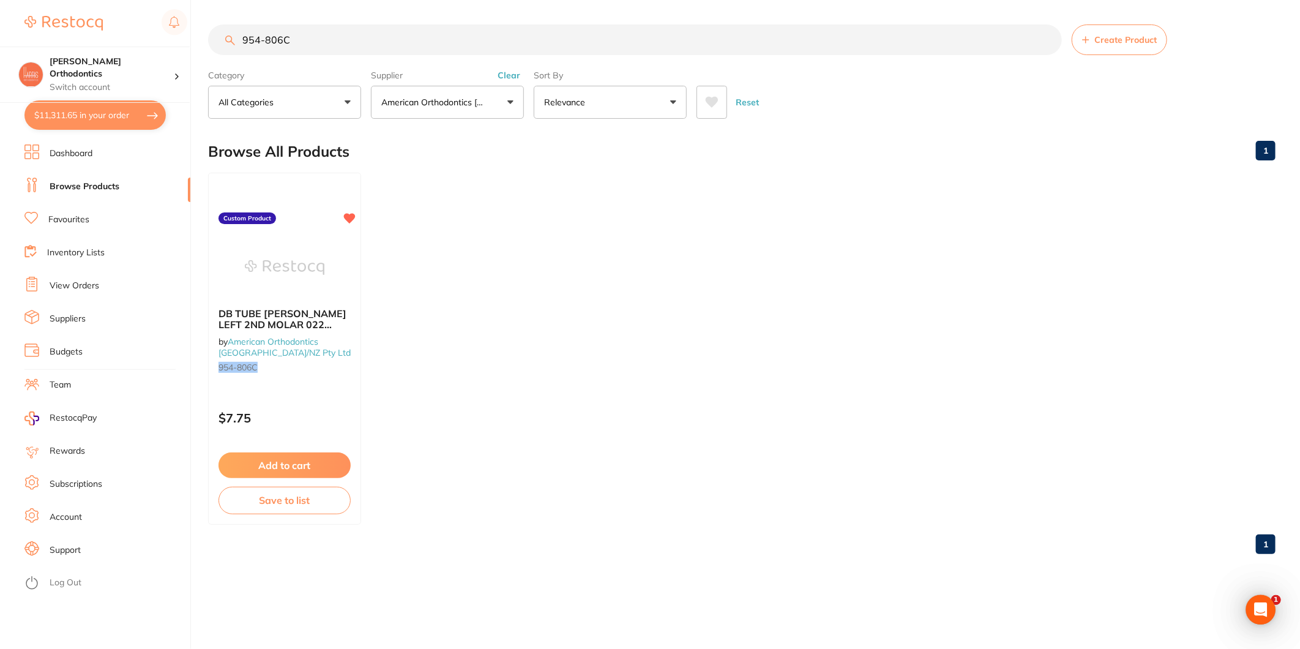
checkbox input "true"
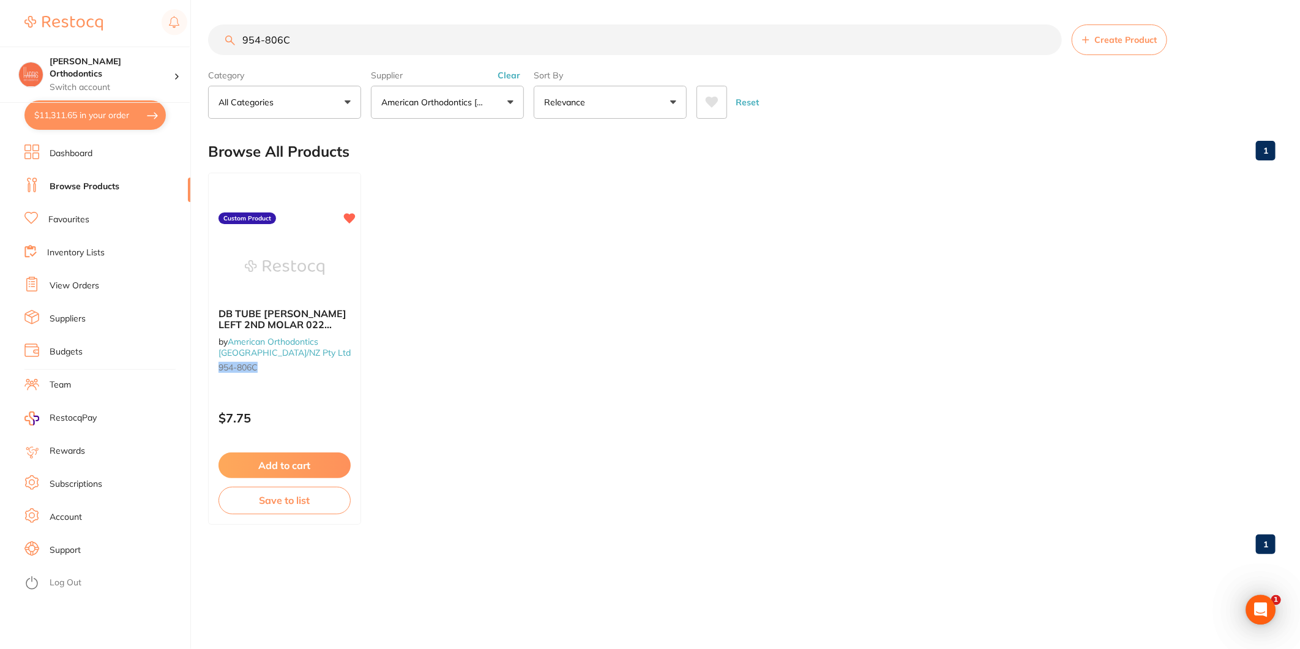
checkbox input "true"
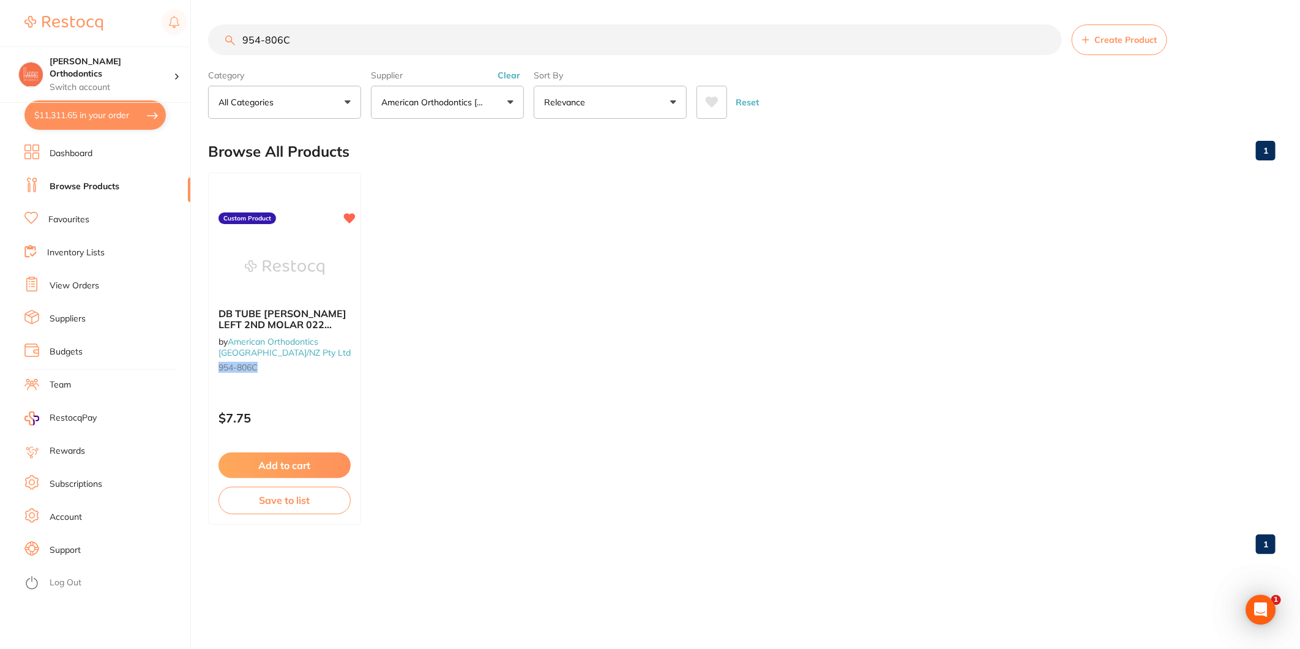
checkbox input "true"
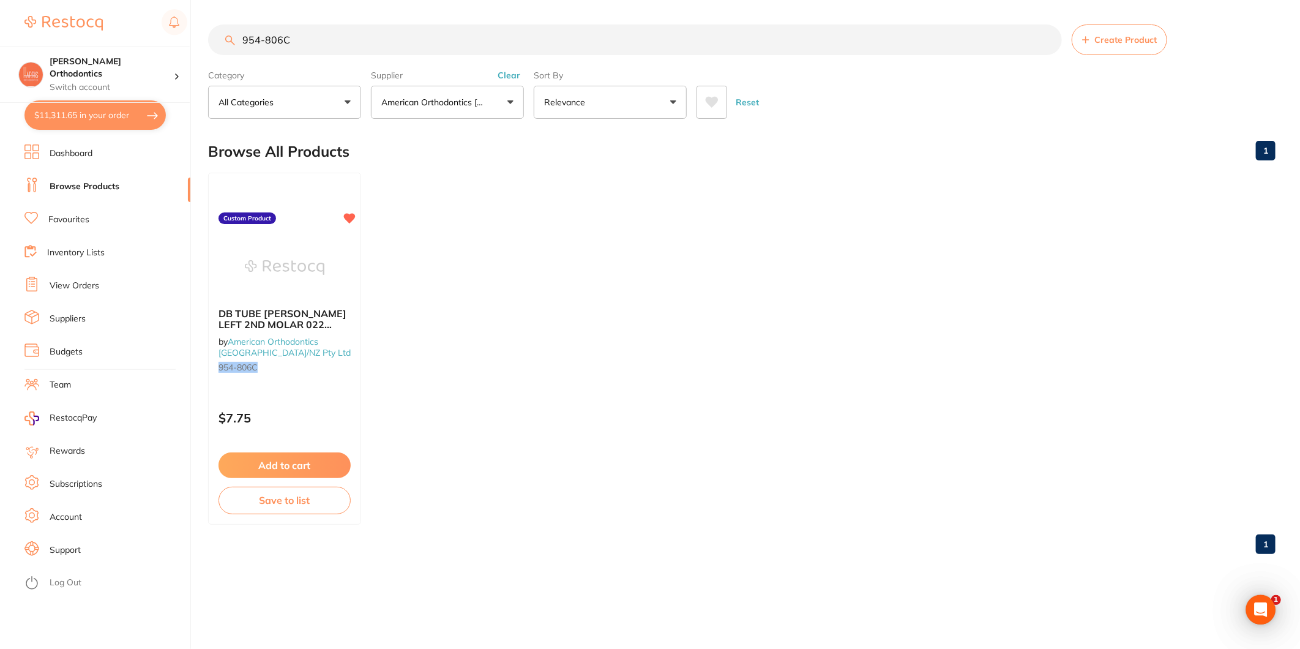
checkbox input "true"
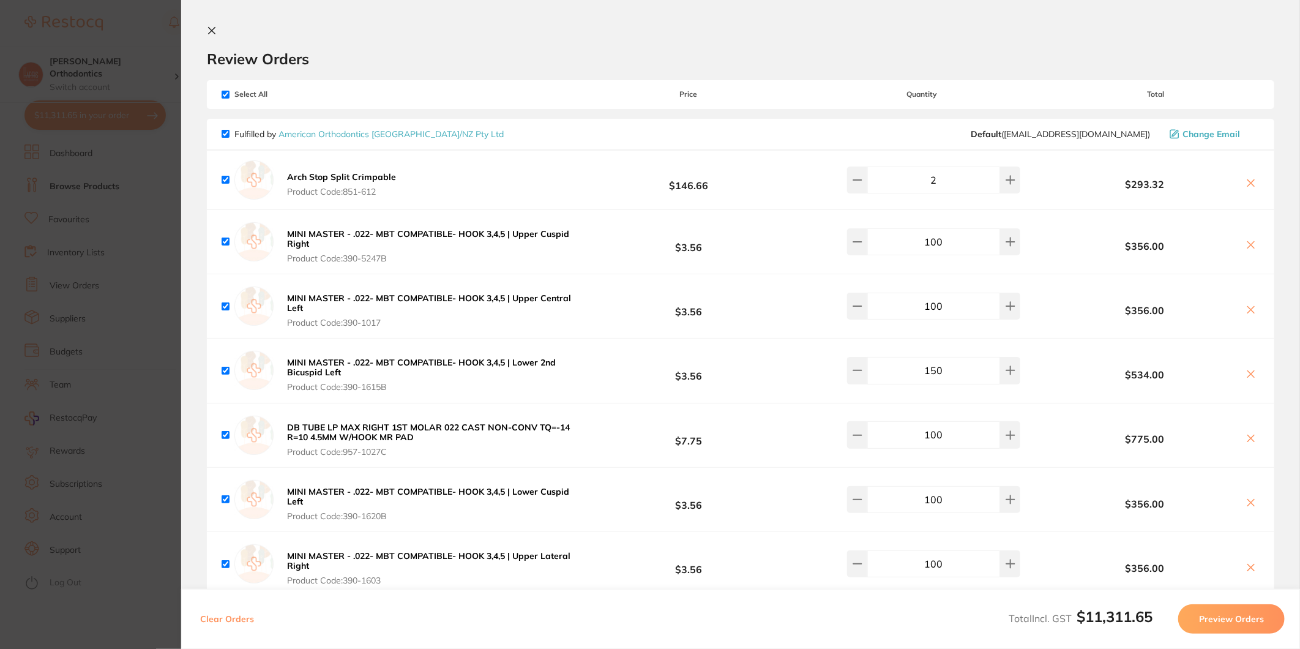
click at [149, 29] on section "Update RRP Set your pre negotiated price for this item. Item Agreed RRP (excl. …" at bounding box center [650, 324] width 1300 height 649
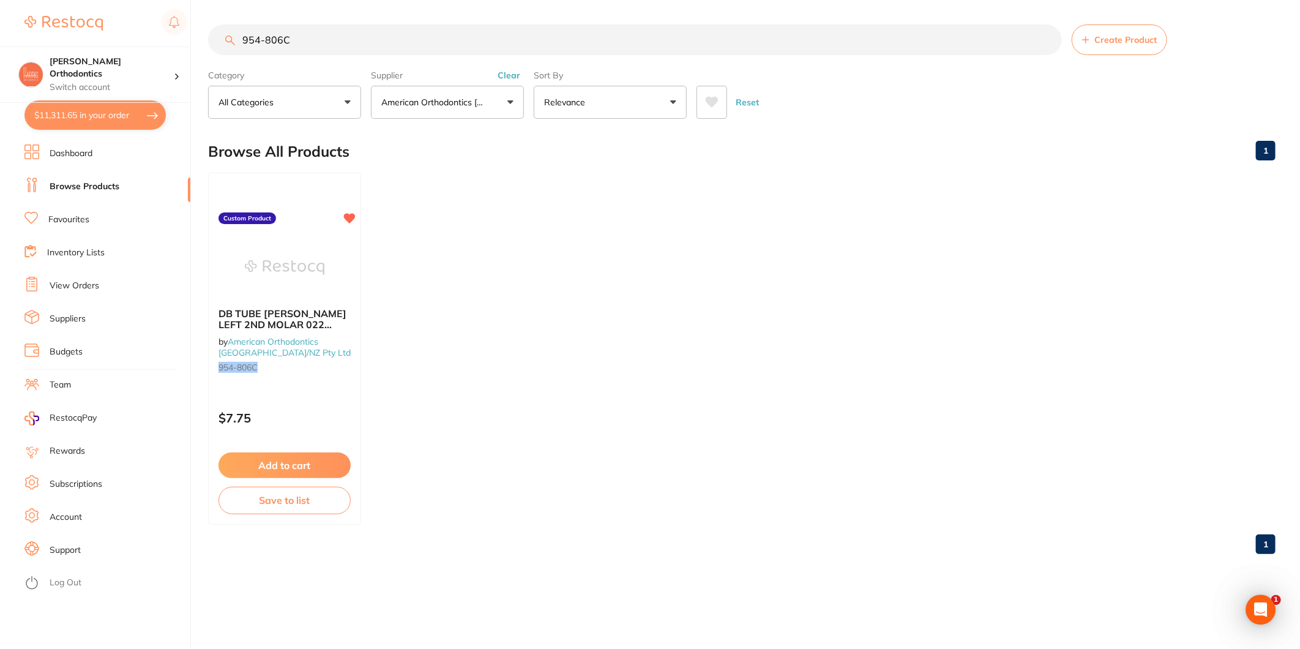
click at [61, 107] on button "$11,311.65 in your order" at bounding box center [94, 114] width 141 height 29
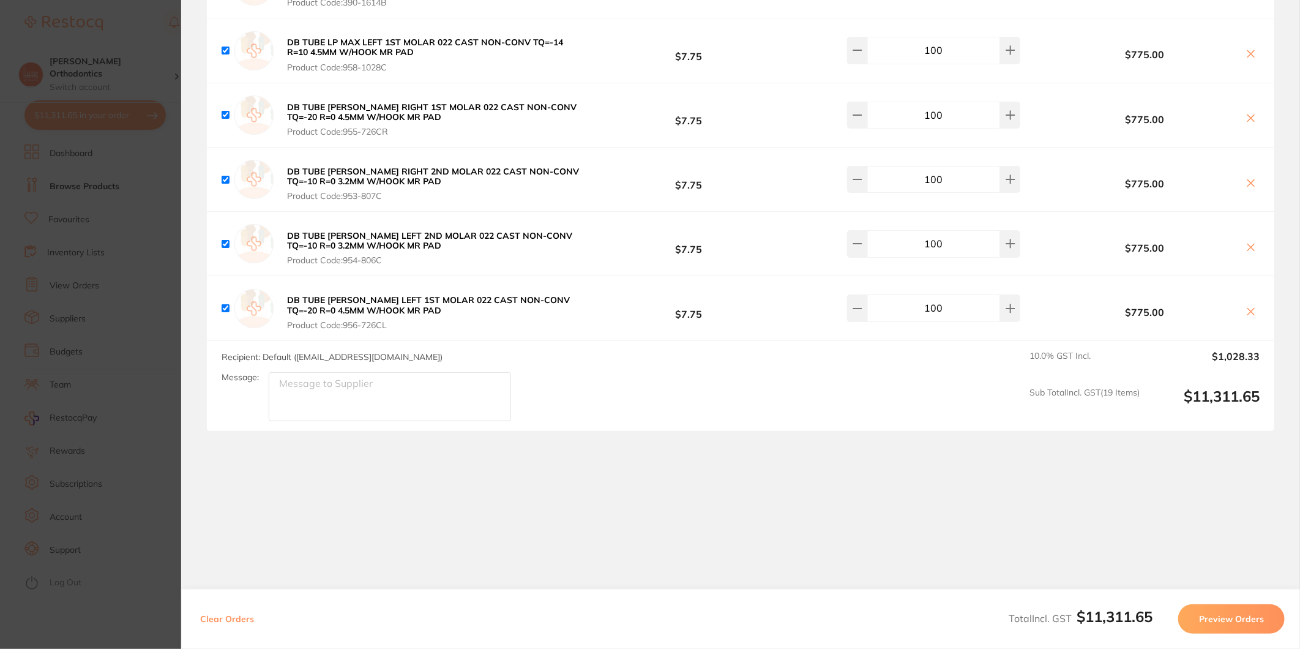
scroll to position [1030, 0]
click at [1222, 613] on button "Preview Orders" at bounding box center [1231, 618] width 107 height 29
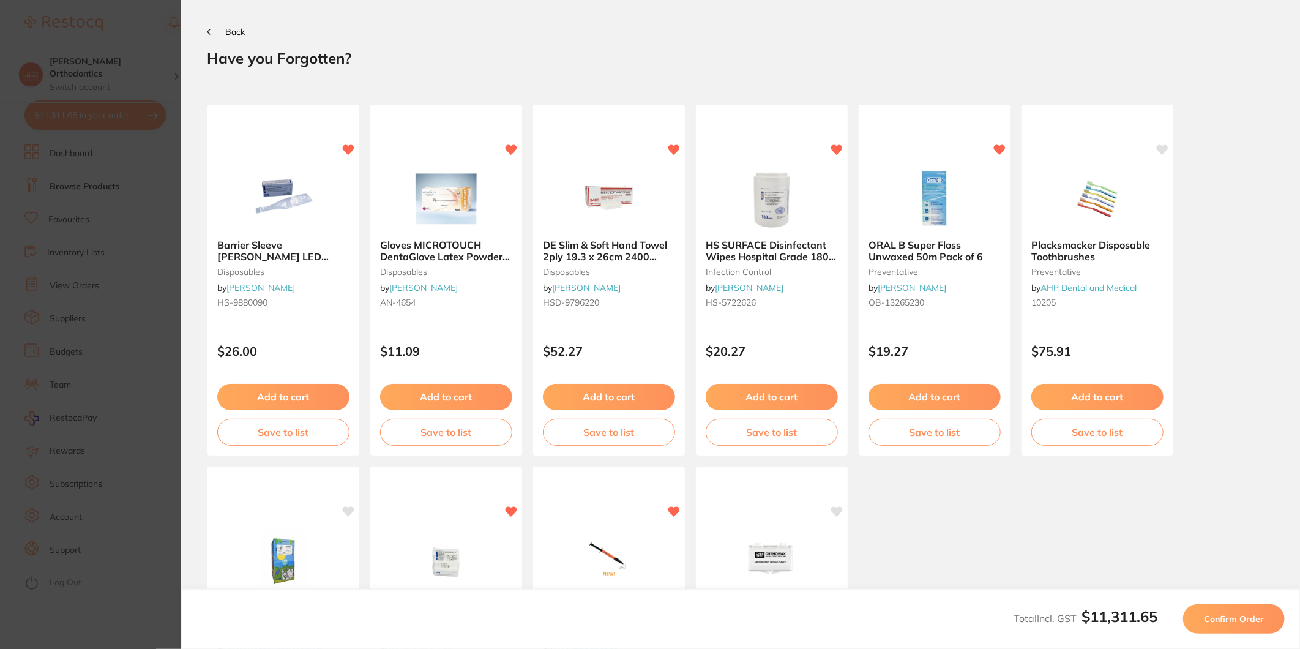
scroll to position [0, 0]
click at [1238, 616] on span "Confirm Order" at bounding box center [1234, 618] width 60 height 11
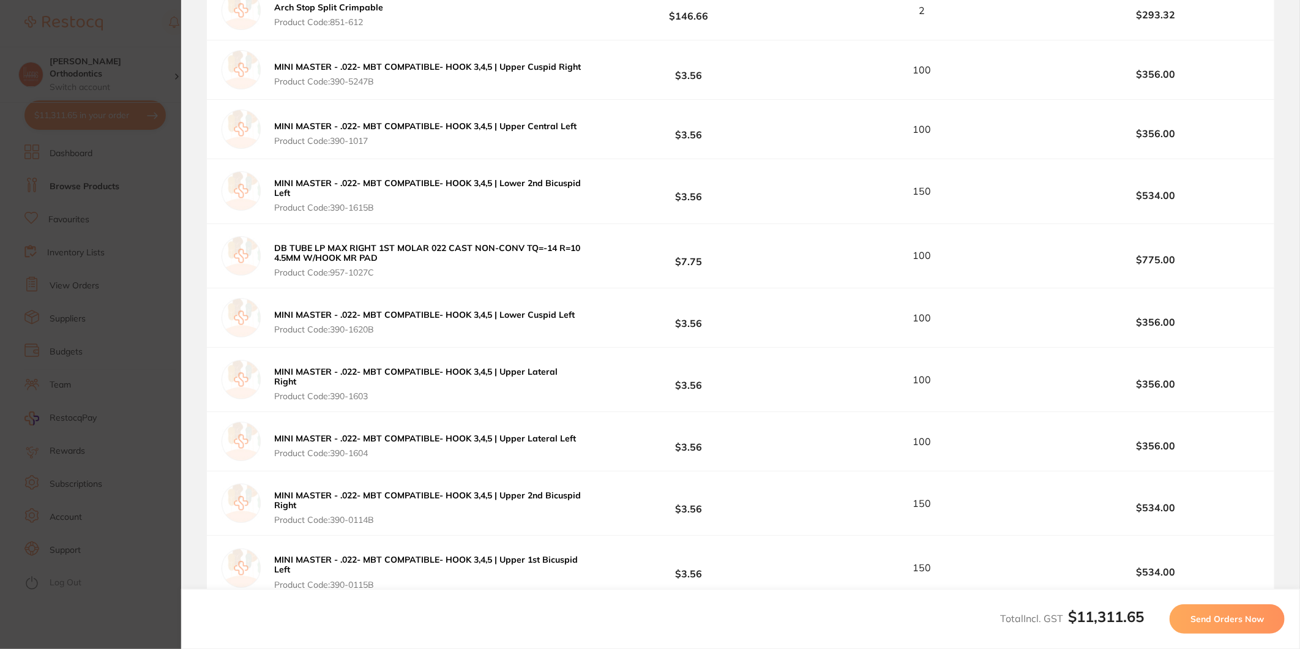
click at [1208, 620] on span "Send Orders Now" at bounding box center [1227, 618] width 73 height 11
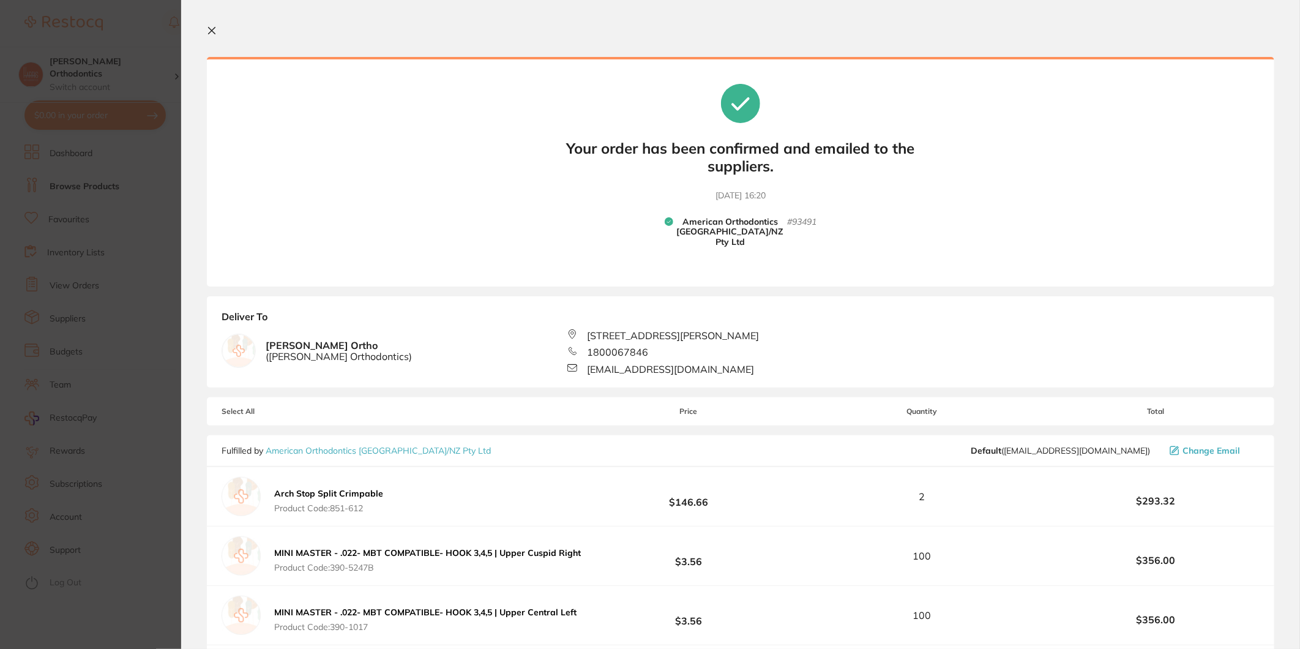
click at [211, 29] on icon at bounding box center [212, 31] width 7 height 7
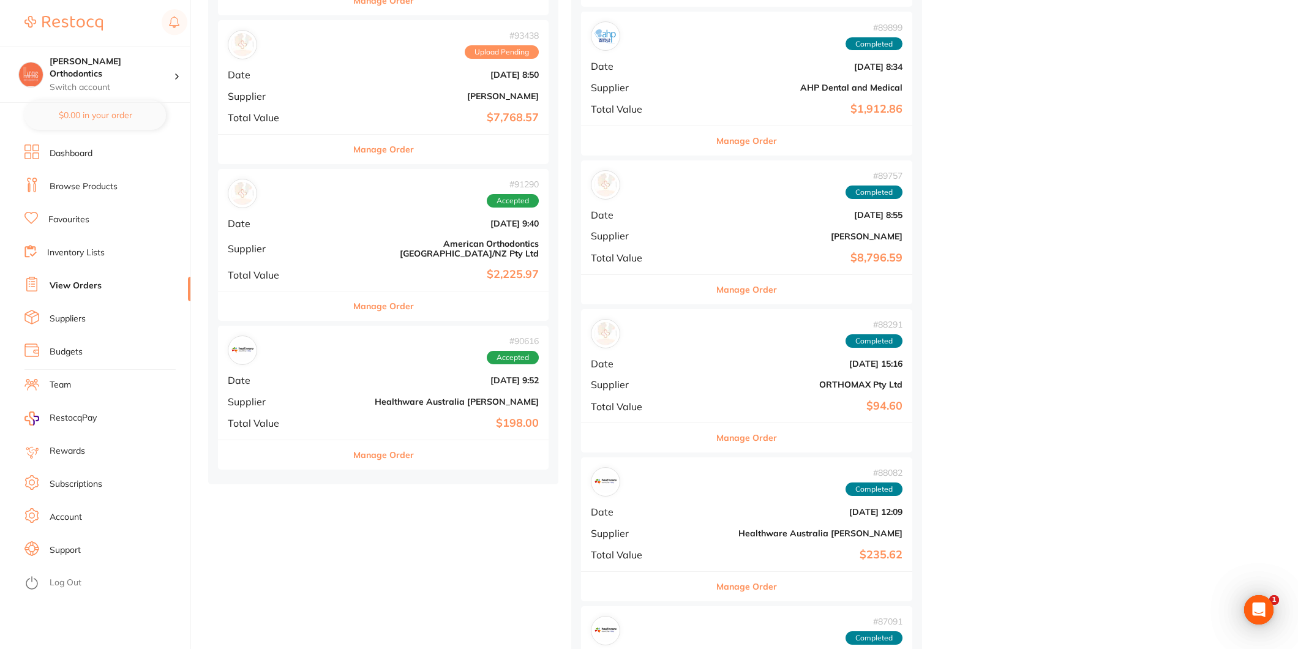
scroll to position [1496, 0]
click at [395, 396] on b "Healthware Australia [PERSON_NAME]" at bounding box center [438, 401] width 201 height 10
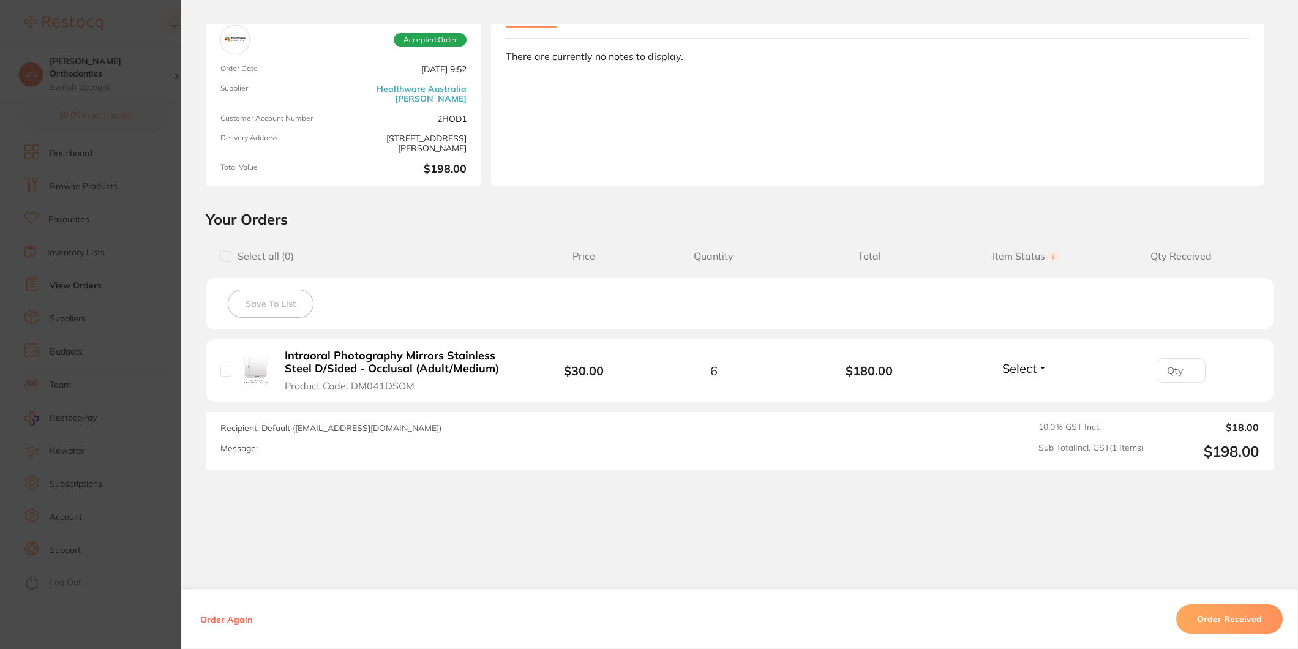
scroll to position [94, 0]
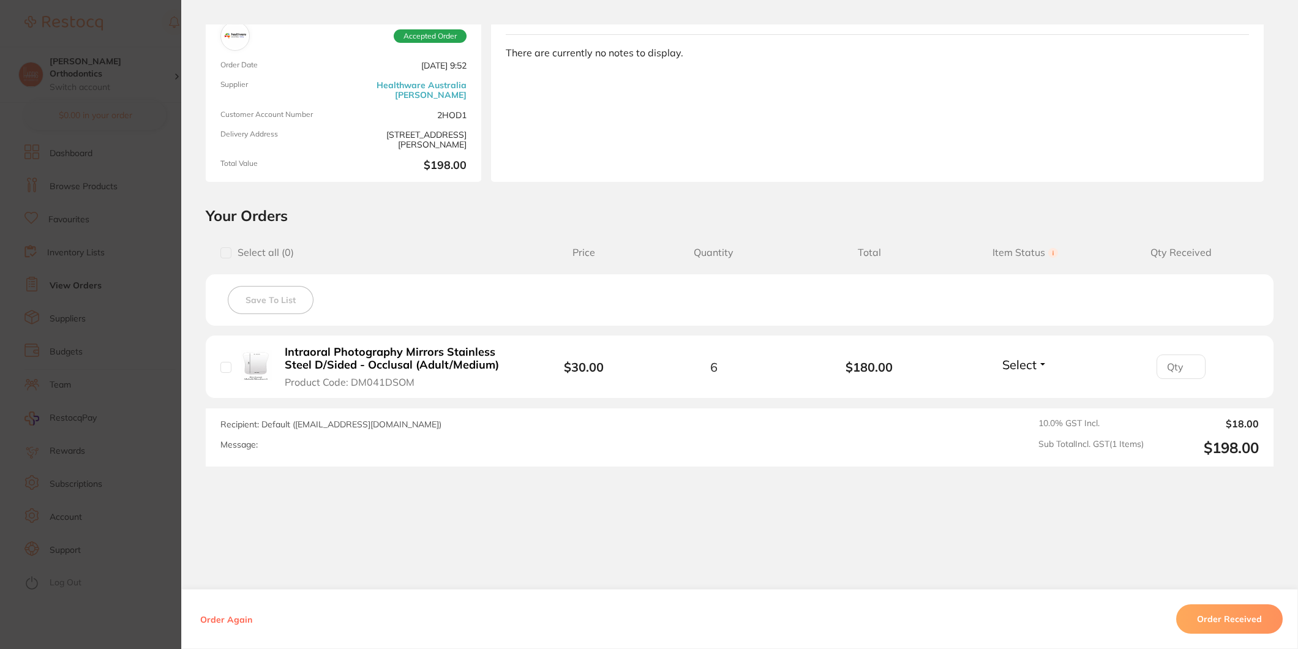
click at [1219, 616] on button "Order Received" at bounding box center [1229, 618] width 107 height 29
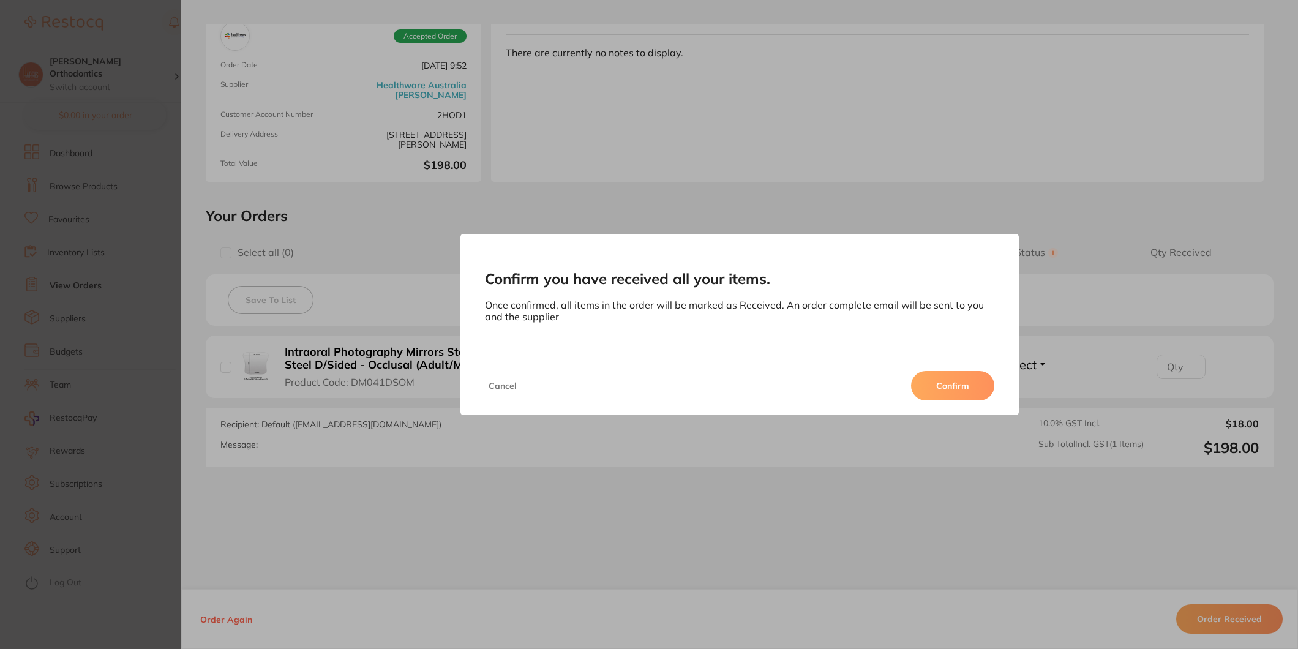
click at [965, 387] on button "Confirm" at bounding box center [952, 385] width 83 height 29
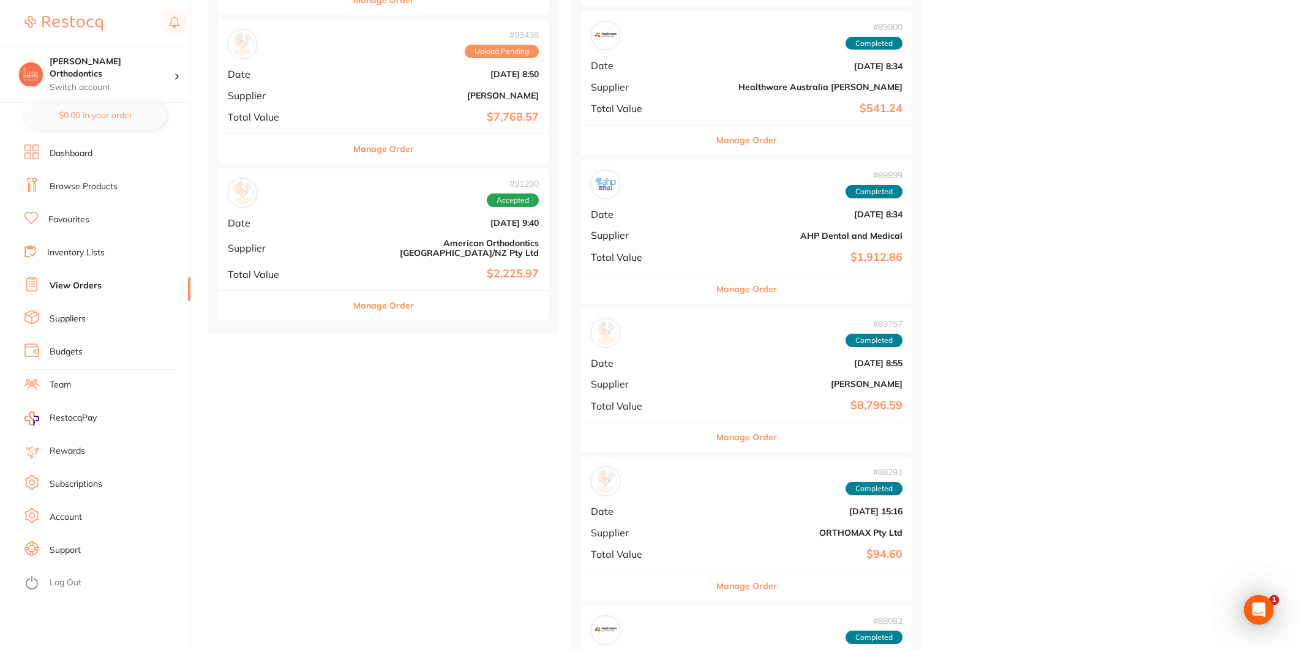
click at [394, 225] on div "# 91290 Accepted Date [DATE] 9:40 Supplier American Orthodontics [GEOGRAPHIC_DA…" at bounding box center [383, 229] width 331 height 122
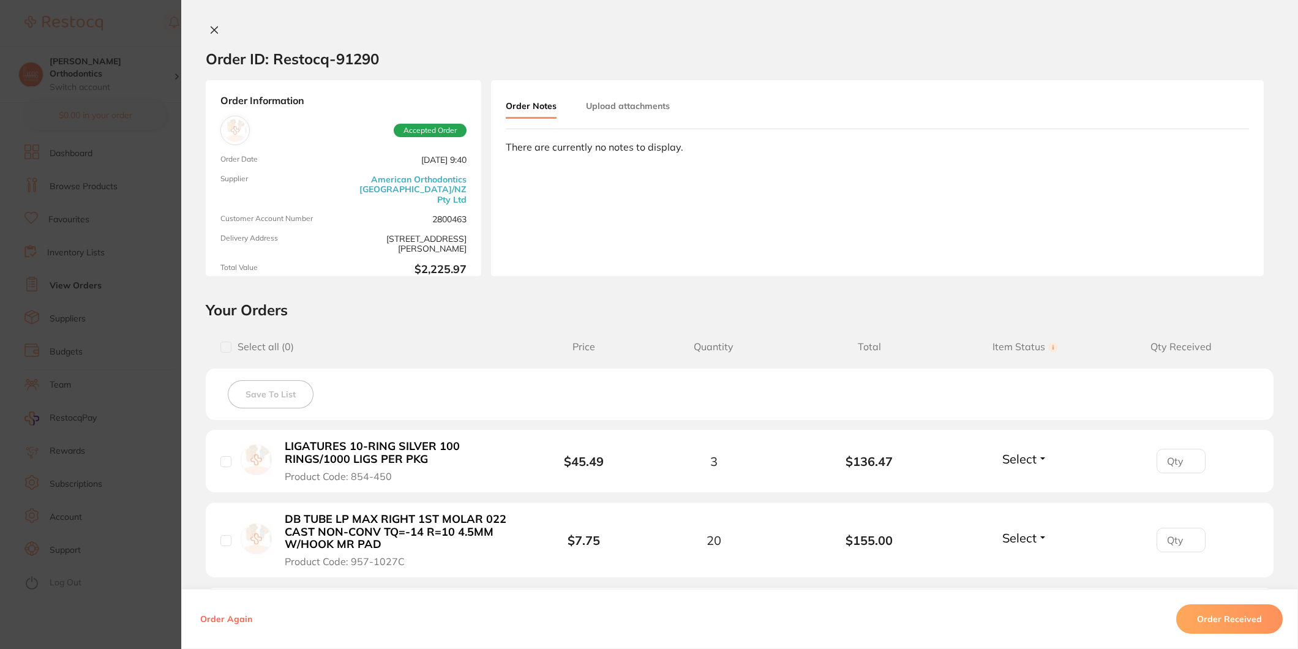
scroll to position [204, 0]
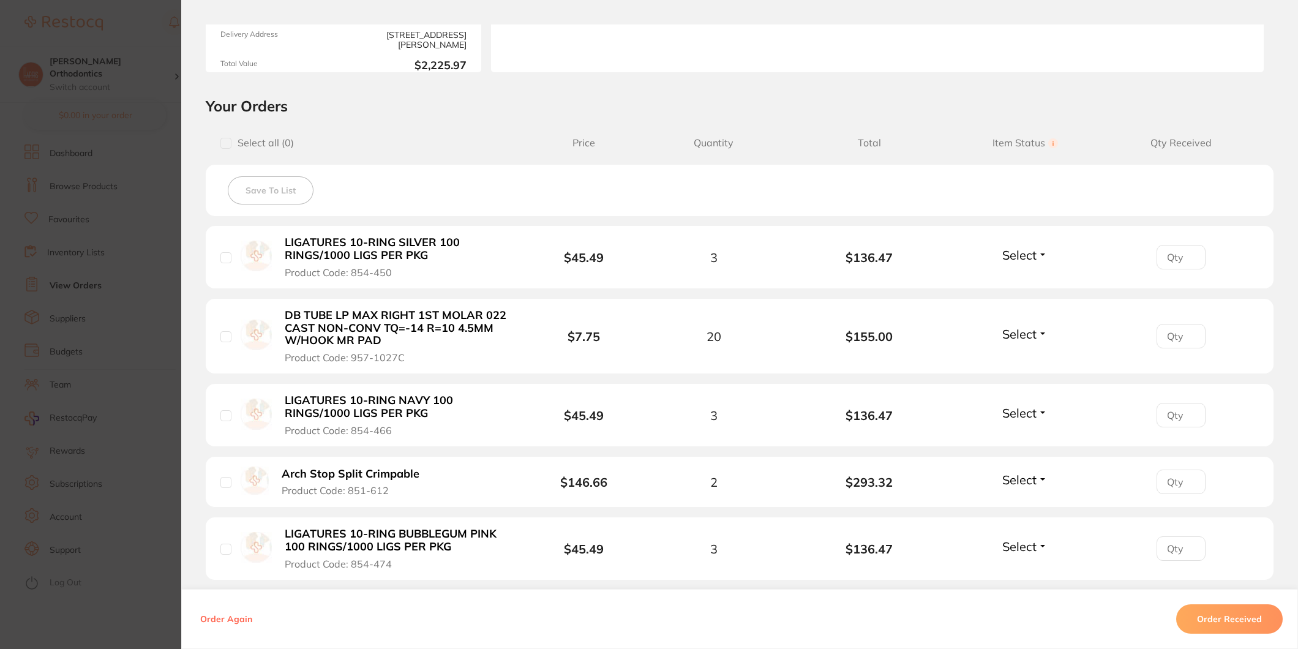
click at [1223, 616] on button "Order Received" at bounding box center [1229, 618] width 107 height 29
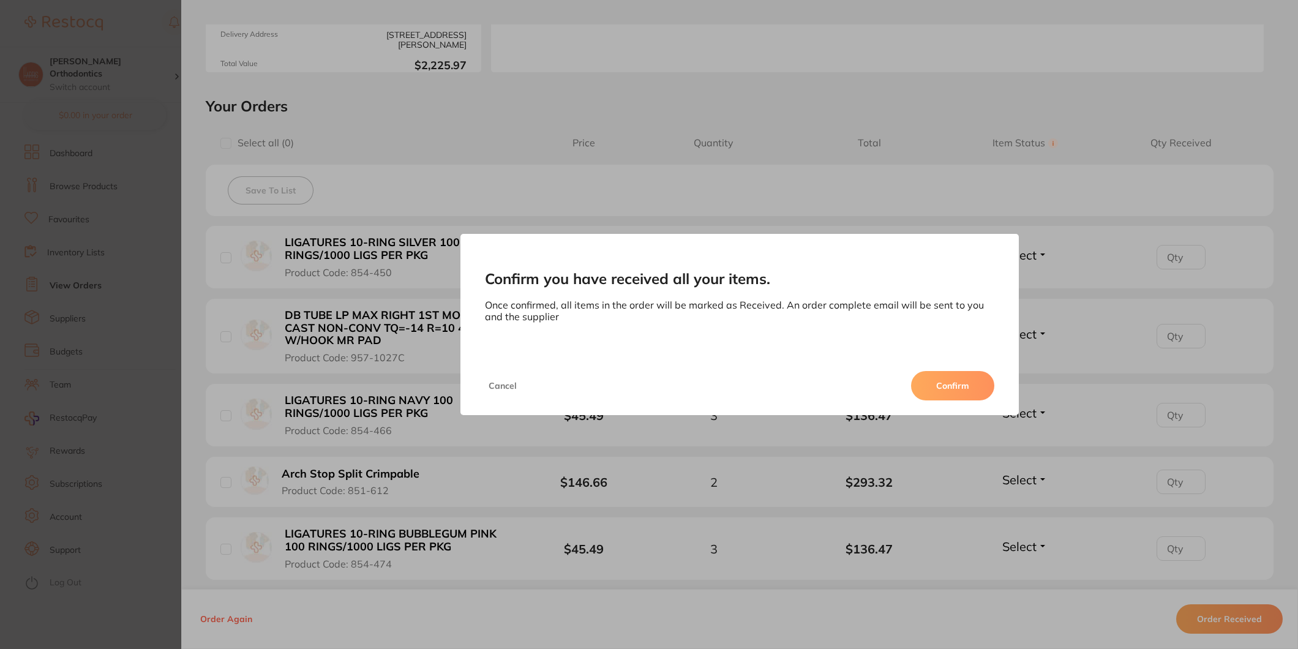
click at [935, 380] on button "Confirm" at bounding box center [952, 385] width 83 height 29
